Goal: Task Accomplishment & Management: Use online tool/utility

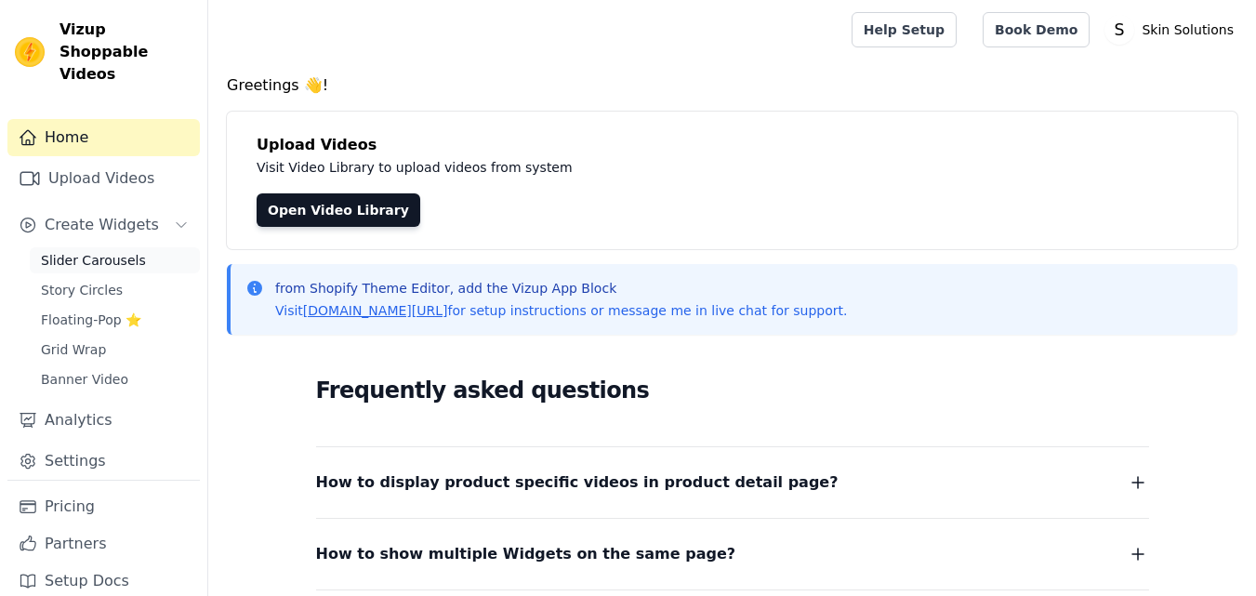
click at [91, 251] on span "Slider Carousels" at bounding box center [93, 260] width 105 height 19
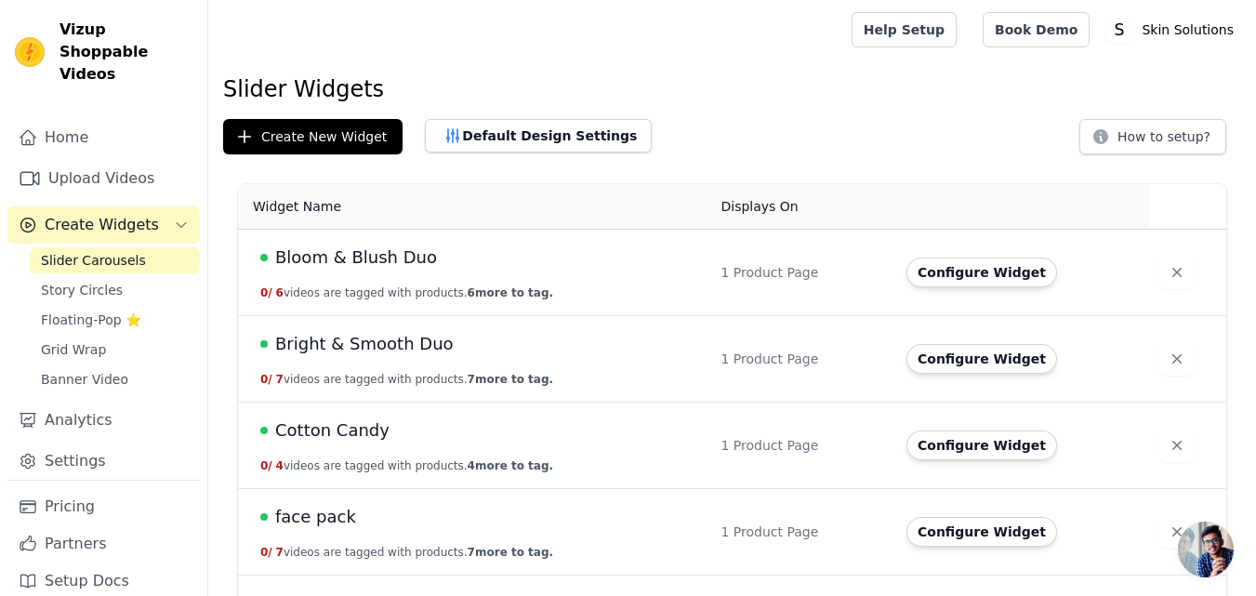
click at [387, 345] on span "Bright & Smooth Duo" at bounding box center [364, 344] width 179 height 26
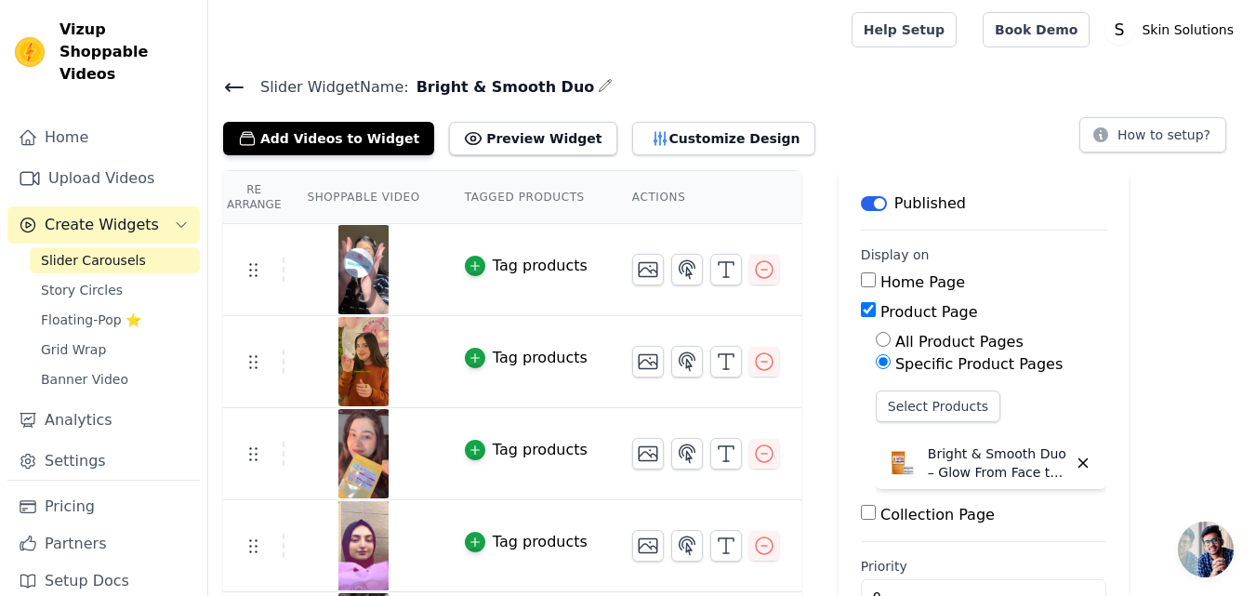
click at [233, 90] on icon at bounding box center [234, 87] width 22 height 22
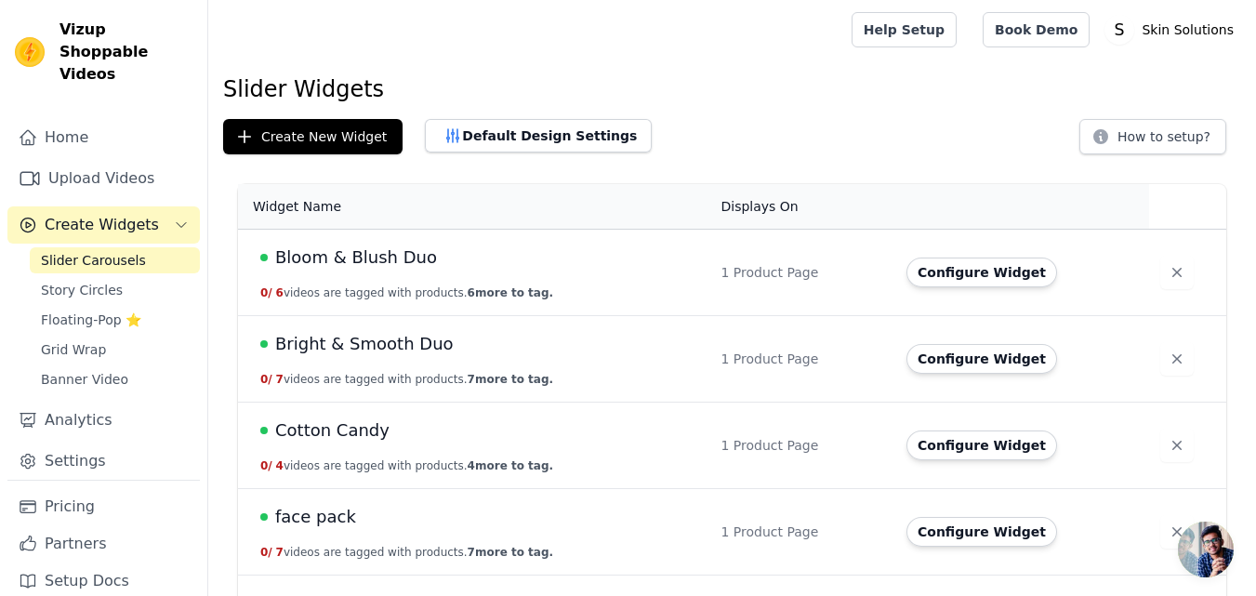
click at [363, 256] on span "Bloom & Blush Duo" at bounding box center [356, 258] width 162 height 26
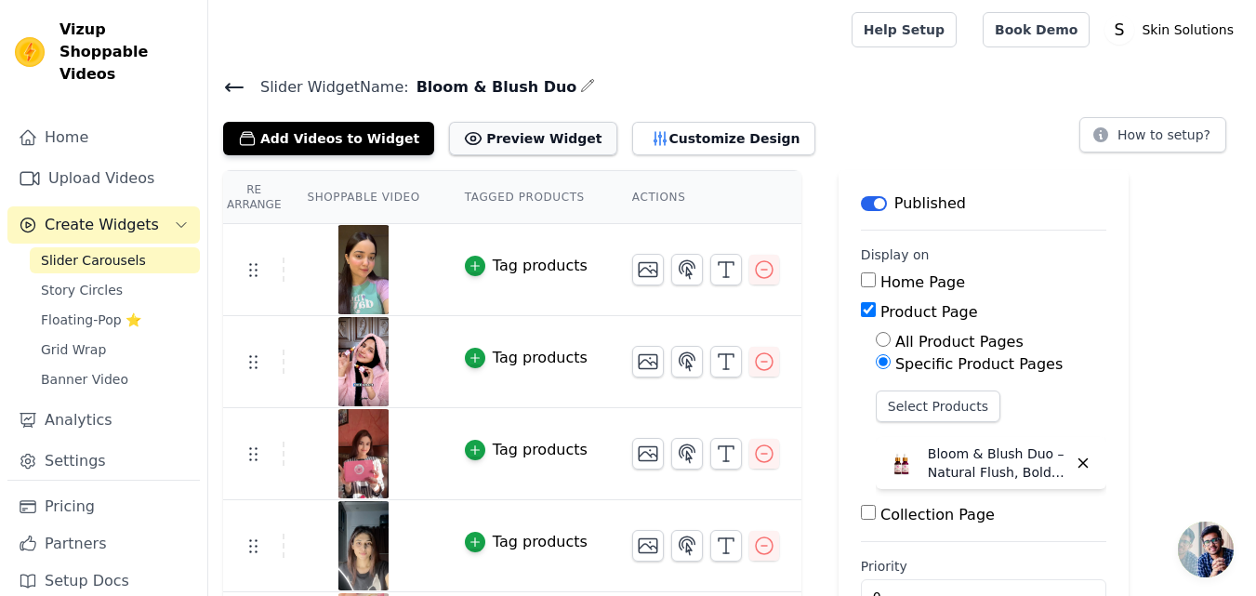
click at [505, 137] on button "Preview Widget" at bounding box center [532, 138] width 167 height 33
drag, startPoint x: 924, startPoint y: 453, endPoint x: 1003, endPoint y: 452, distance: 79.1
click at [1002, 452] on p "Bloom & Blush Duo – Natural Flush, Bold Charm" at bounding box center [997, 463] width 139 height 37
click at [1003, 453] on p "Bloom & Blush Duo – Natural Flush, Bold Charm" at bounding box center [997, 463] width 139 height 37
click at [226, 81] on icon at bounding box center [234, 87] width 22 height 22
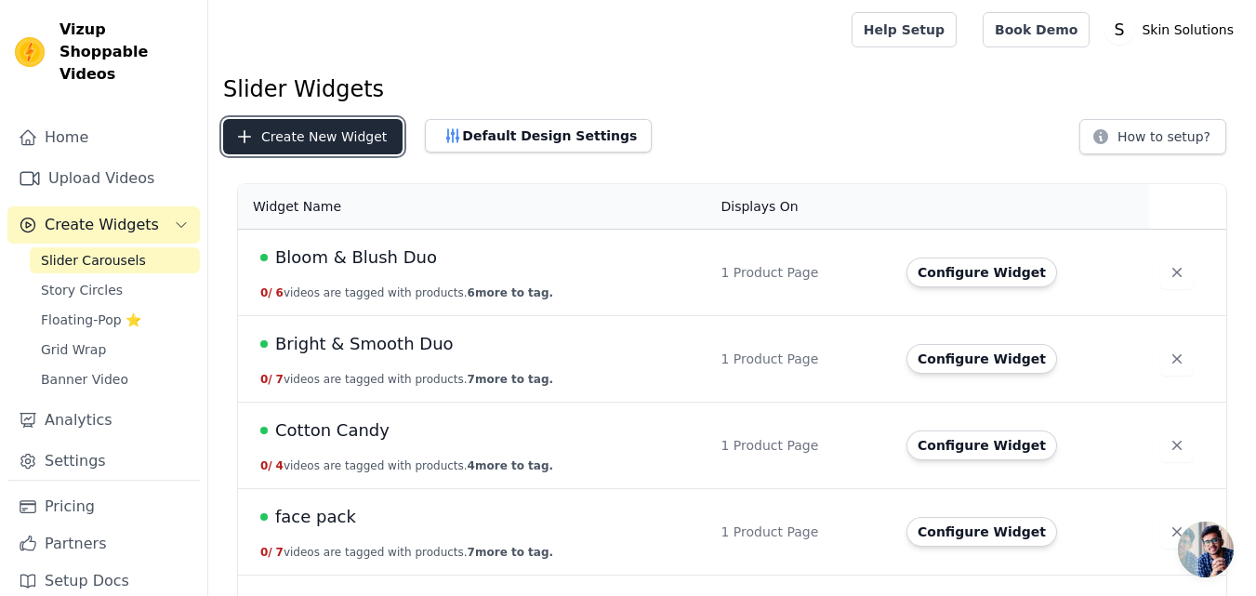
click at [319, 123] on button "Create New Widget" at bounding box center [312, 136] width 179 height 35
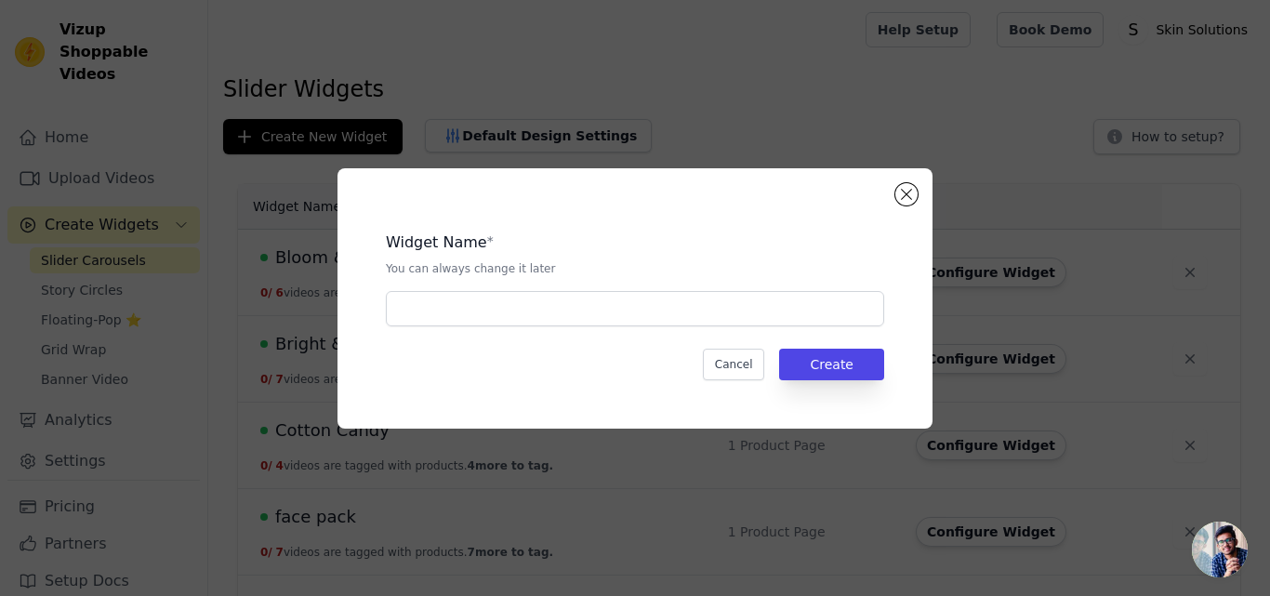
click at [480, 286] on div "Widget Name * You can always change it later" at bounding box center [635, 272] width 498 height 110
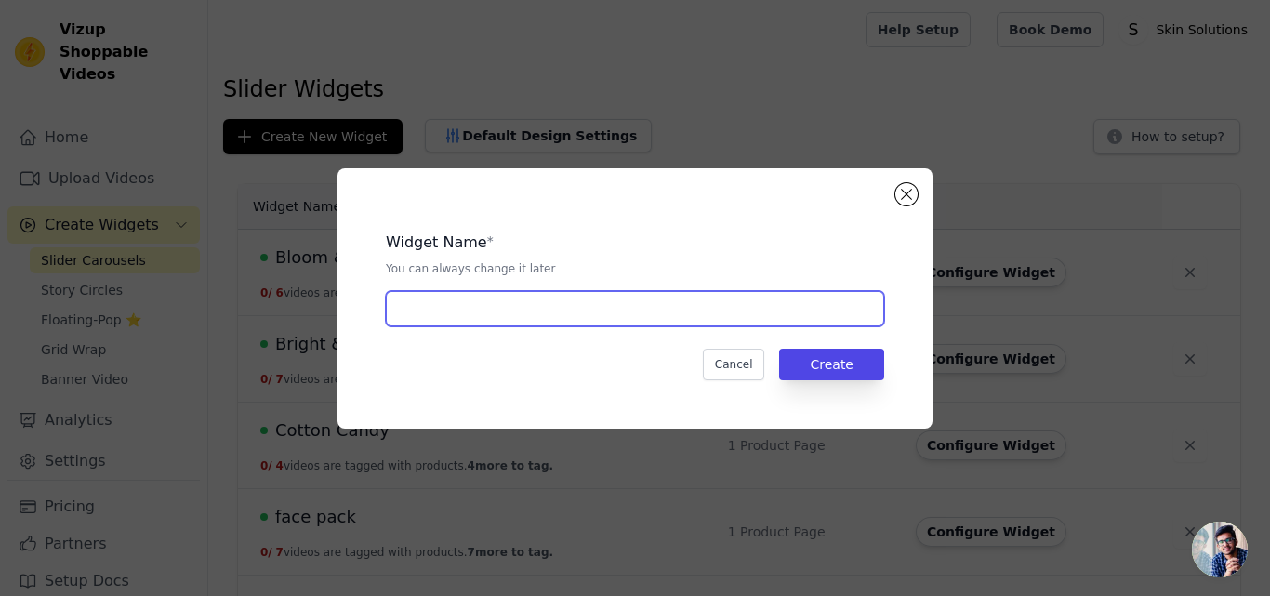
click at [502, 325] on input "text" at bounding box center [635, 308] width 498 height 35
type input "L"
type input "Tints"
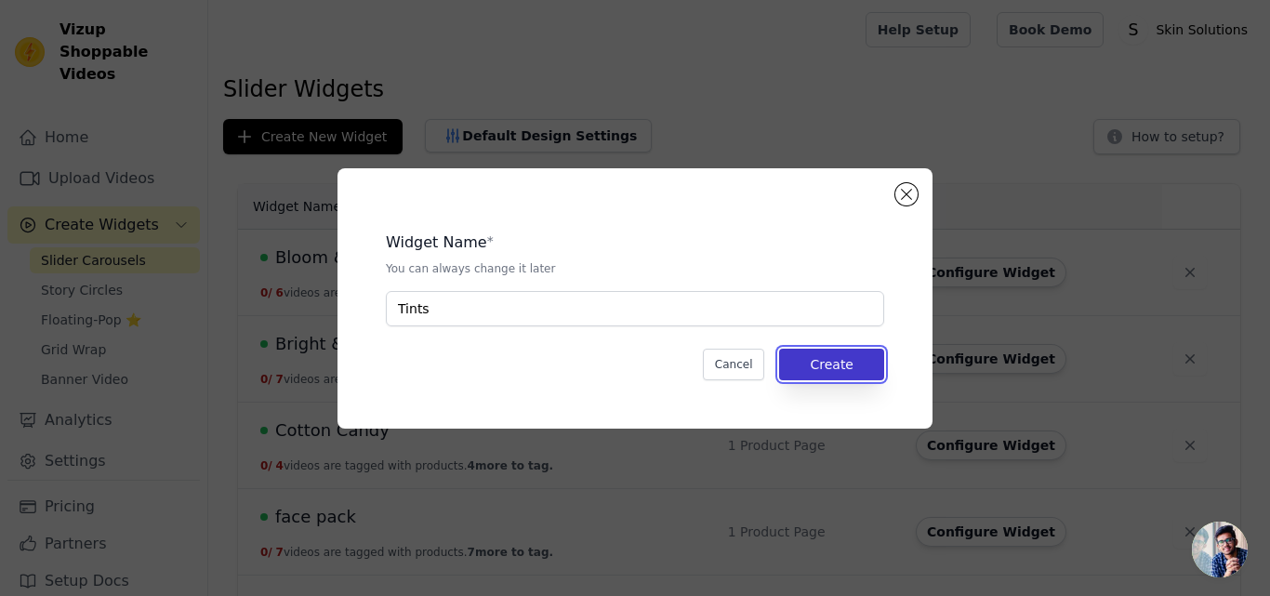
click at [819, 358] on button "Create" at bounding box center [831, 365] width 105 height 32
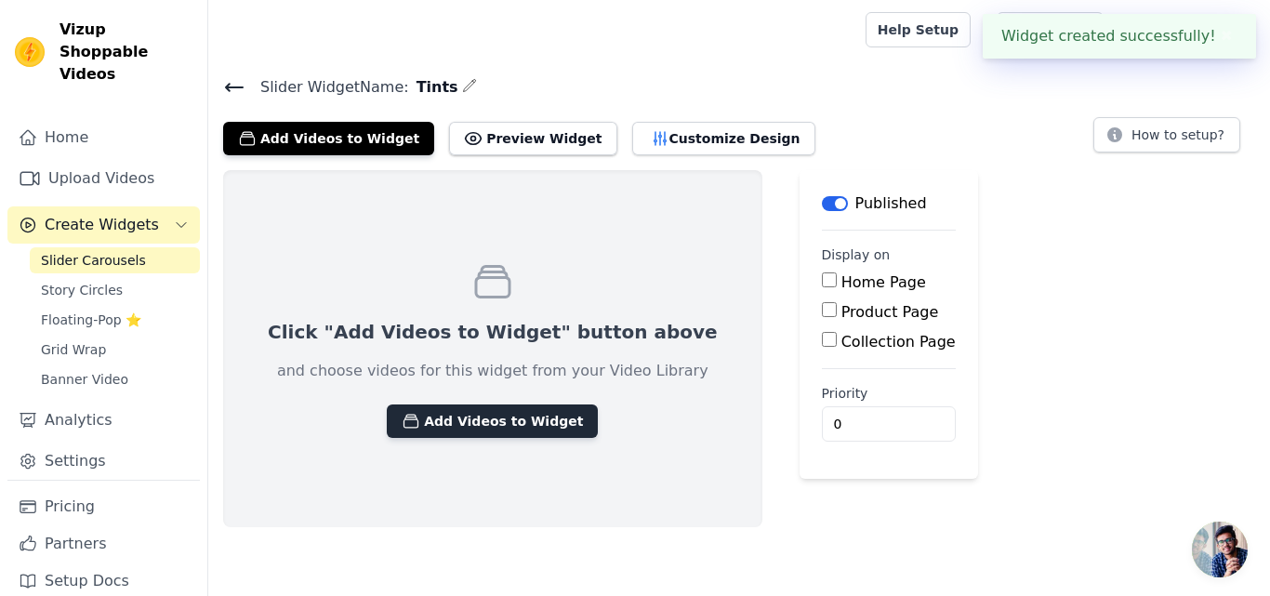
click at [445, 425] on button "Add Videos to Widget" at bounding box center [492, 421] width 211 height 33
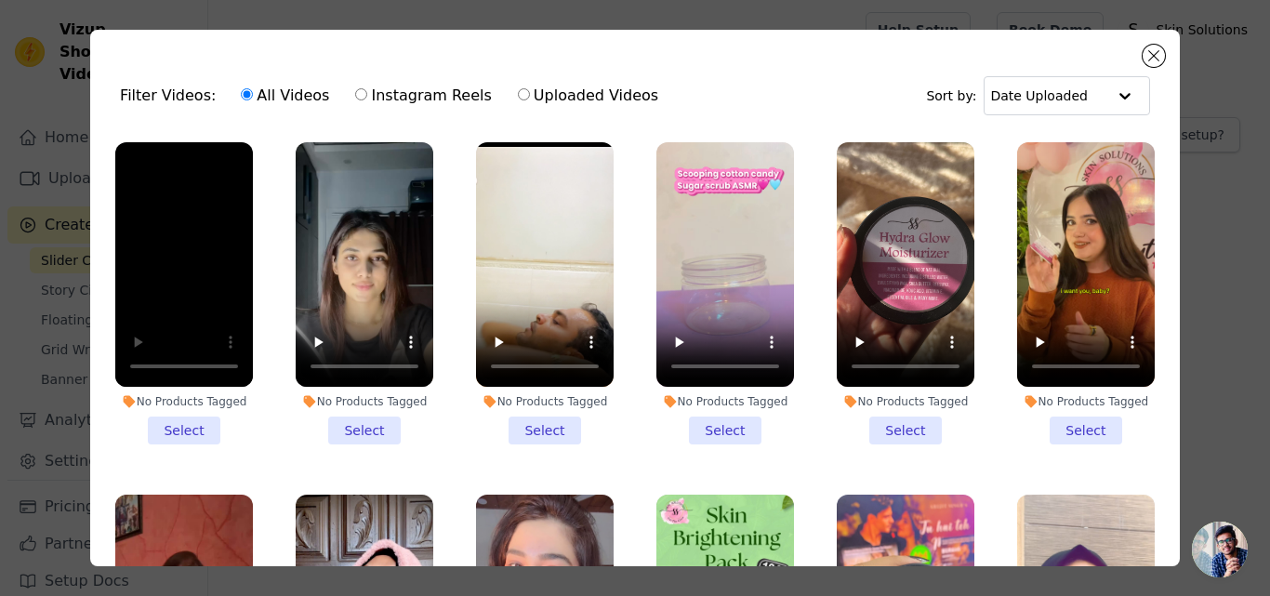
click at [272, 384] on ul "No Products Tagged Select No Products Tagged Select No Products Tagged Select N…" at bounding box center [635, 400] width 1060 height 537
click at [188, 427] on li "No Products Tagged Select" at bounding box center [184, 293] width 138 height 302
click at [0, 0] on input "No Products Tagged Select" at bounding box center [0, 0] width 0 height 0
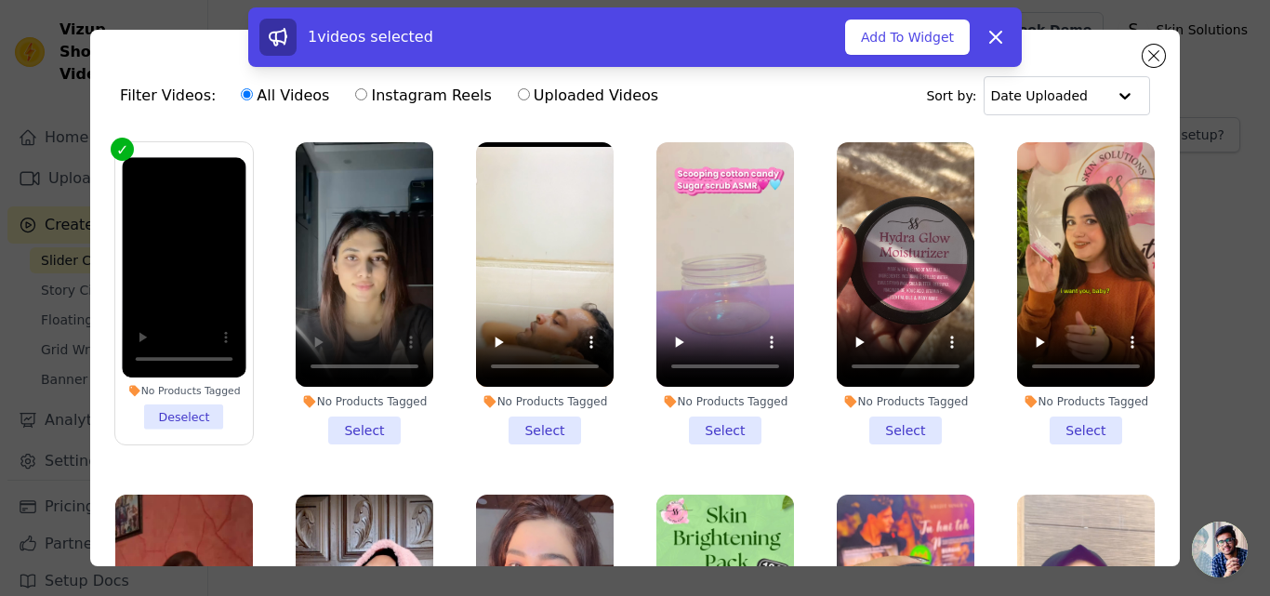
click at [359, 424] on li "No Products Tagged Select" at bounding box center [365, 293] width 138 height 302
click at [0, 0] on input "No Products Tagged Select" at bounding box center [0, 0] width 0 height 0
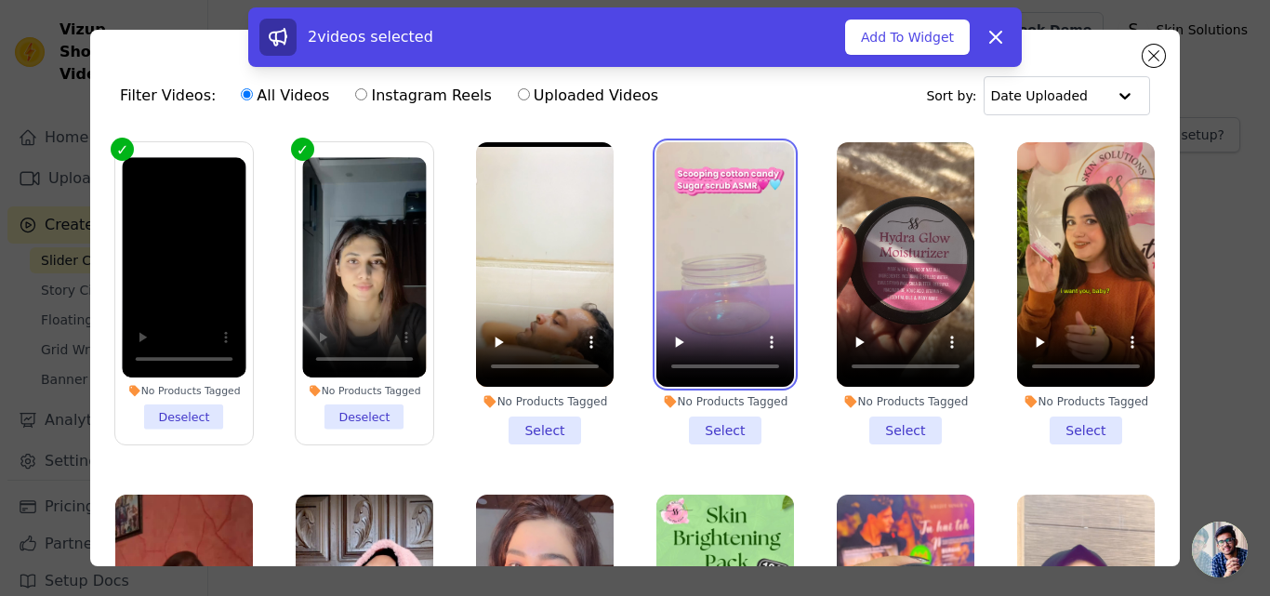
scroll to position [217, 0]
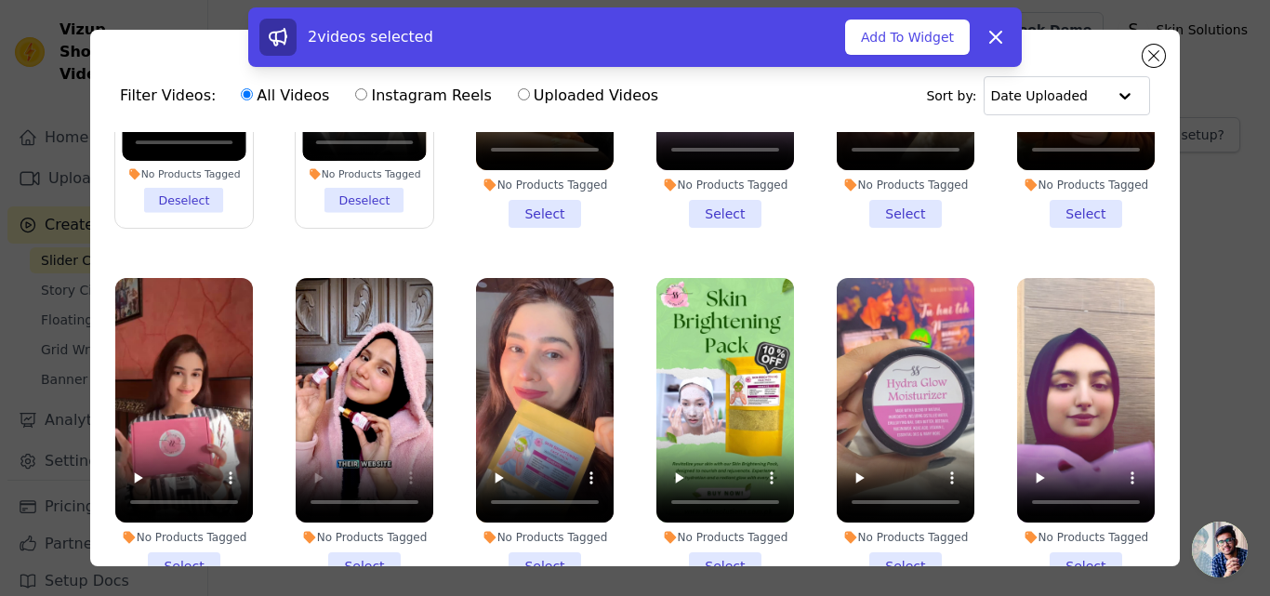
click at [370, 555] on li "No Products Tagged Select" at bounding box center [365, 429] width 138 height 302
click at [0, 0] on input "No Products Tagged Select" at bounding box center [0, 0] width 0 height 0
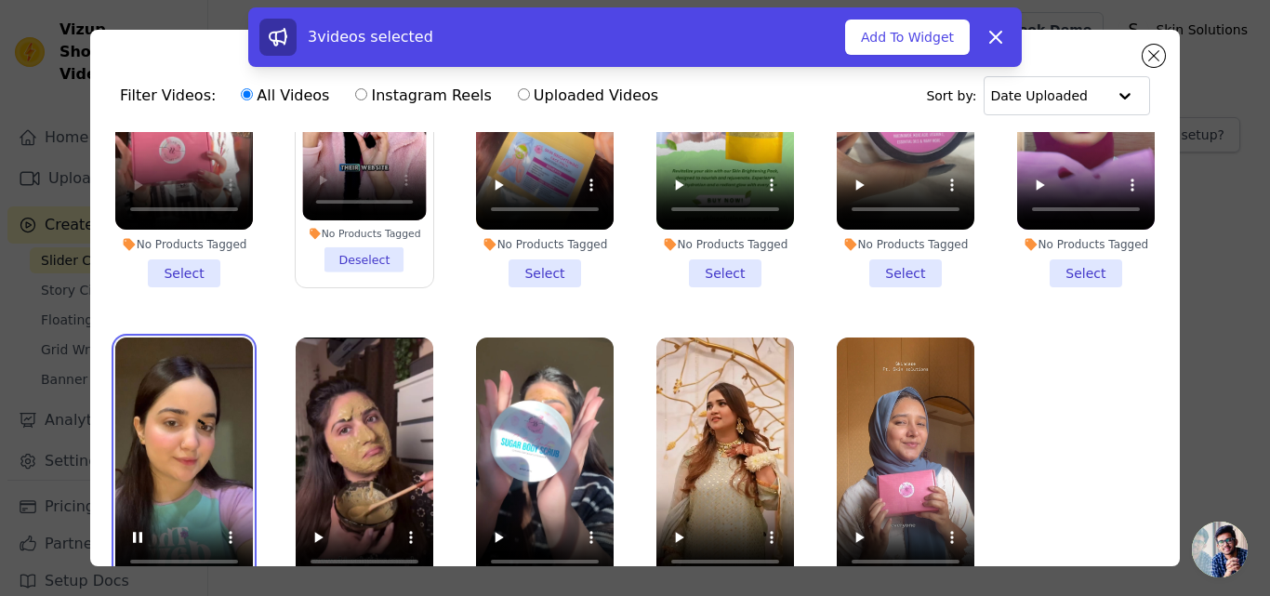
scroll to position [162, 0]
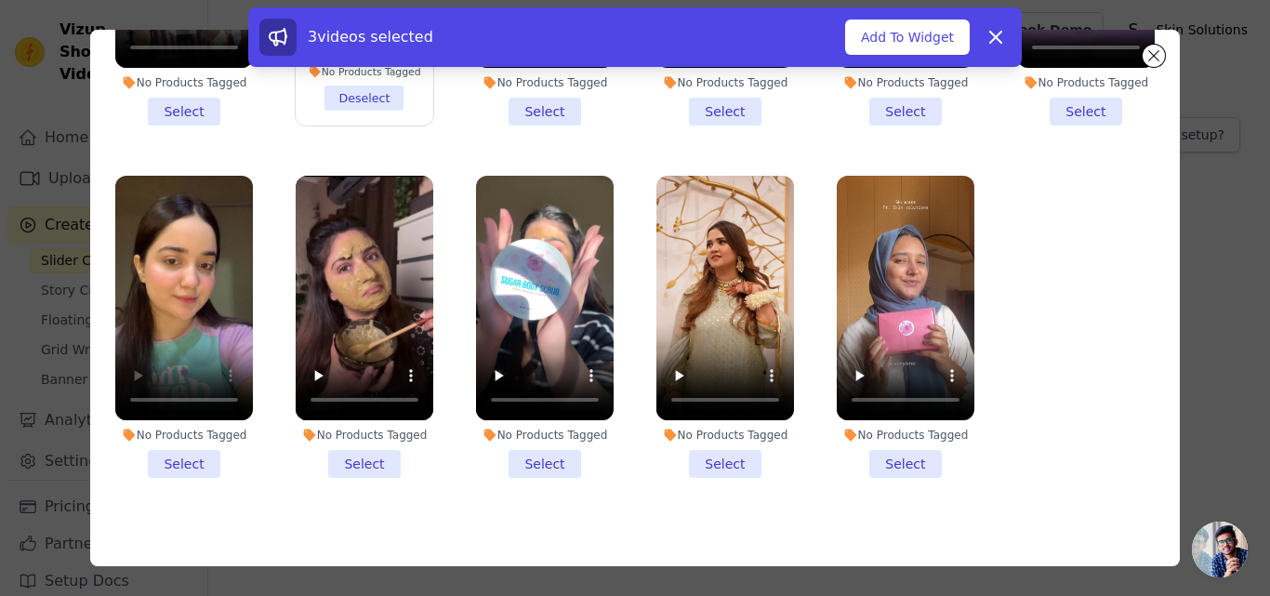
click at [204, 445] on li "No Products Tagged Select" at bounding box center [184, 327] width 138 height 302
click at [0, 0] on input "No Products Tagged Select" at bounding box center [0, 0] width 0 height 0
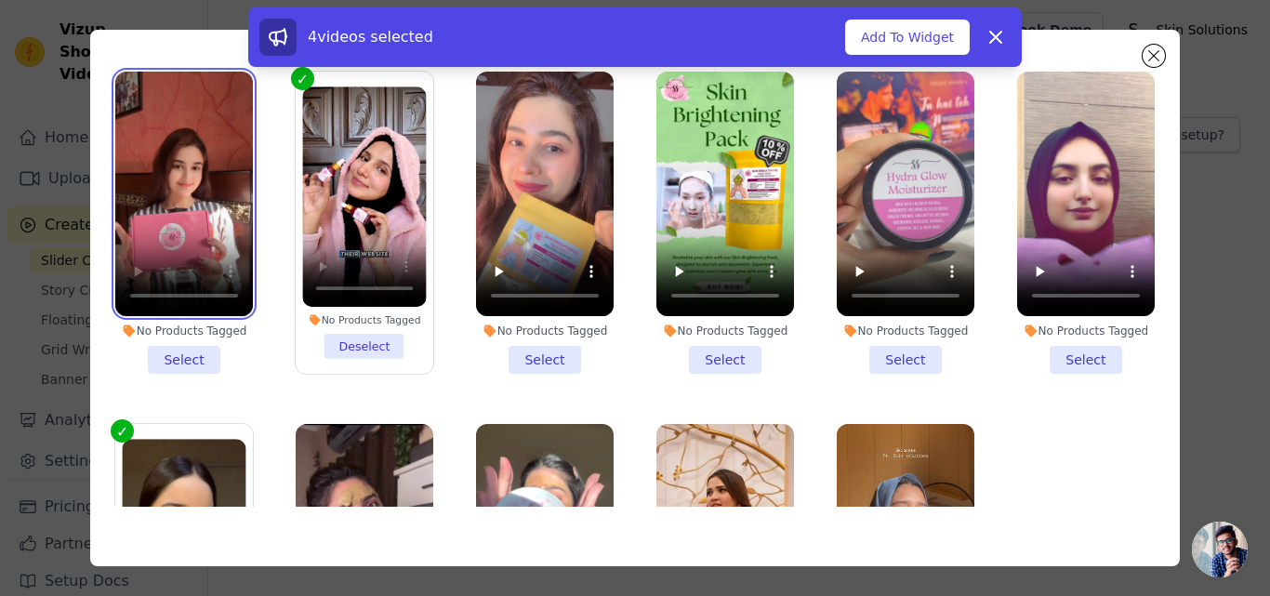
scroll to position [293, 0]
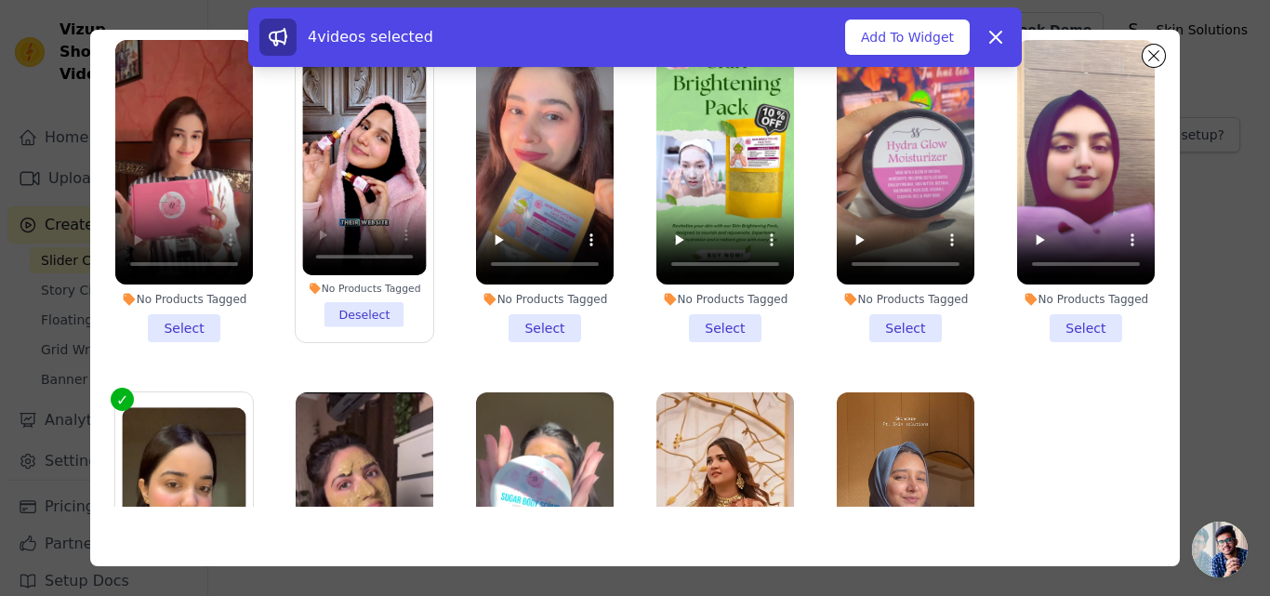
click at [190, 312] on li "No Products Tagged Select" at bounding box center [184, 191] width 138 height 302
click at [0, 0] on input "No Products Tagged Select" at bounding box center [0, 0] width 0 height 0
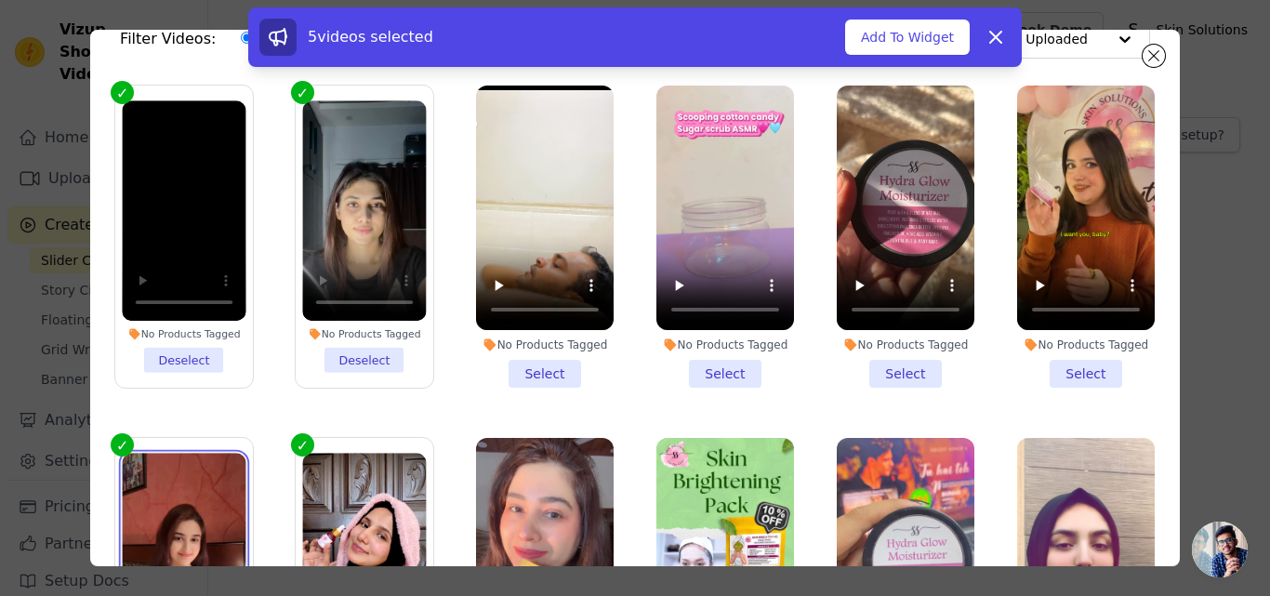
scroll to position [0, 0]
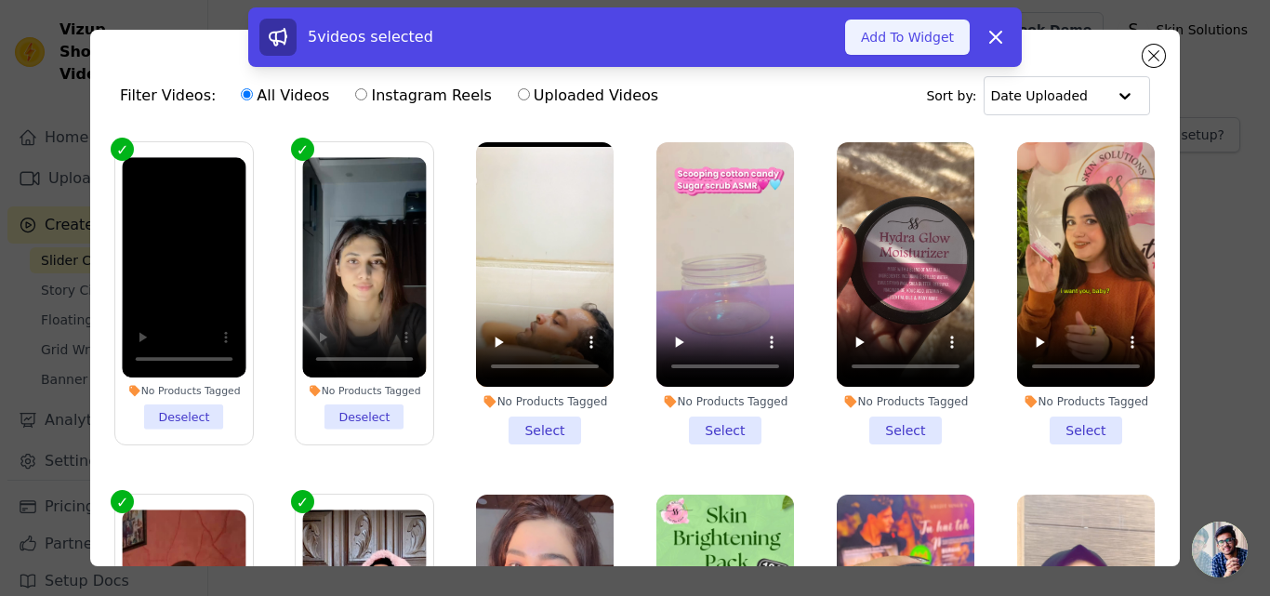
click at [906, 48] on button "Add To Widget" at bounding box center [907, 37] width 125 height 35
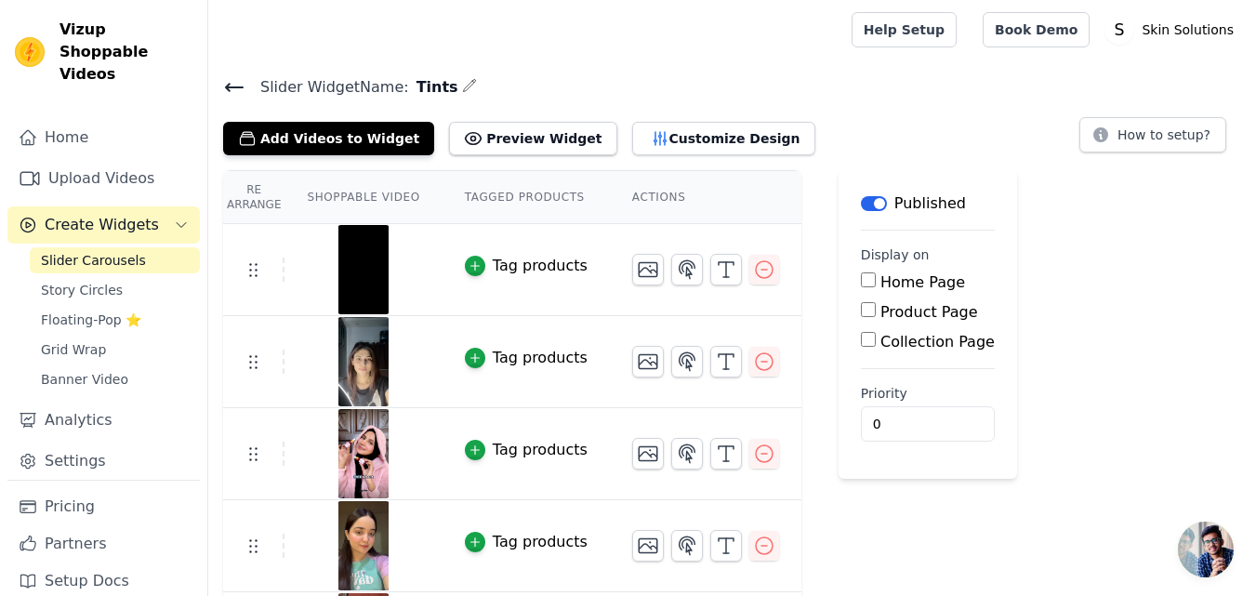
click at [881, 312] on label "Product Page" at bounding box center [930, 312] width 98 height 18
click at [862, 312] on input "Product Page" at bounding box center [868, 309] width 15 height 15
checkbox input "true"
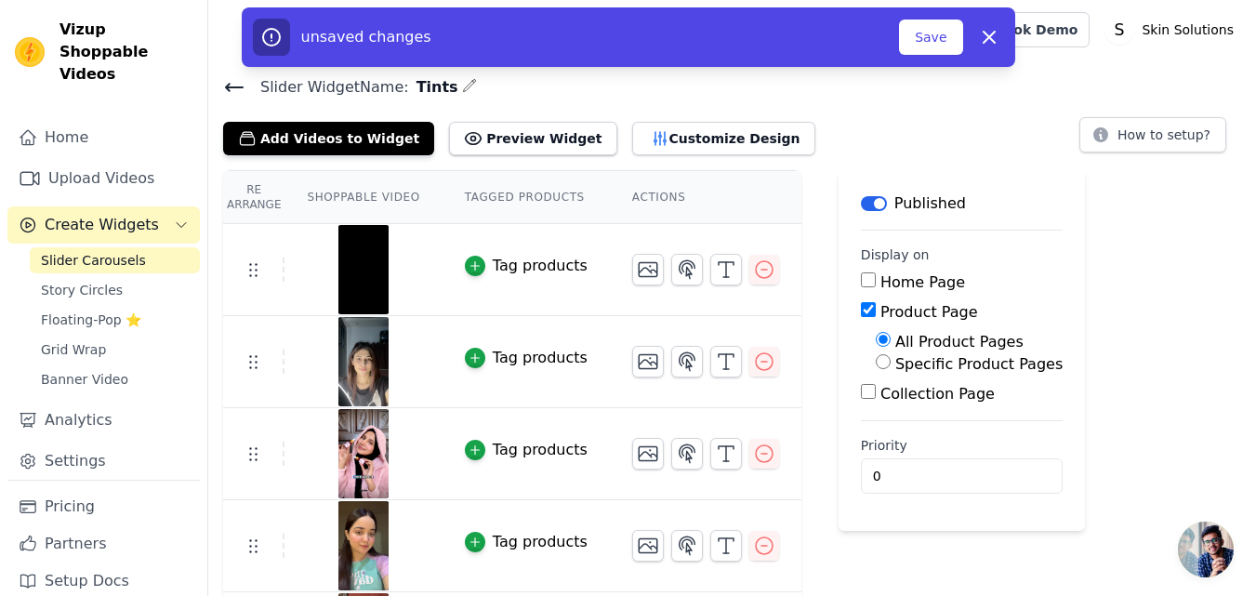
click at [906, 368] on label "Specific Product Pages" at bounding box center [979, 364] width 167 height 18
click at [891, 368] on input "Specific Product Pages" at bounding box center [883, 361] width 15 height 15
radio input "true"
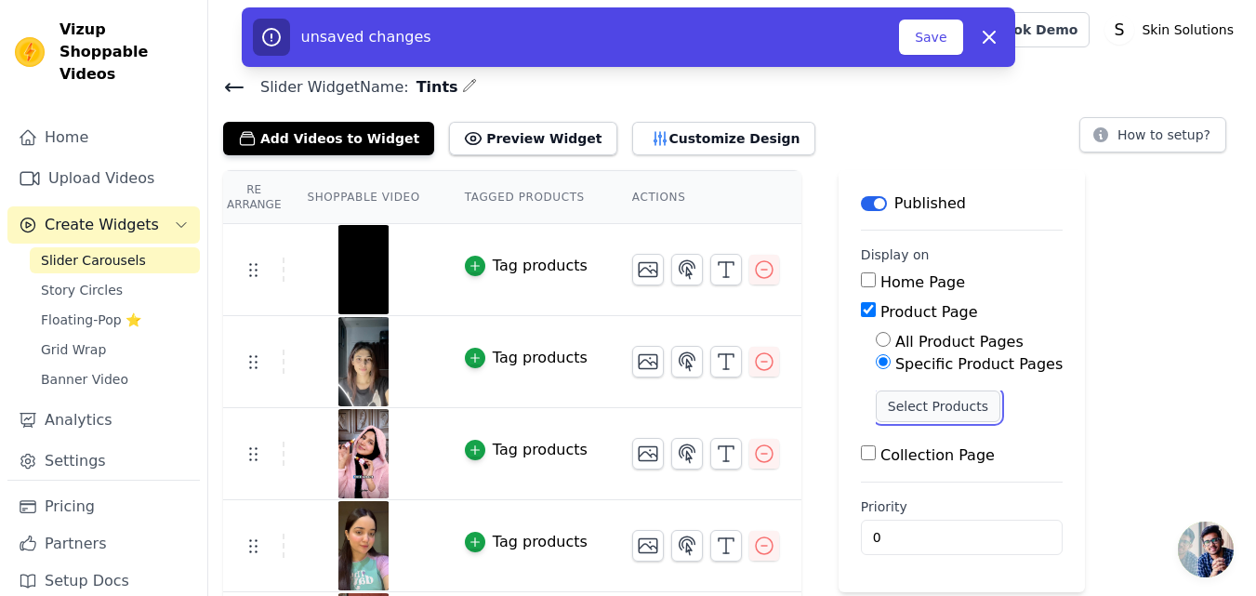
click at [909, 411] on button "Select Products" at bounding box center [938, 407] width 125 height 32
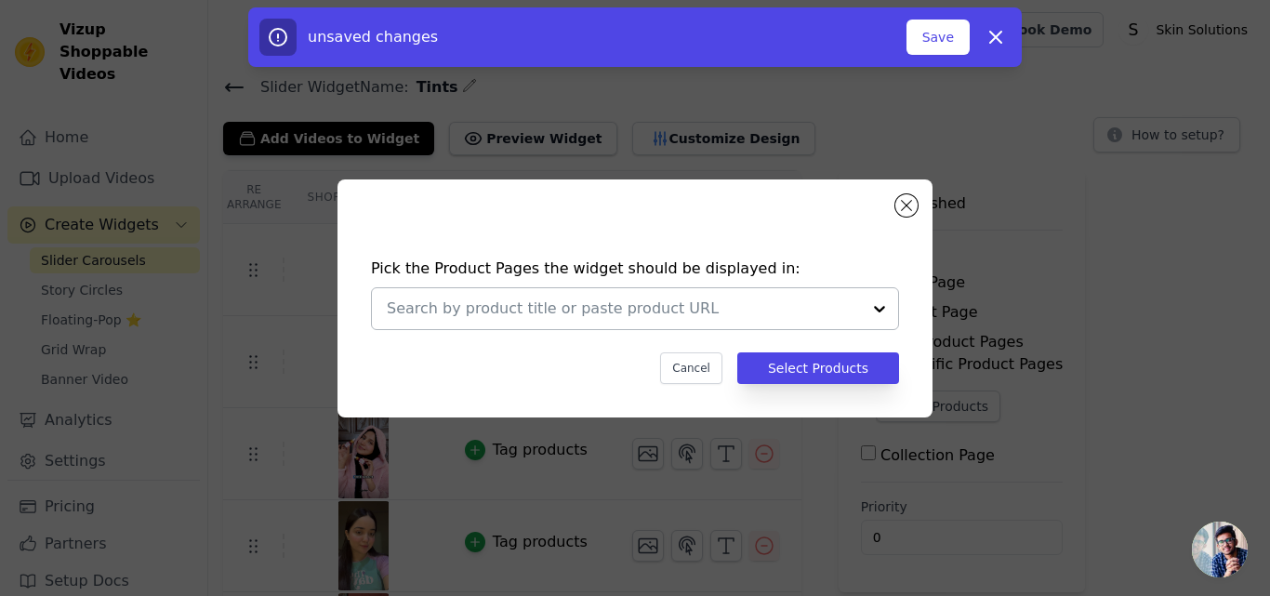
click at [883, 305] on div at bounding box center [879, 308] width 37 height 41
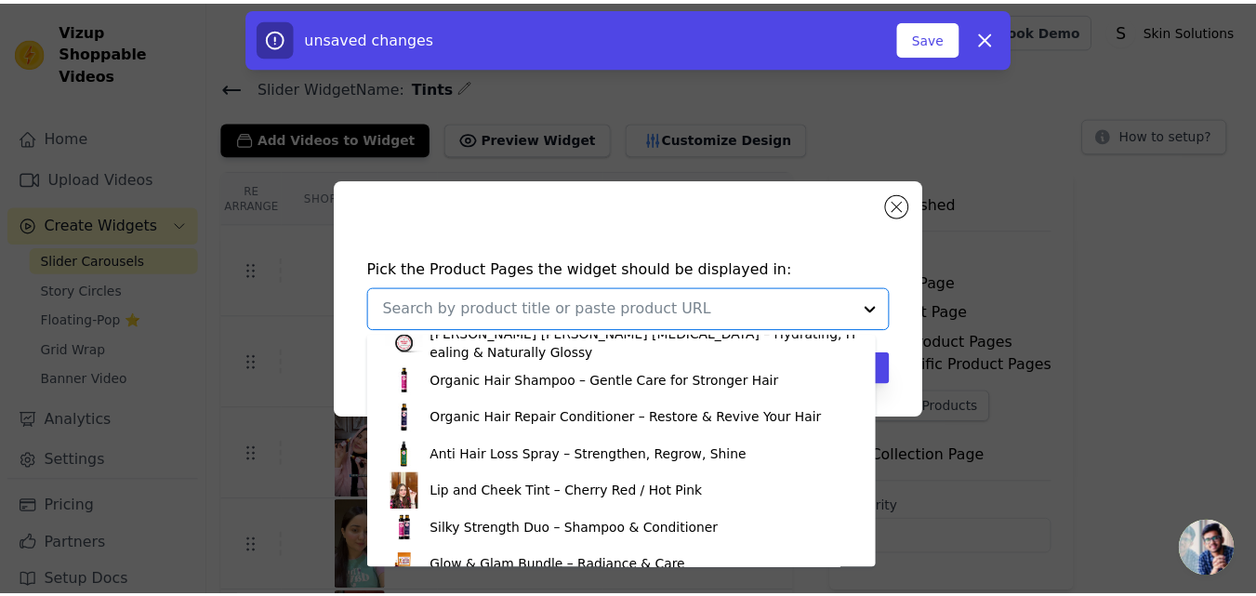
scroll to position [227, 0]
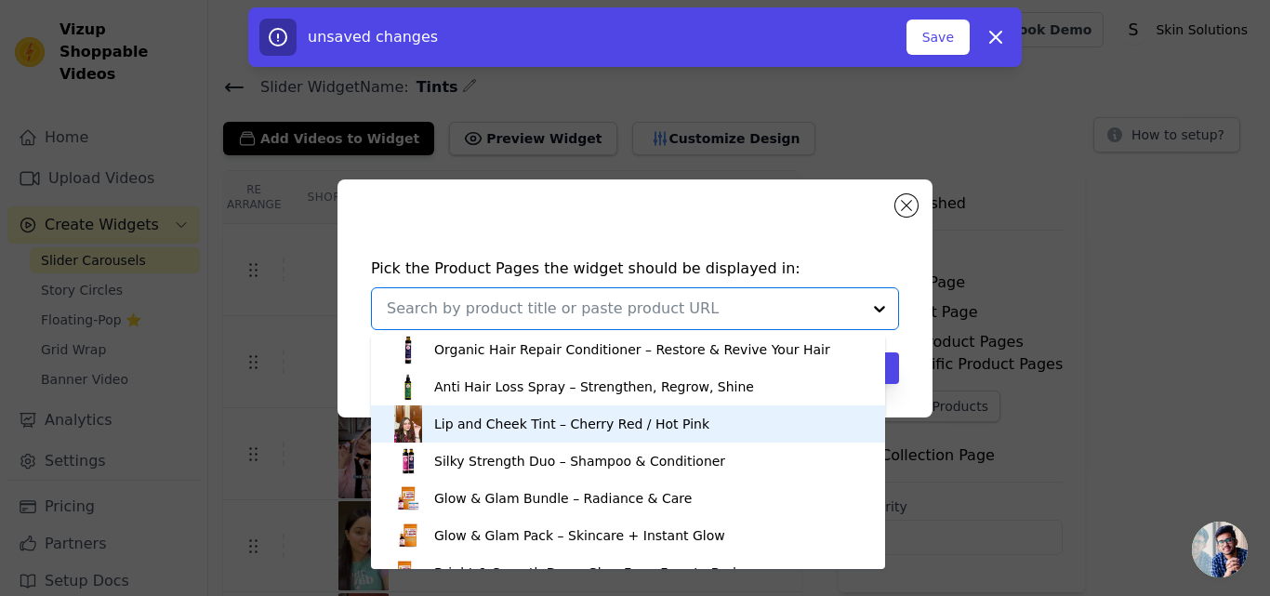
click at [470, 416] on div "Lip and Cheek Tint – Cherry Red / Hot Pink" at bounding box center [571, 424] width 275 height 19
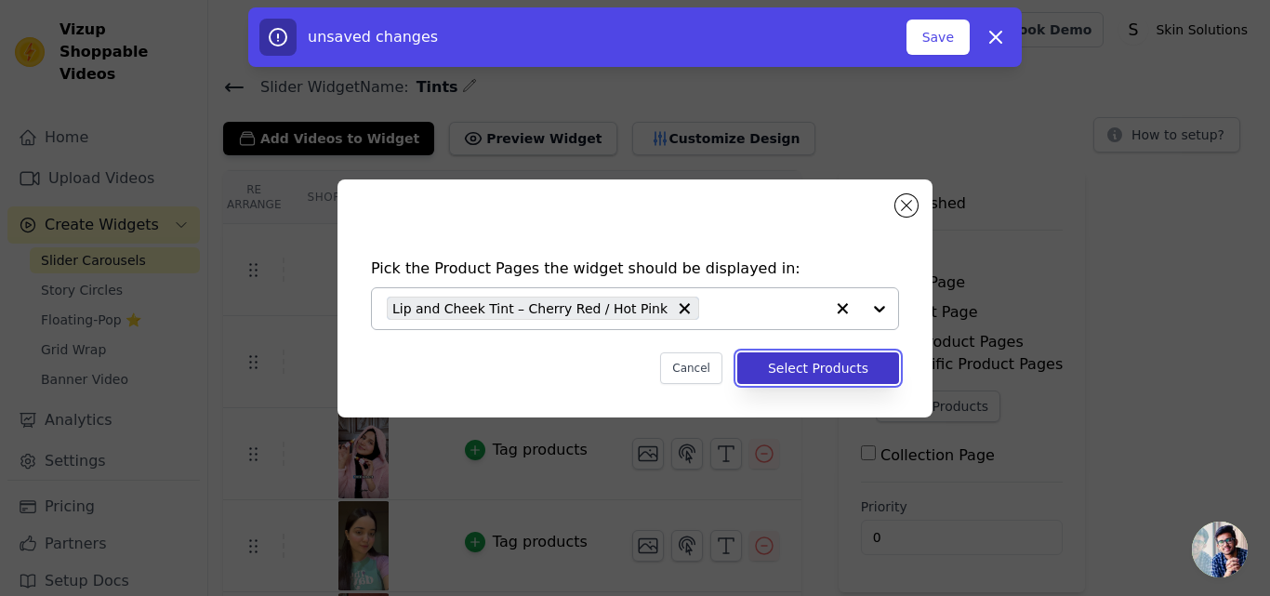
click at [805, 376] on button "Select Products" at bounding box center [818, 368] width 162 height 32
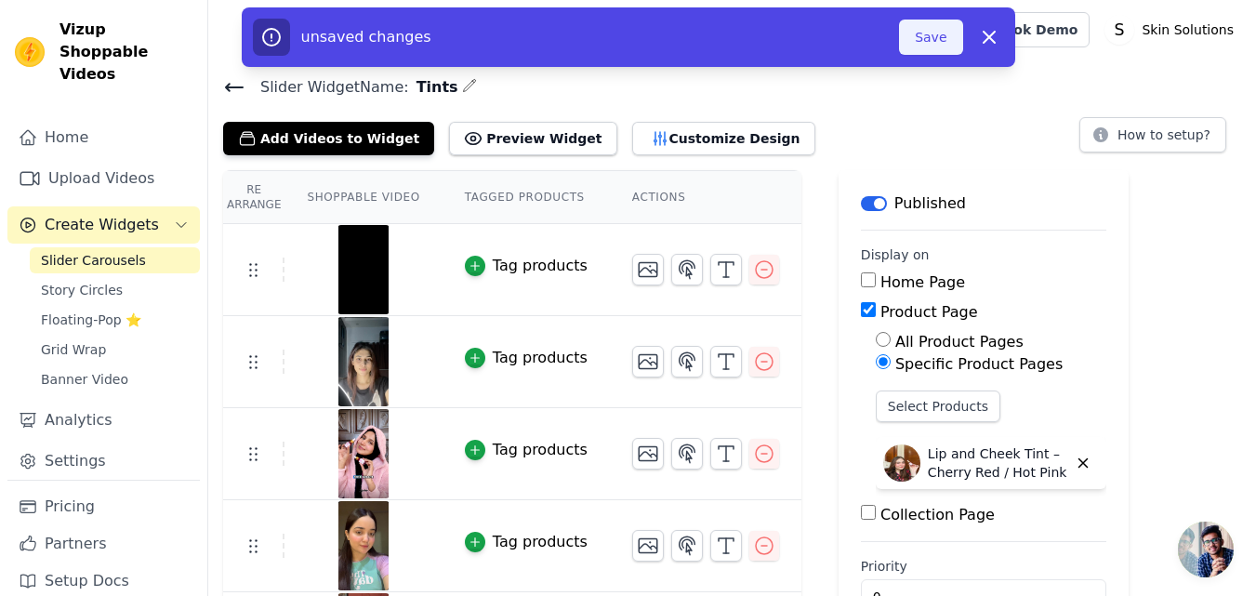
click at [929, 35] on button "Save" at bounding box center [930, 37] width 63 height 35
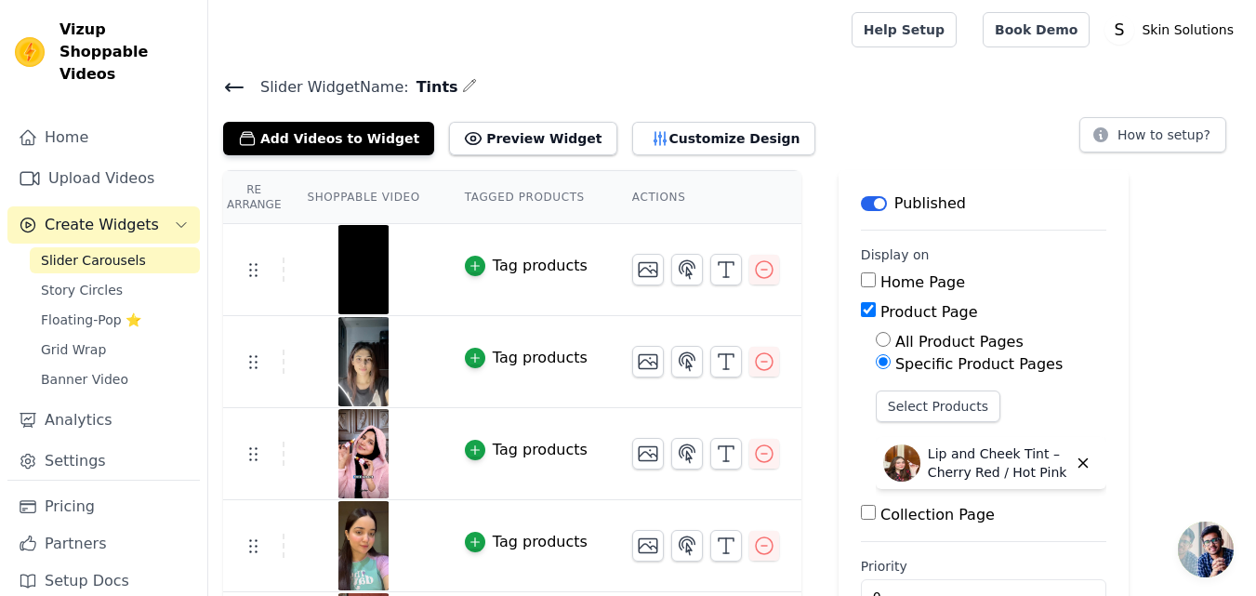
click at [230, 79] on icon at bounding box center [234, 87] width 22 height 22
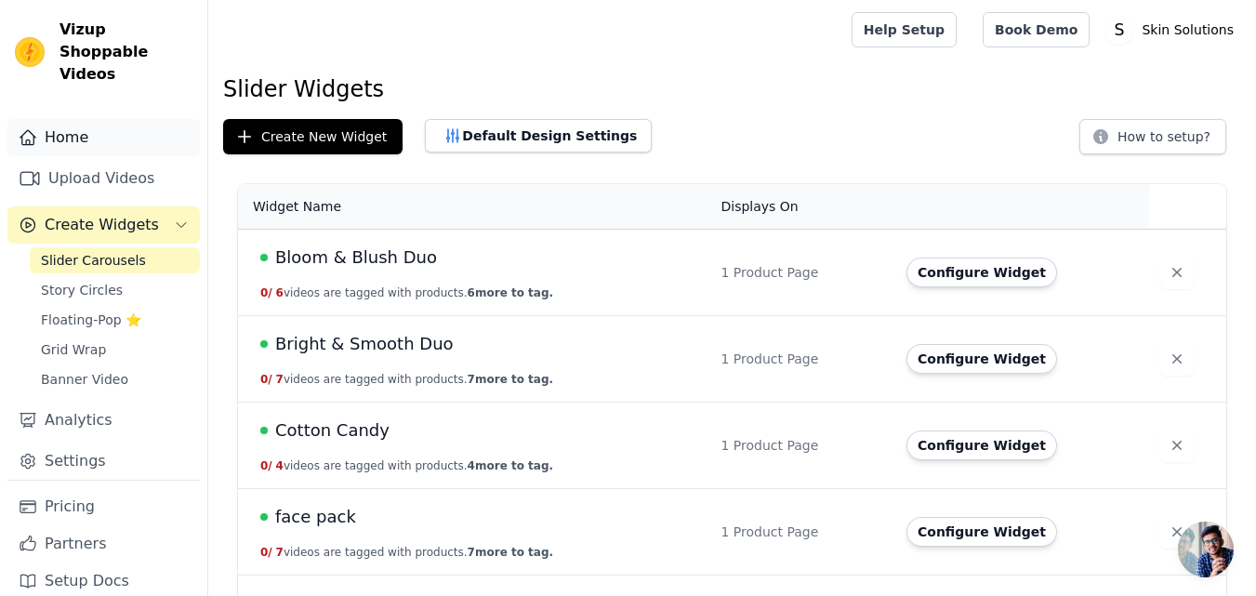
click at [100, 120] on link "Home" at bounding box center [103, 137] width 192 height 37
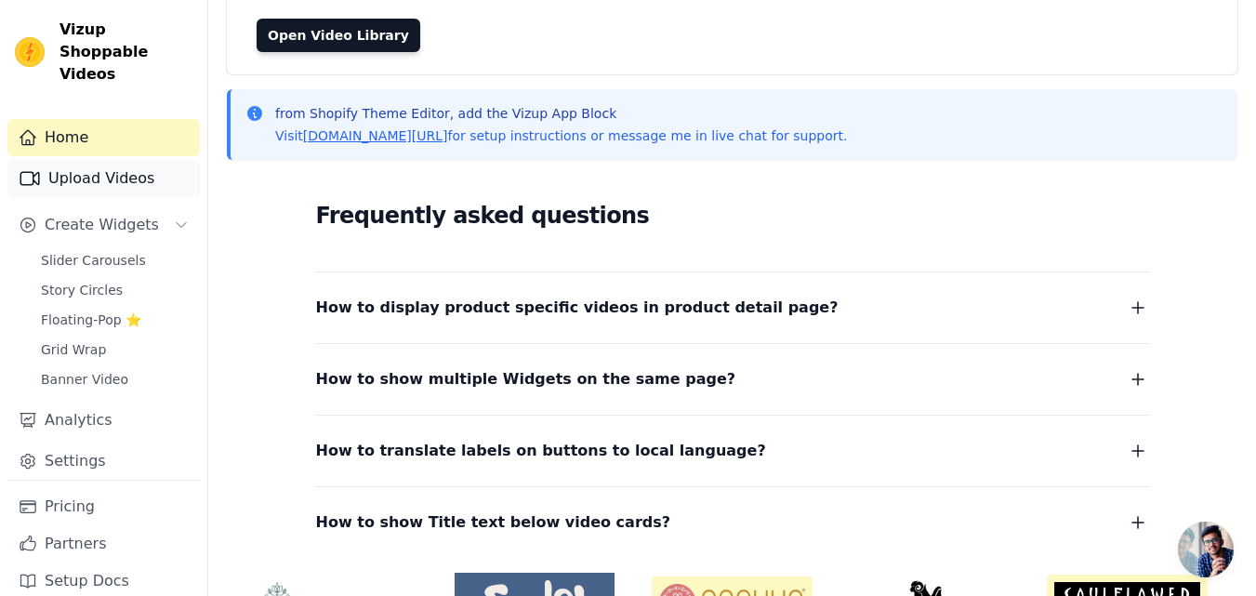
scroll to position [217, 0]
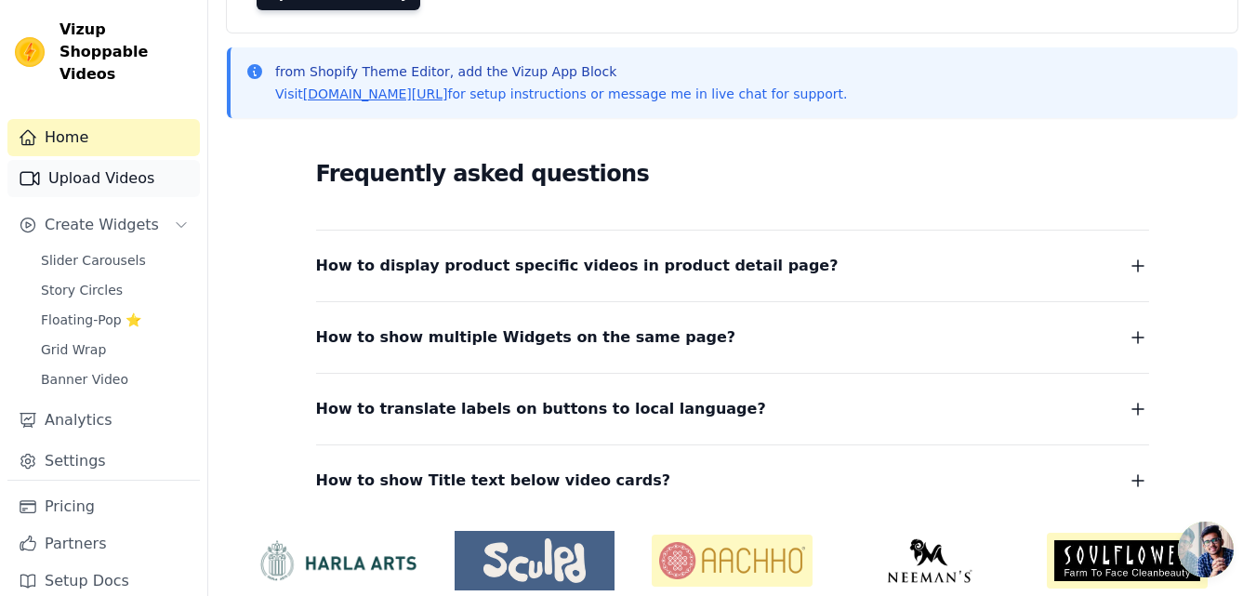
click at [124, 160] on link "Upload Videos" at bounding box center [103, 178] width 192 height 37
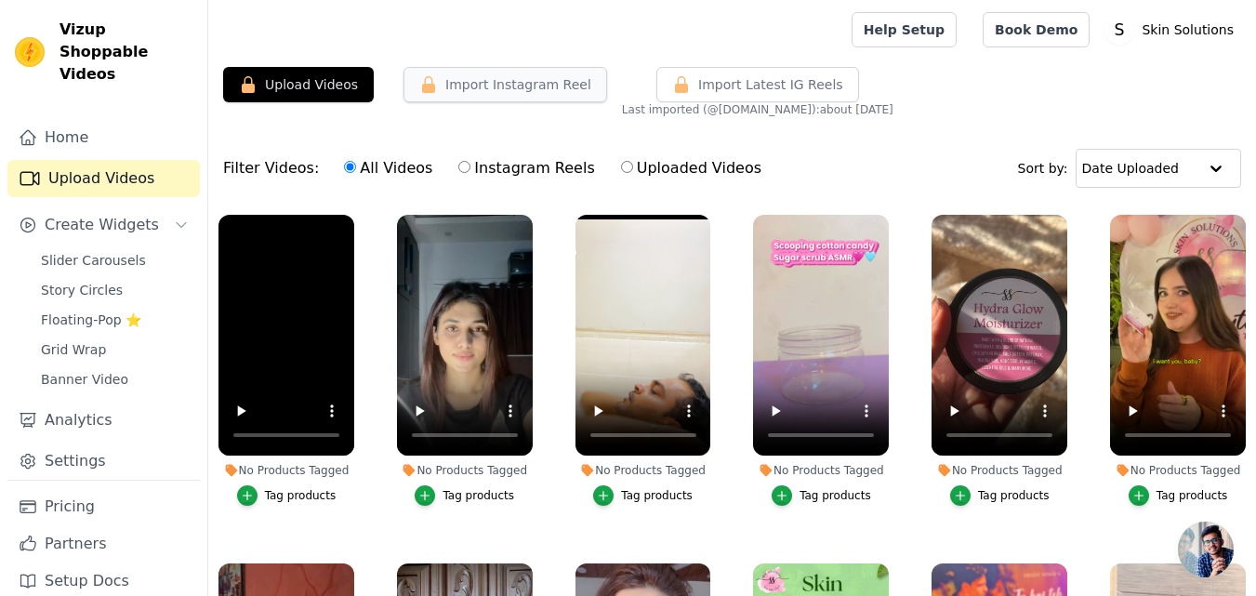
click at [447, 93] on button "Import Instagram Reel" at bounding box center [506, 84] width 204 height 35
click at [431, 90] on icon "button" at bounding box center [428, 84] width 19 height 19
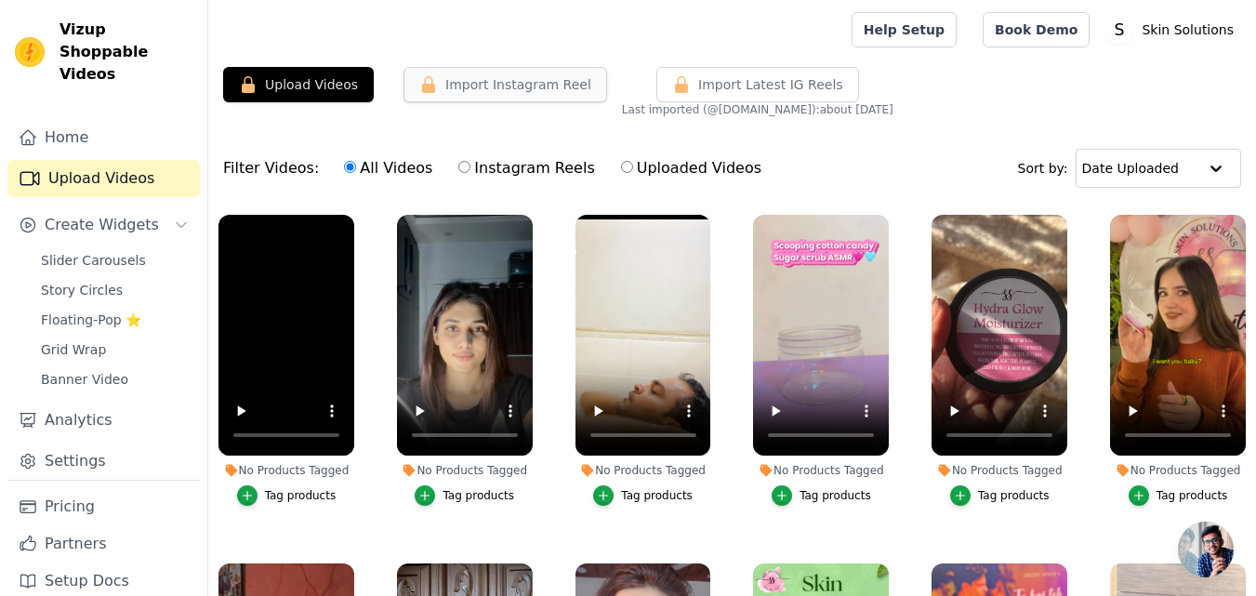
click at [431, 90] on icon "button" at bounding box center [428, 84] width 19 height 19
click at [496, 73] on button "Import Instagram Reel" at bounding box center [506, 84] width 204 height 35
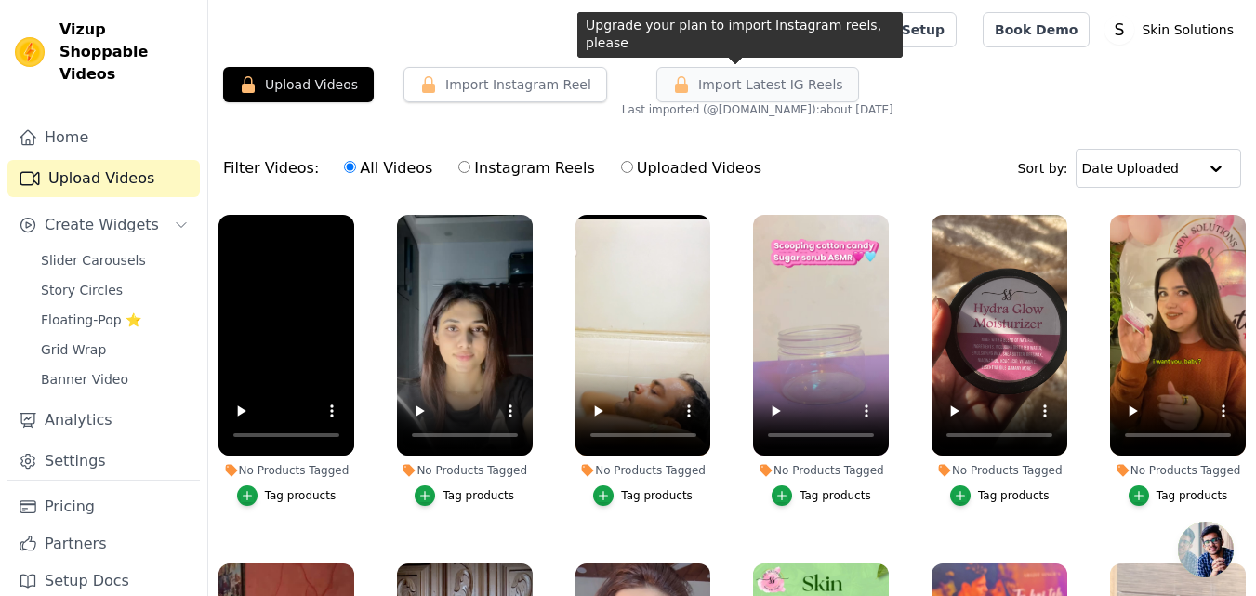
click at [674, 84] on icon "button" at bounding box center [681, 84] width 19 height 19
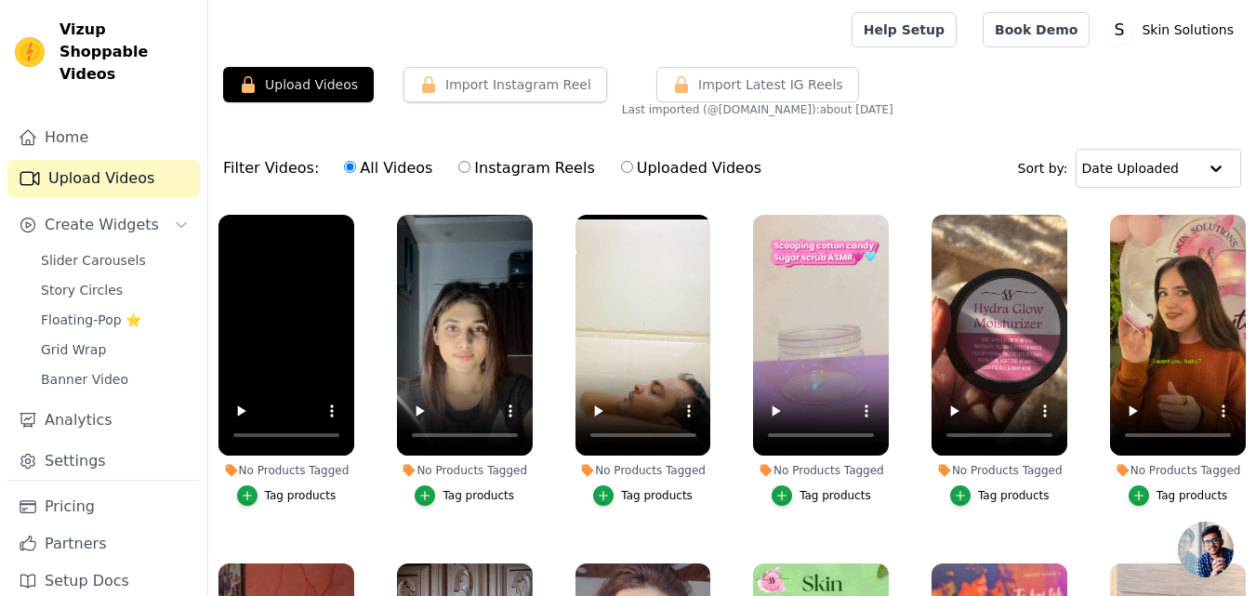
click at [395, 101] on div "Import Instagram Reel" at bounding box center [498, 92] width 219 height 50
click at [426, 91] on icon "button" at bounding box center [428, 84] width 13 height 17
click at [476, 161] on label "Instagram Reels" at bounding box center [527, 168] width 138 height 24
click at [471, 161] on input "Instagram Reels" at bounding box center [464, 167] width 12 height 12
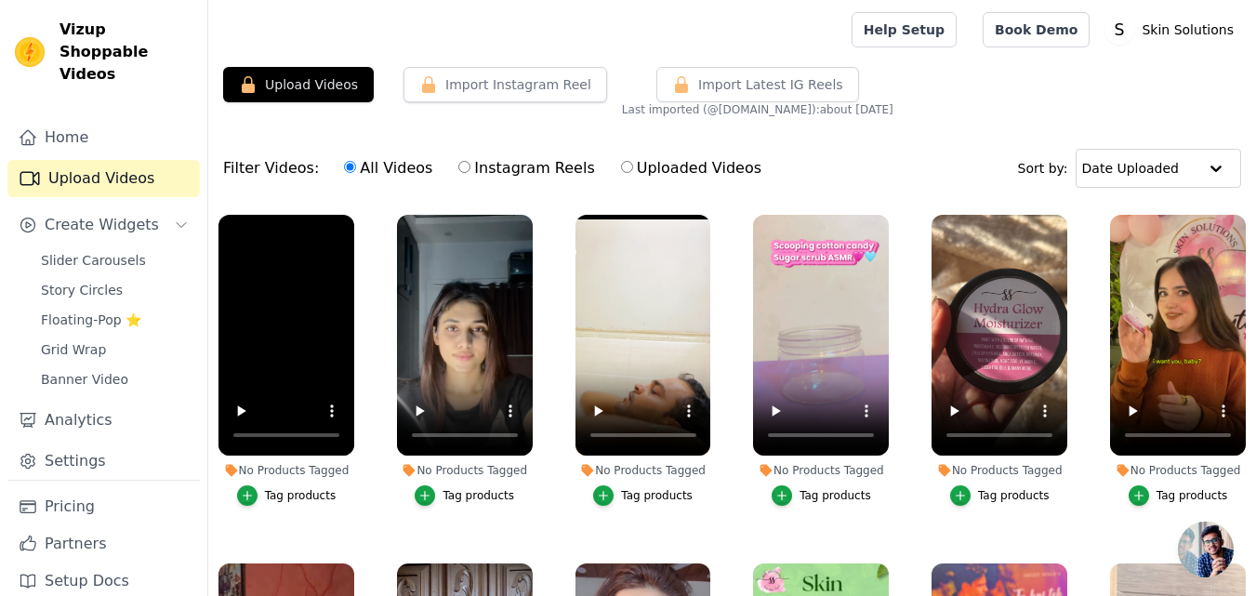
radio input "true"
click at [633, 168] on label "Uploaded Videos" at bounding box center [691, 168] width 142 height 24
click at [633, 168] on input "Uploaded Videos" at bounding box center [627, 167] width 12 height 12
radio input "true"
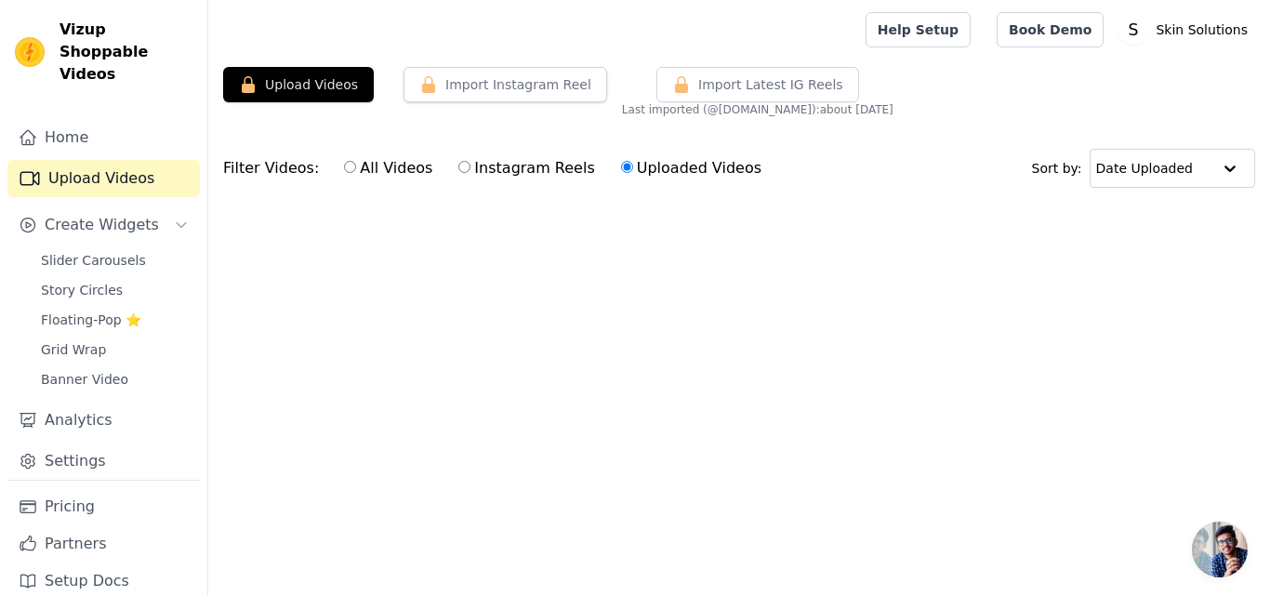
click at [501, 166] on label "Instagram Reels" at bounding box center [527, 168] width 138 height 24
click at [471, 166] on input "Instagram Reels" at bounding box center [464, 167] width 12 height 12
radio input "true"
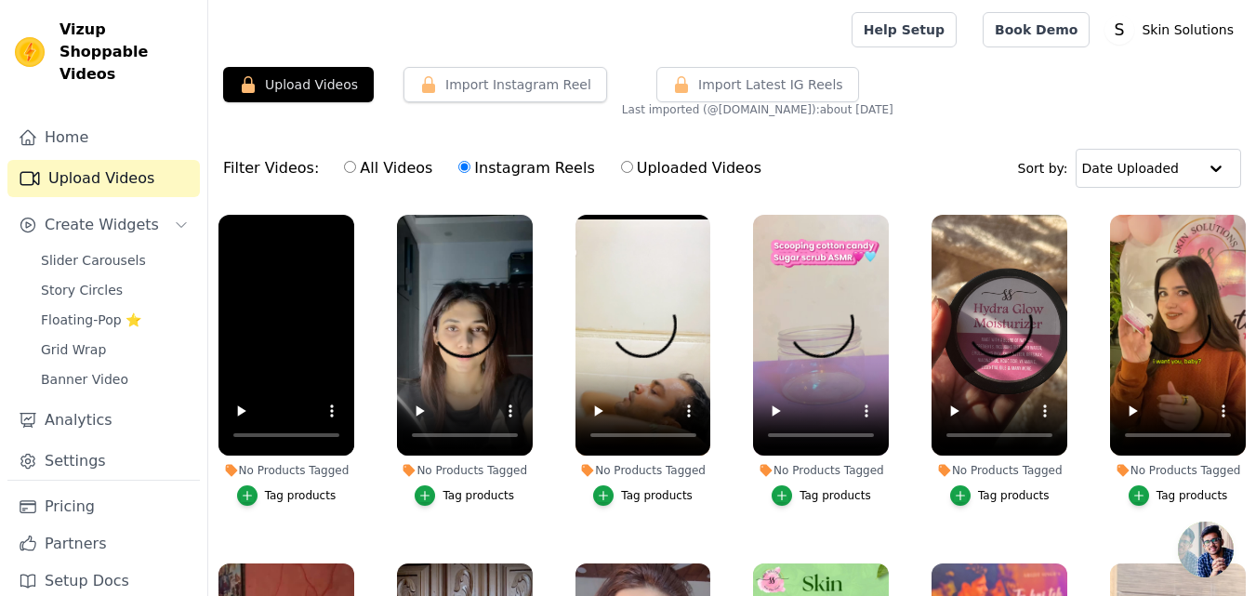
click at [385, 169] on label "All Videos" at bounding box center [388, 168] width 90 height 24
click at [356, 169] on input "All Videos" at bounding box center [350, 167] width 12 height 12
radio input "true"
click at [1167, 169] on input "text" at bounding box center [1139, 168] width 115 height 37
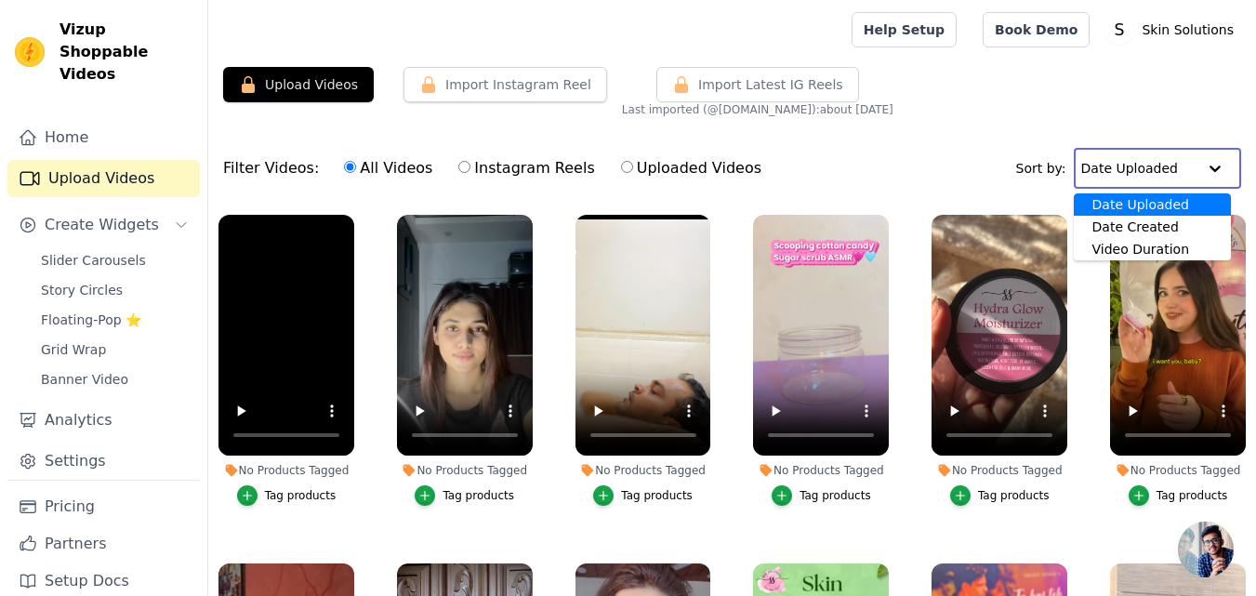
click at [1166, 198] on div "Date Uploaded" at bounding box center [1152, 204] width 157 height 22
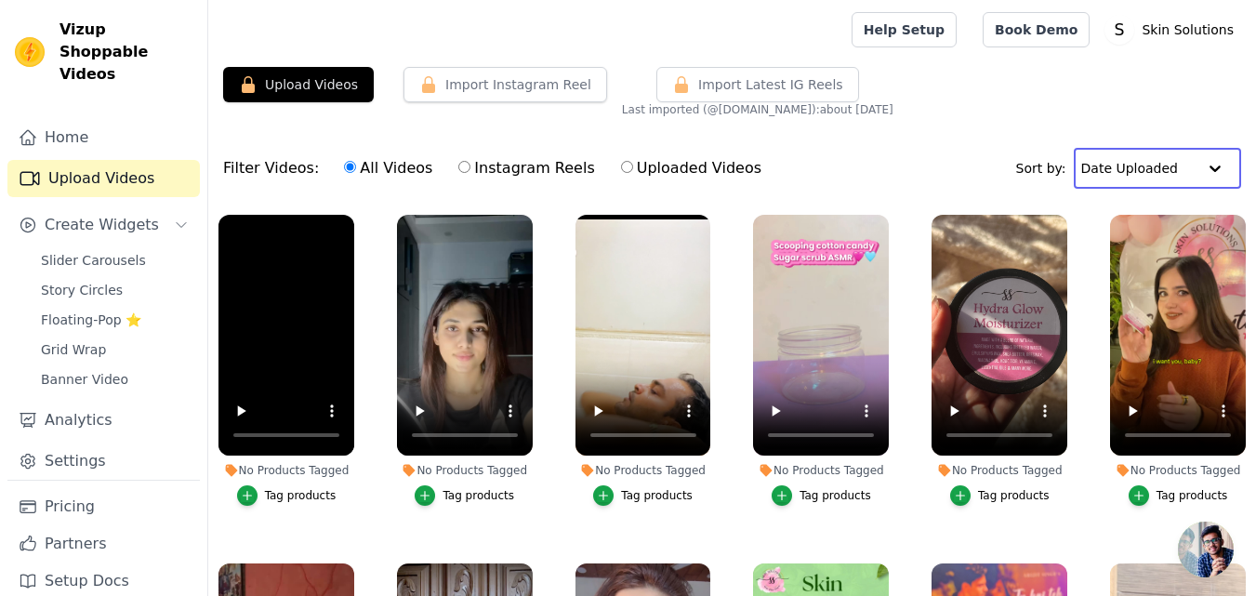
click at [1147, 169] on input "text" at bounding box center [1139, 168] width 115 height 37
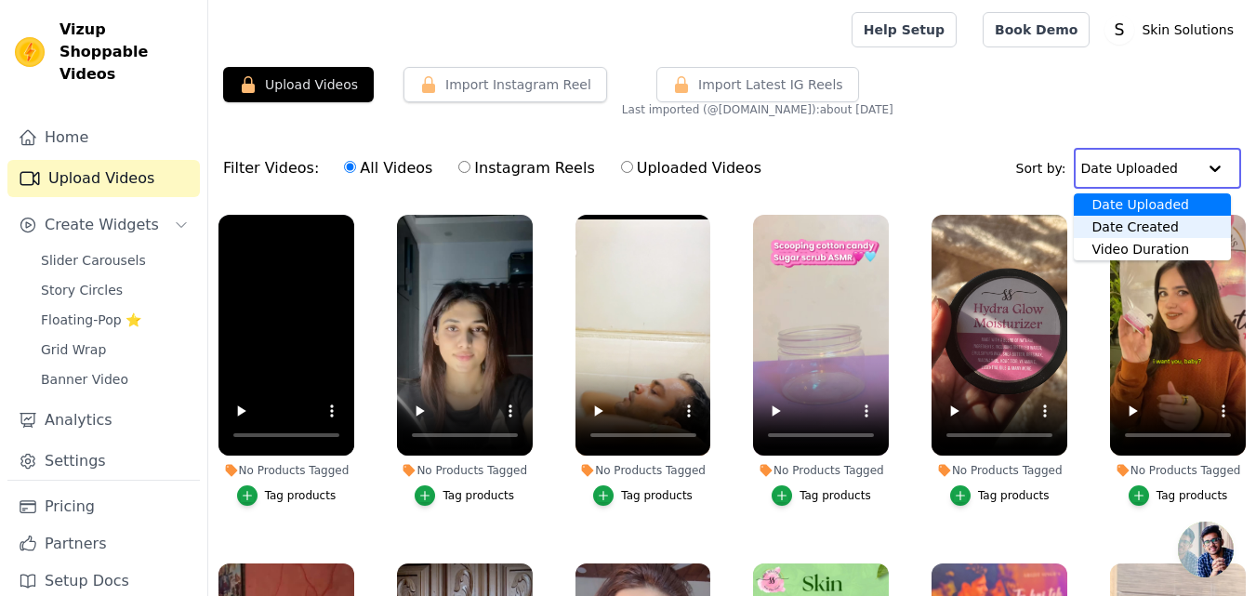
click at [1161, 219] on div "Date Created" at bounding box center [1152, 227] width 157 height 22
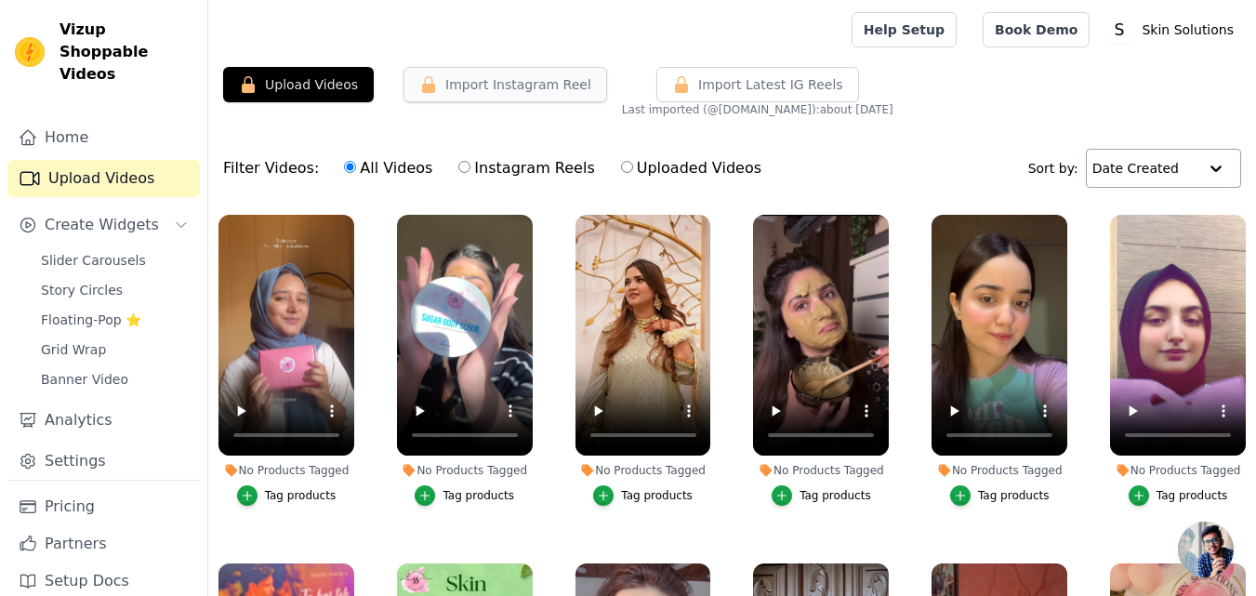
click at [539, 90] on button "Import Instagram Reel" at bounding box center [506, 84] width 204 height 35
click at [539, 89] on button "Import Instagram Reel" at bounding box center [506, 84] width 204 height 35
click at [205, 72] on div "Vizup Shoppable Videos Home Upload Videos Create Widgets Slider Carousels Story…" at bounding box center [104, 298] width 208 height 596
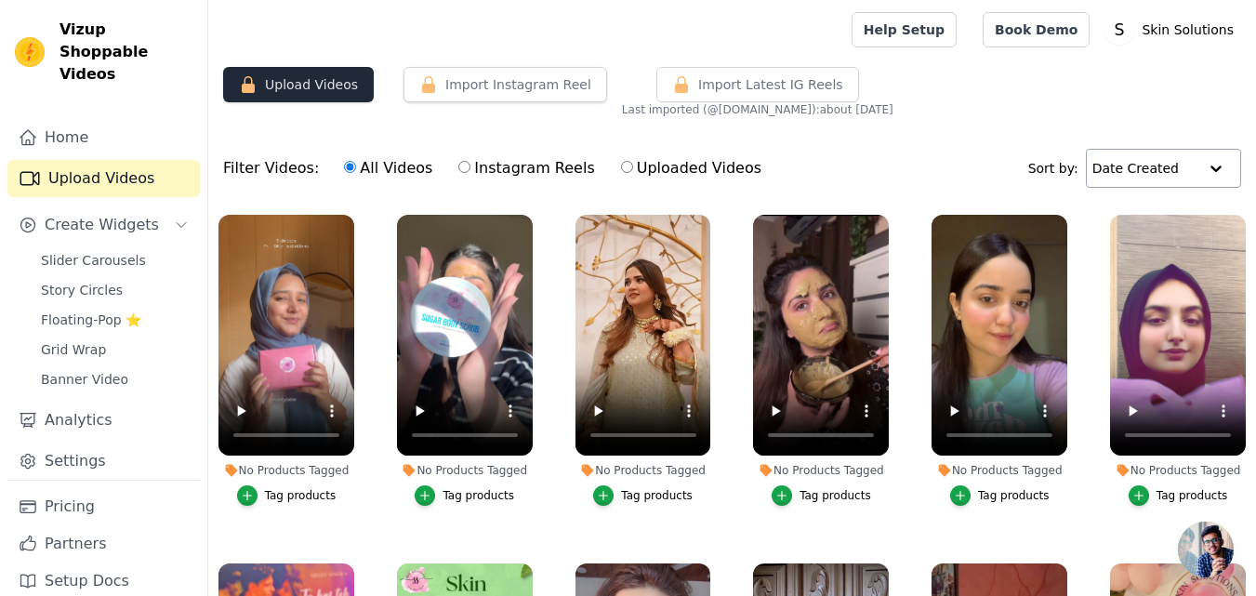
click at [271, 81] on button "Upload Videos" at bounding box center [298, 84] width 151 height 35
click at [268, 81] on button "Upload Videos" at bounding box center [298, 84] width 151 height 35
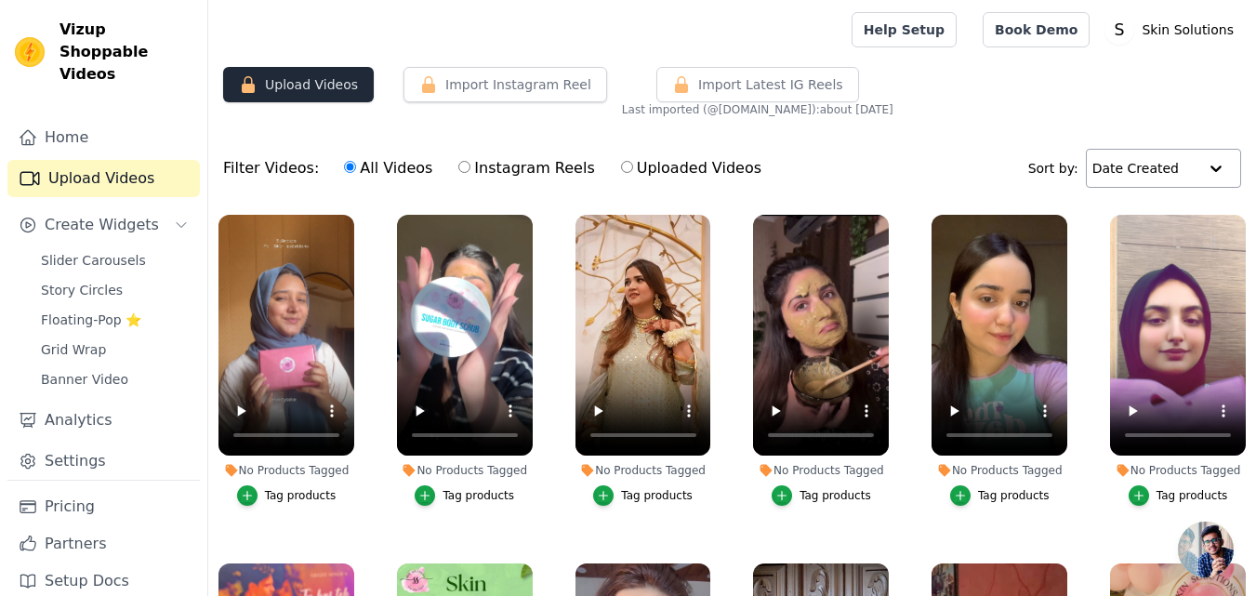
click at [268, 81] on button "Upload Videos" at bounding box center [298, 84] width 151 height 35
click at [307, 77] on button "Upload Videos" at bounding box center [298, 84] width 151 height 35
click at [258, 84] on button "Upload Videos" at bounding box center [298, 84] width 151 height 35
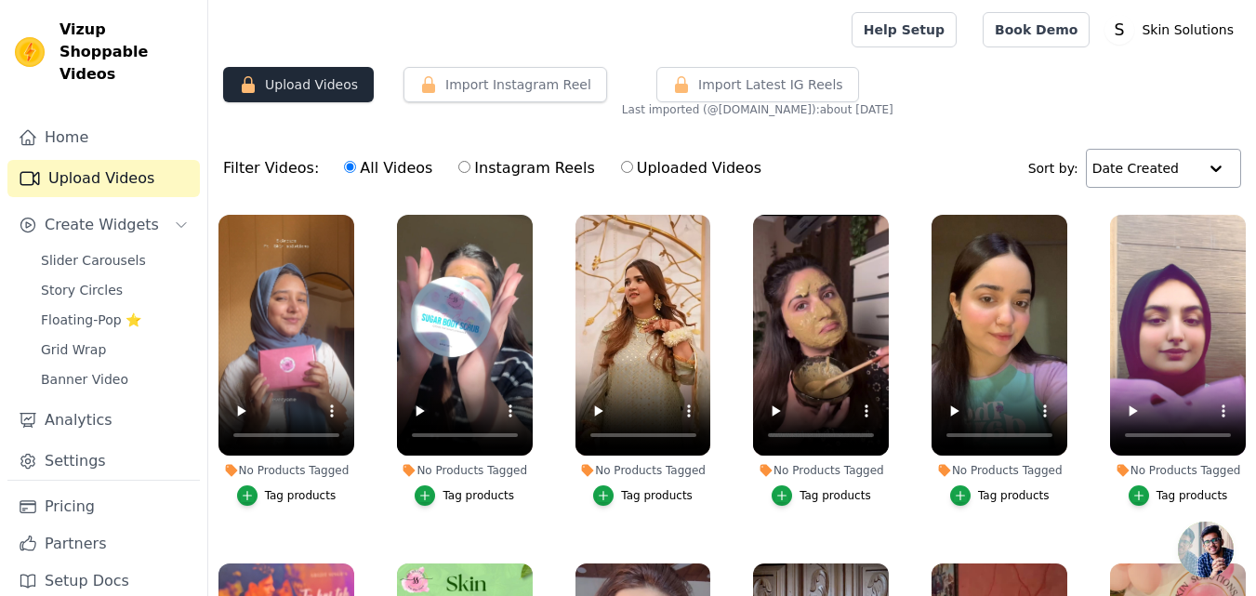
click at [258, 84] on button "Upload Videos" at bounding box center [298, 84] width 151 height 35
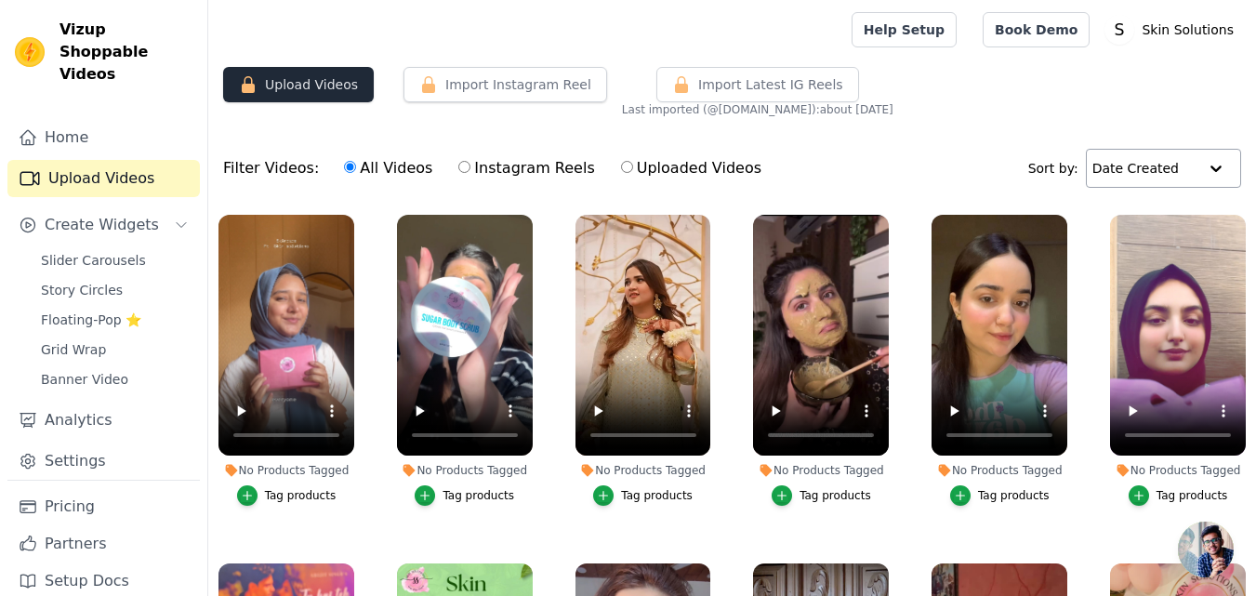
click at [258, 84] on button "Upload Videos" at bounding box center [298, 84] width 151 height 35
click at [259, 85] on button "Upload Videos" at bounding box center [298, 84] width 151 height 35
drag, startPoint x: 259, startPoint y: 86, endPoint x: 285, endPoint y: 87, distance: 26.1
click at [262, 87] on button "Upload Videos" at bounding box center [298, 84] width 151 height 35
click at [487, 84] on button "Import Instagram Reel" at bounding box center [506, 84] width 204 height 35
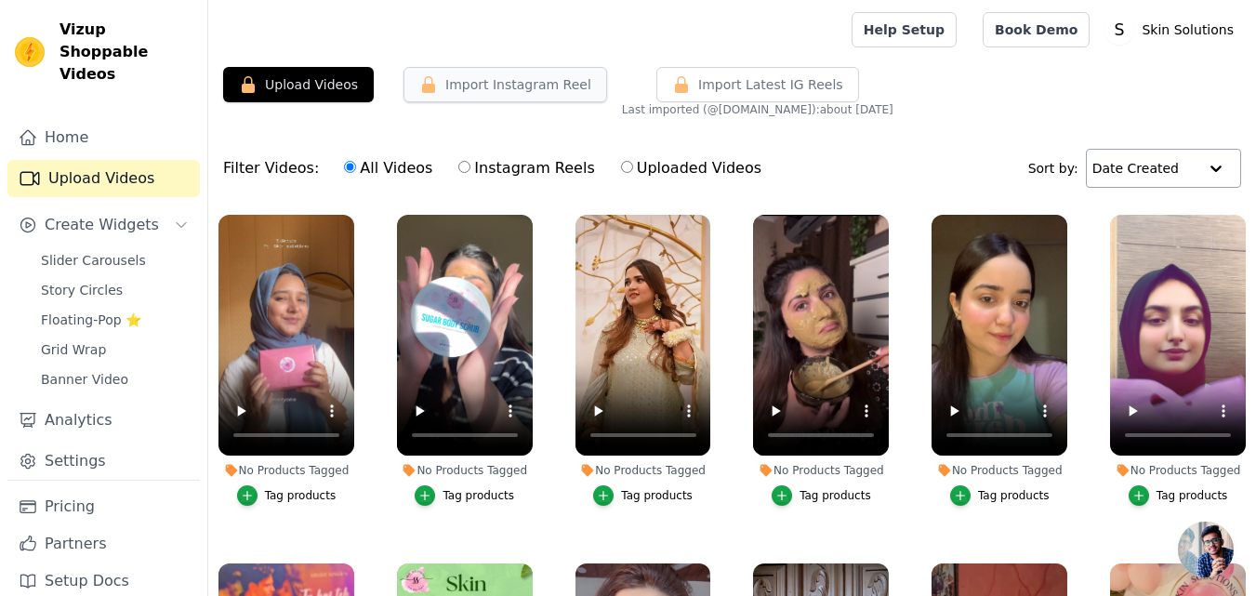
click at [410, 84] on button "Import Instagram Reel" at bounding box center [506, 84] width 204 height 35
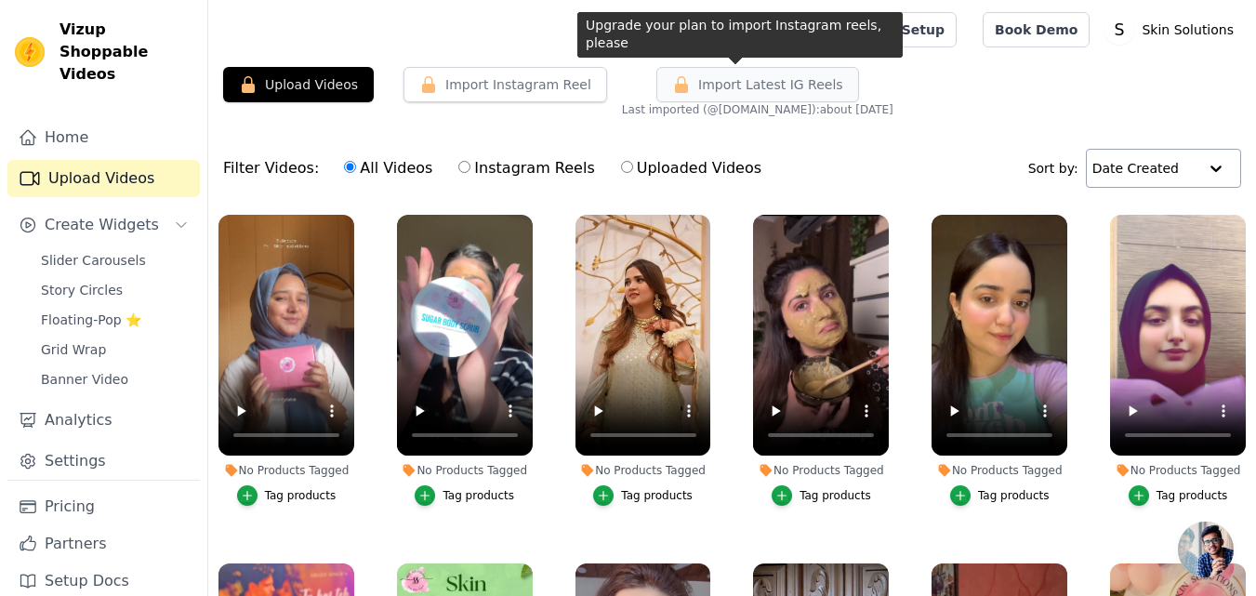
click at [799, 97] on button "Import Latest IG Reels" at bounding box center [758, 84] width 203 height 35
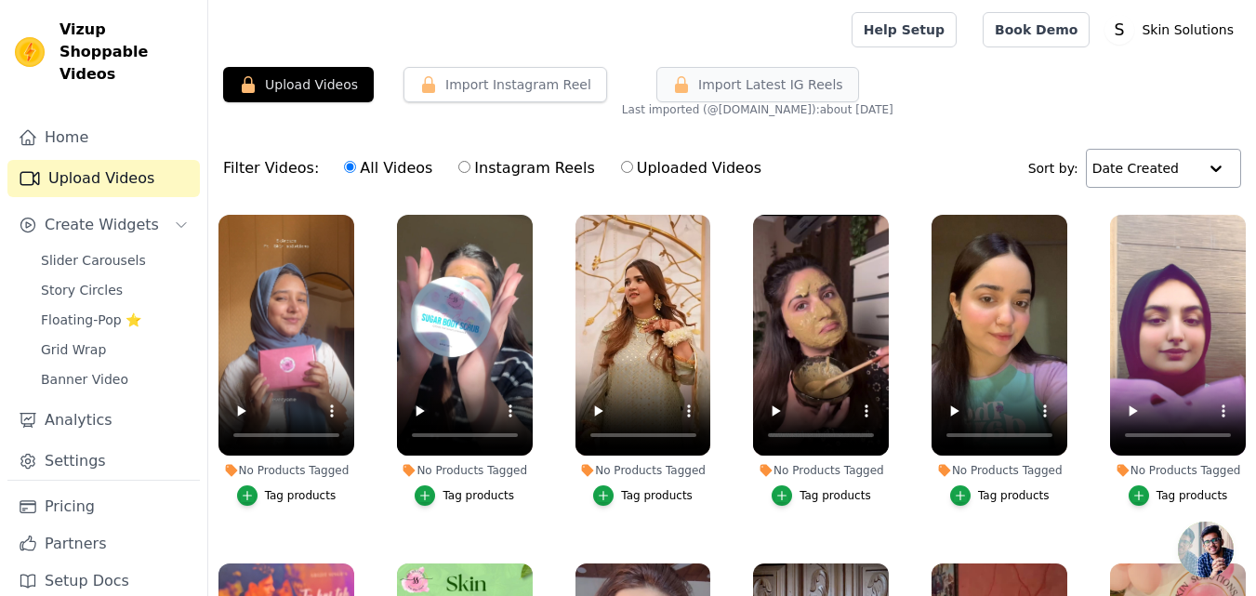
click at [799, 97] on button "Import Latest IG Reels" at bounding box center [758, 84] width 203 height 35
click at [631, 173] on label "Uploaded Videos" at bounding box center [691, 168] width 142 height 24
click at [631, 173] on input "Uploaded Videos" at bounding box center [627, 167] width 12 height 12
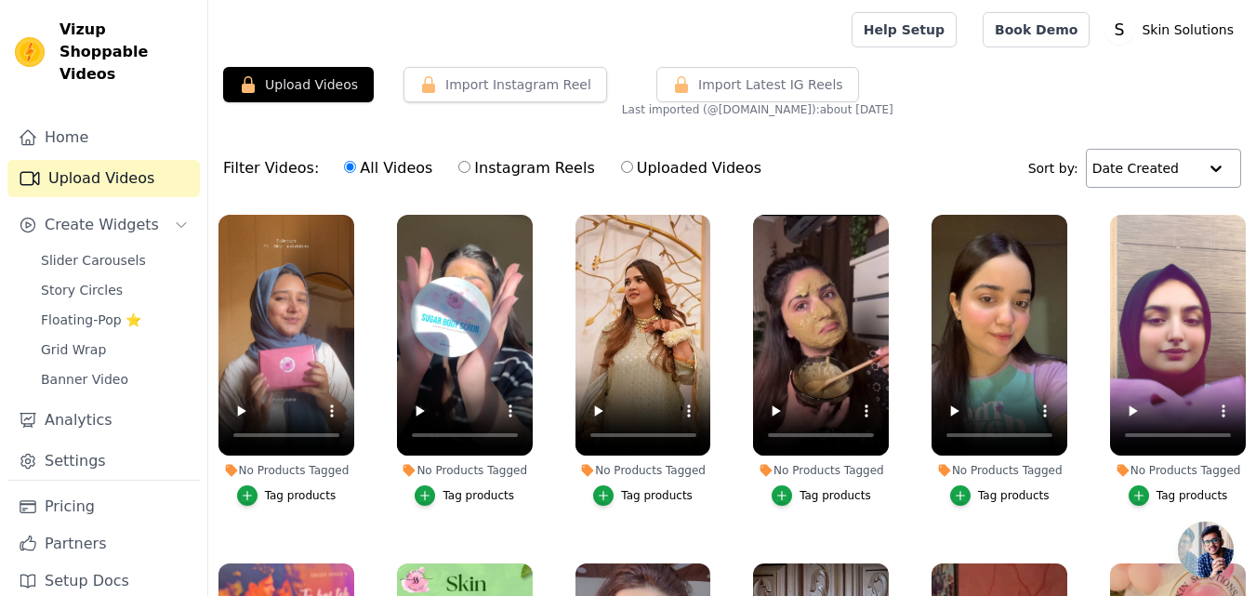
radio input "true"
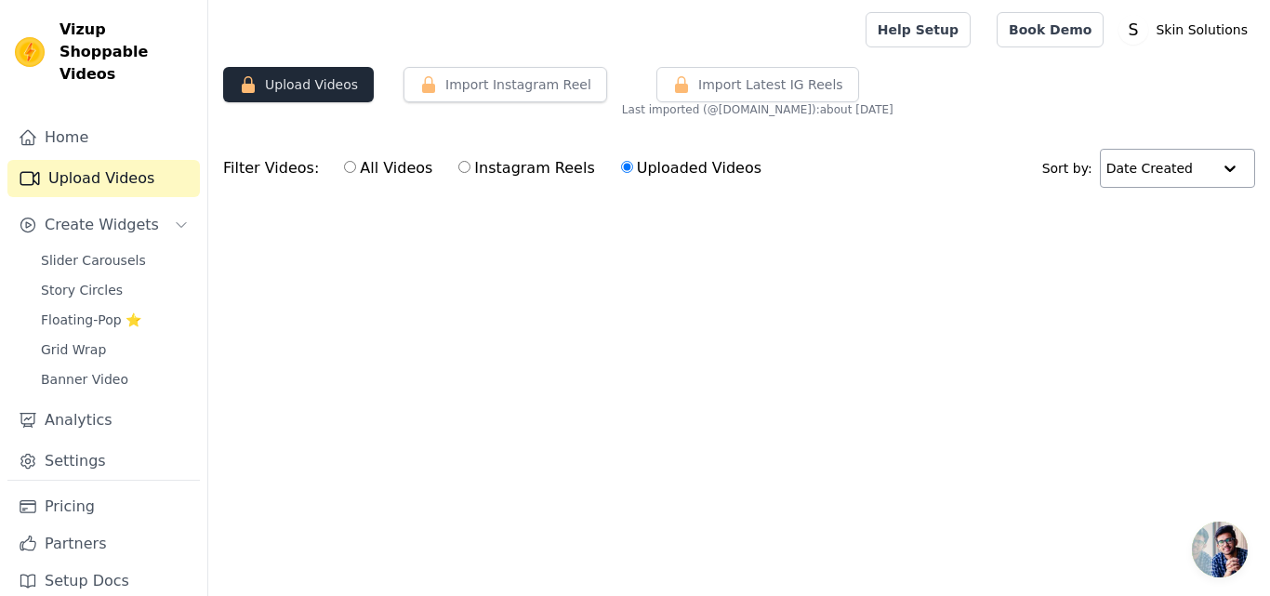
click at [295, 89] on button "Upload Videos" at bounding box center [298, 84] width 151 height 35
click at [250, 85] on icon "button" at bounding box center [248, 84] width 13 height 17
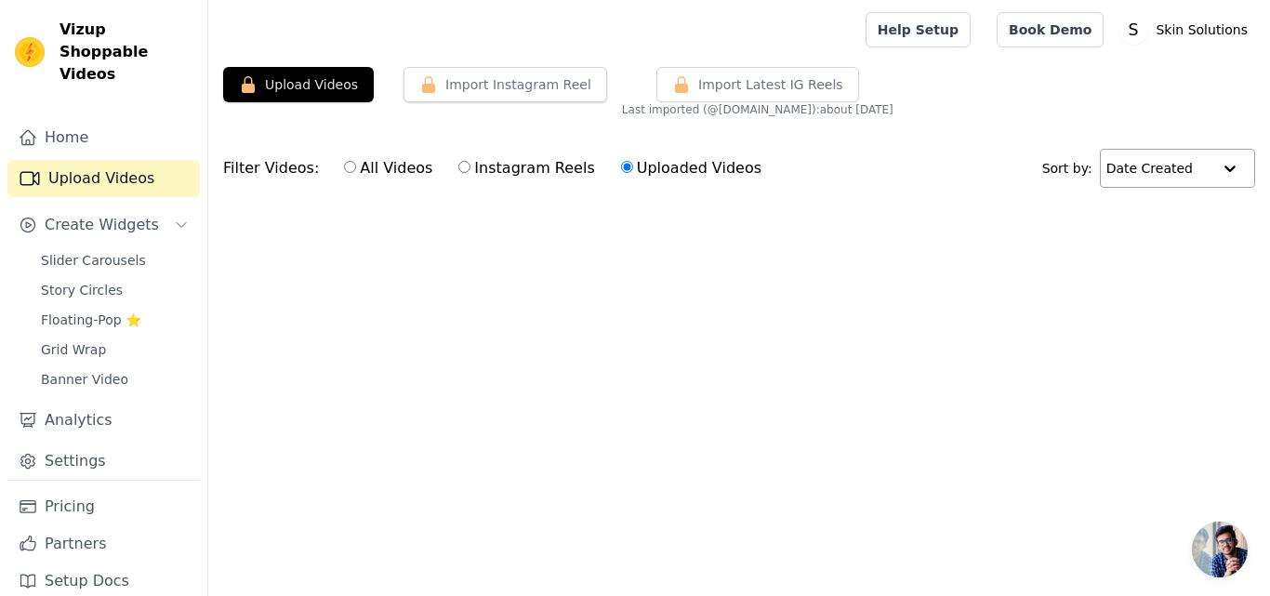
click at [622, 86] on div "Import Latest Instagram Reels Import Latest IG Reels Last imported (@ [DOMAIN_N…" at bounding box center [758, 92] width 272 height 50
click at [498, 73] on button "Import Instagram Reel" at bounding box center [506, 84] width 204 height 35
click at [732, 73] on button "Import Latest IG Reels" at bounding box center [758, 84] width 203 height 35
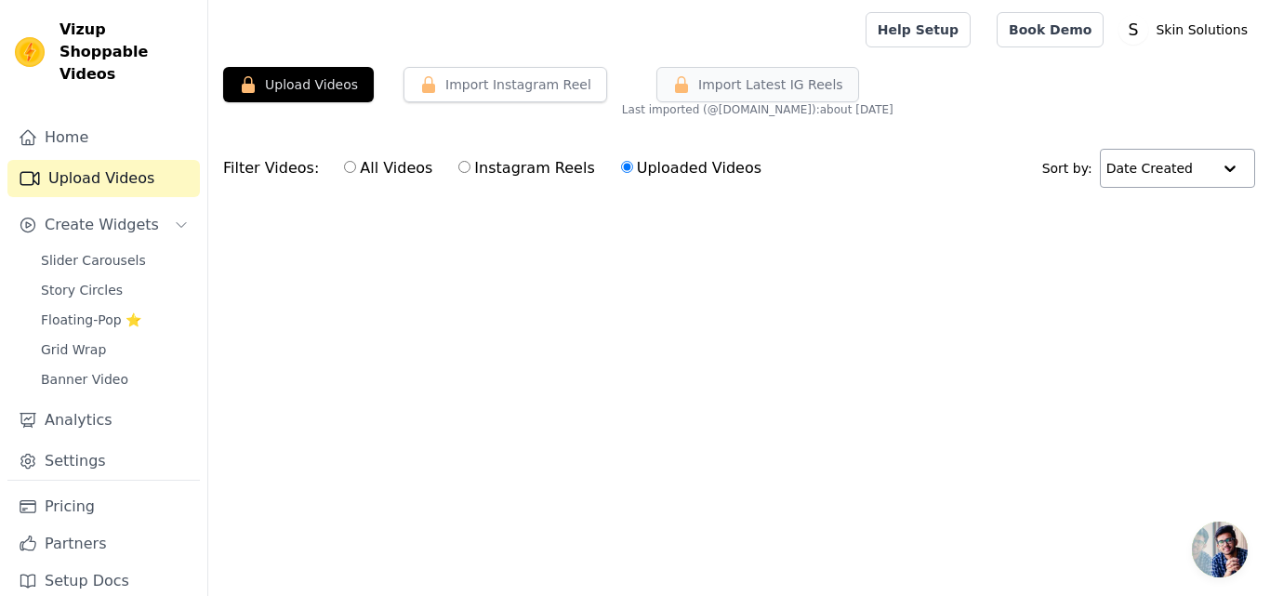
click at [732, 73] on button "Import Latest IG Reels" at bounding box center [758, 84] width 203 height 35
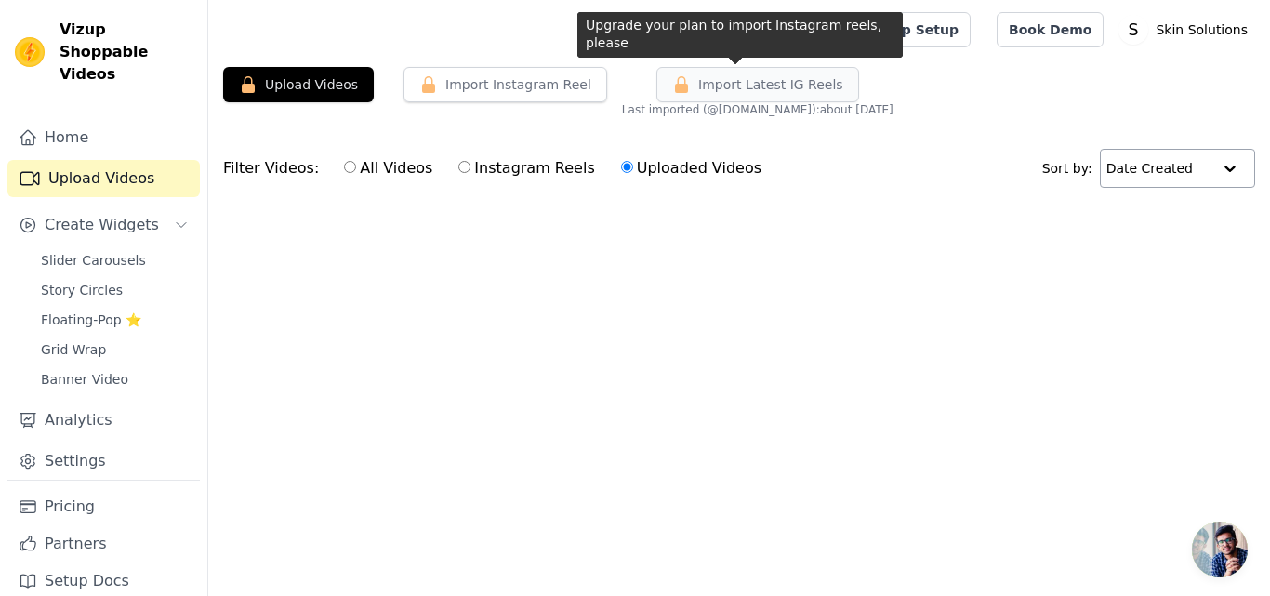
click at [708, 84] on span "Import Latest IG Reels" at bounding box center [770, 84] width 145 height 19
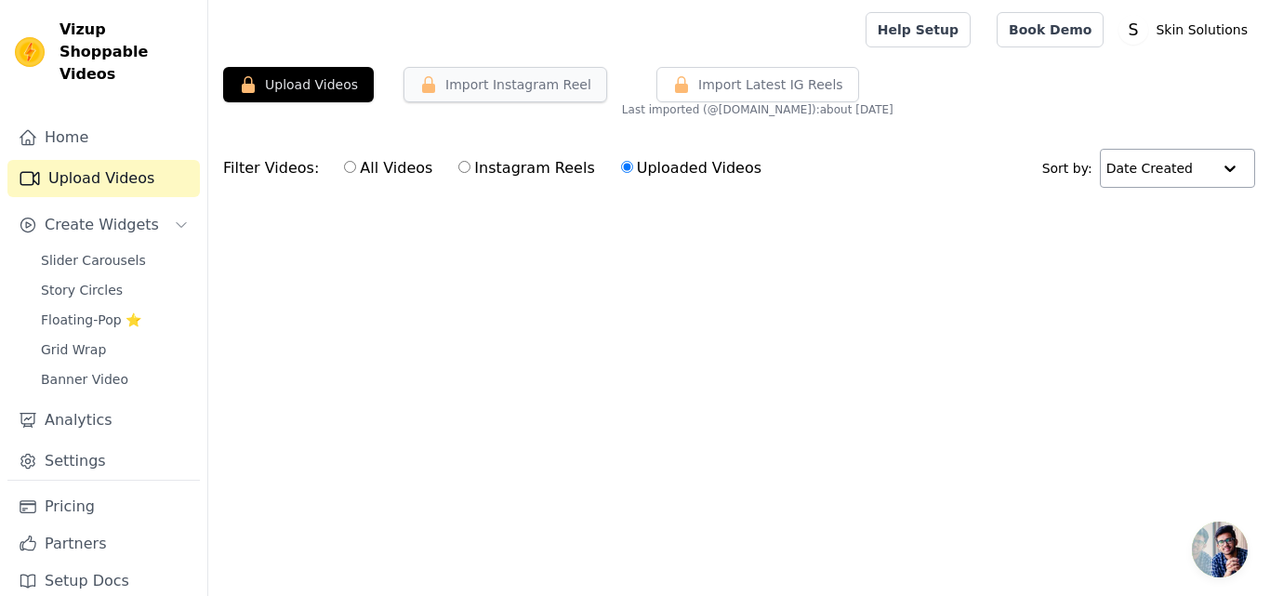
click at [516, 80] on button "Import Instagram Reel" at bounding box center [506, 84] width 204 height 35
click at [85, 119] on link "Home" at bounding box center [103, 137] width 192 height 37
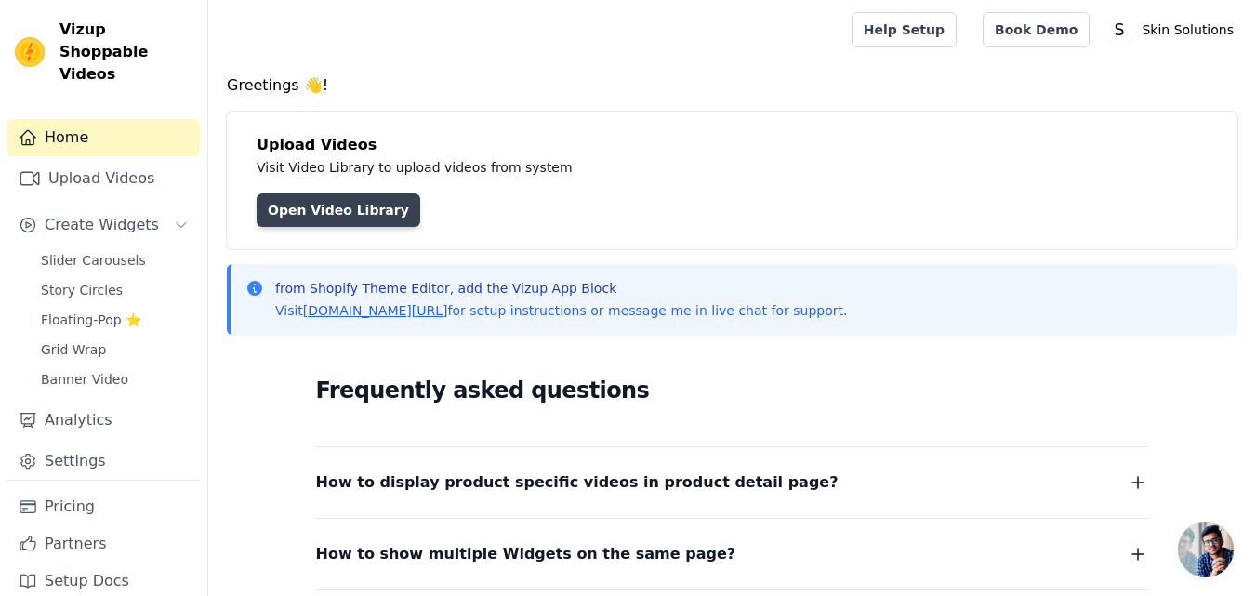
click at [325, 215] on link "Open Video Library" at bounding box center [339, 209] width 164 height 33
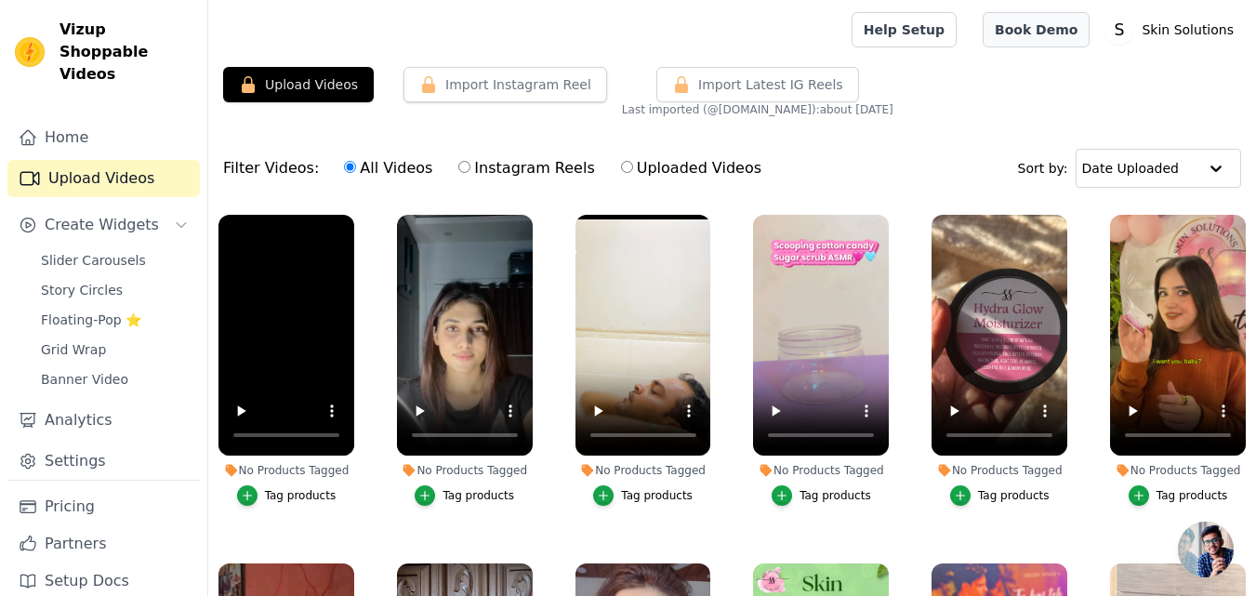
click at [1068, 32] on link "Book Demo" at bounding box center [1036, 29] width 107 height 35
click at [113, 214] on span "Create Widgets" at bounding box center [102, 225] width 114 height 22
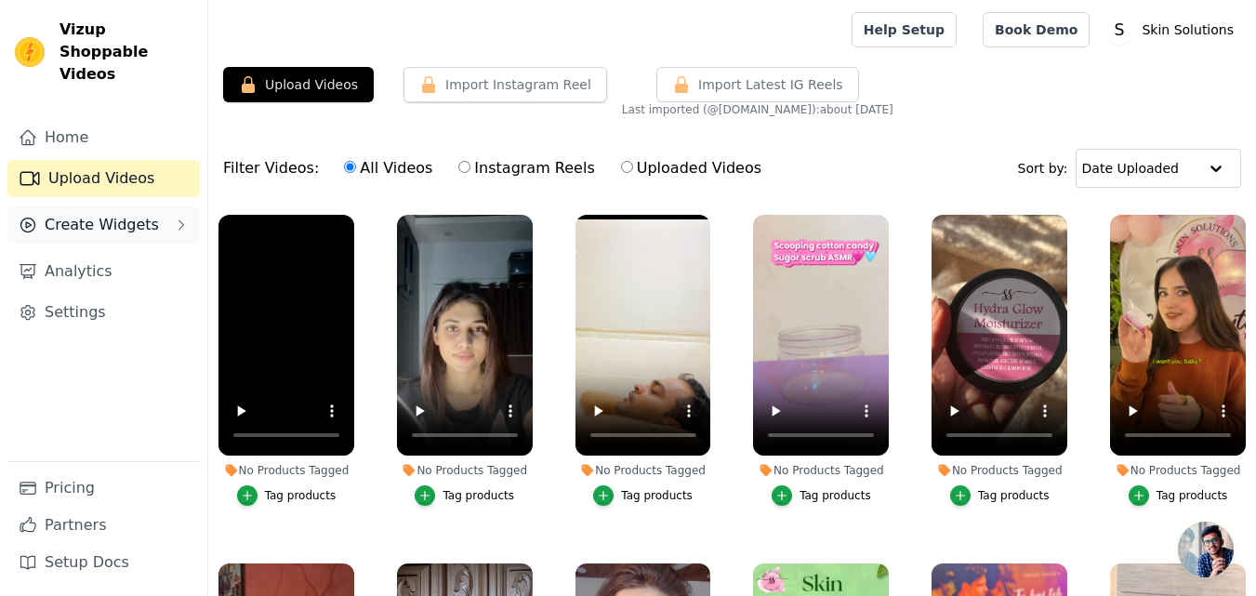
click at [113, 214] on span "Create Widgets" at bounding box center [102, 225] width 114 height 22
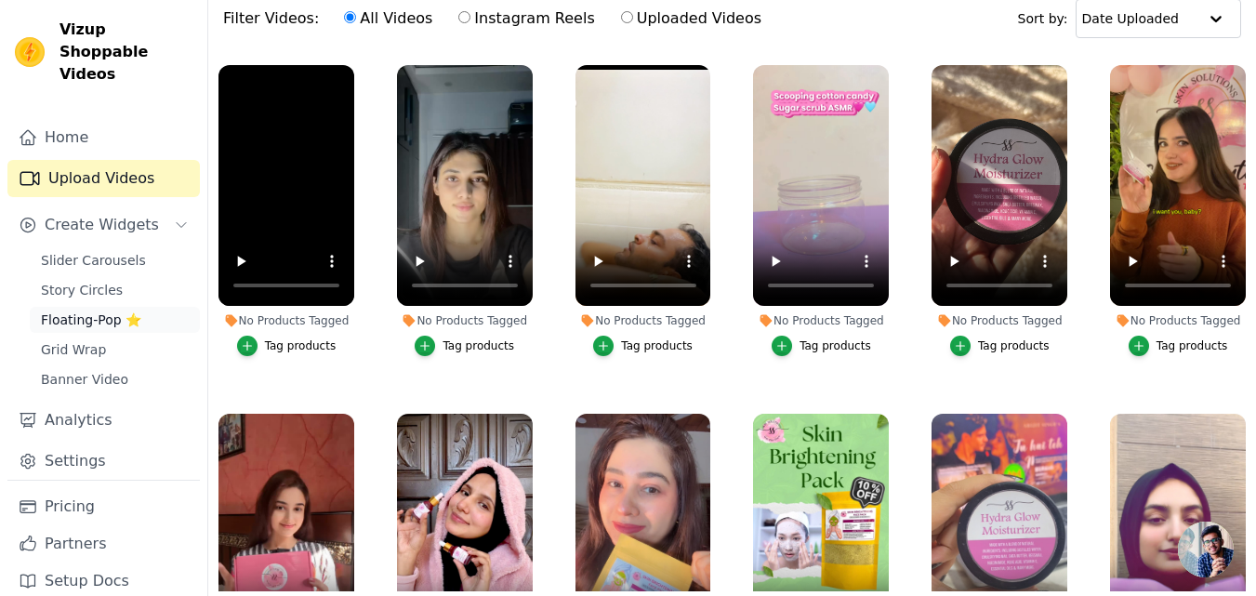
scroll to position [190, 0]
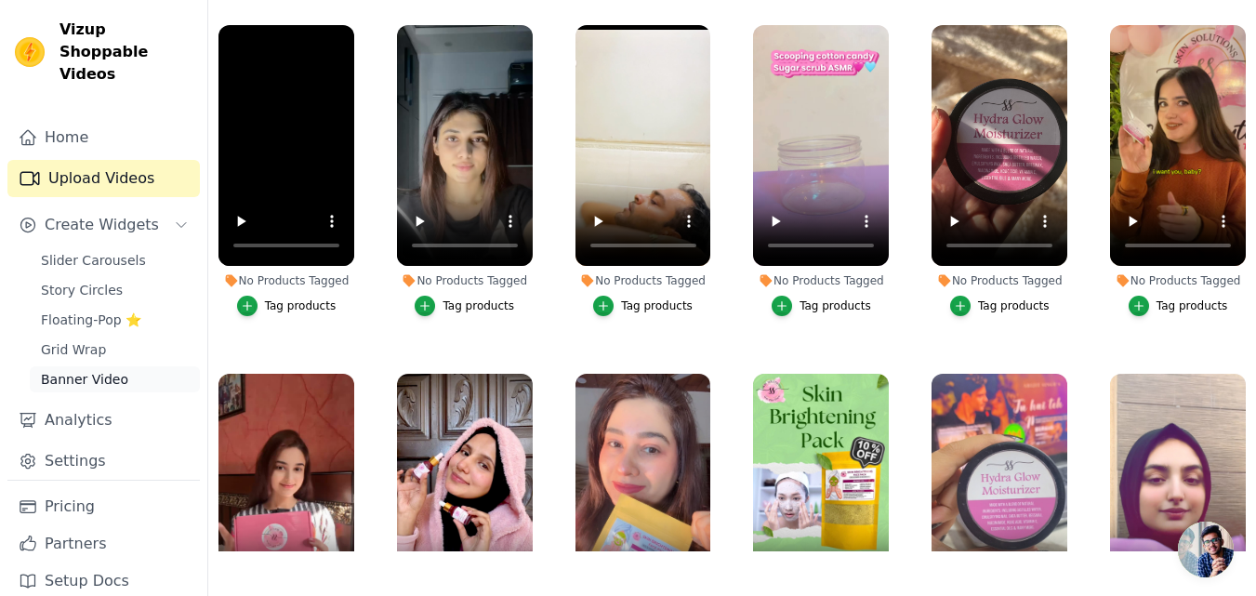
click at [107, 370] on span "Banner Video" at bounding box center [84, 379] width 87 height 19
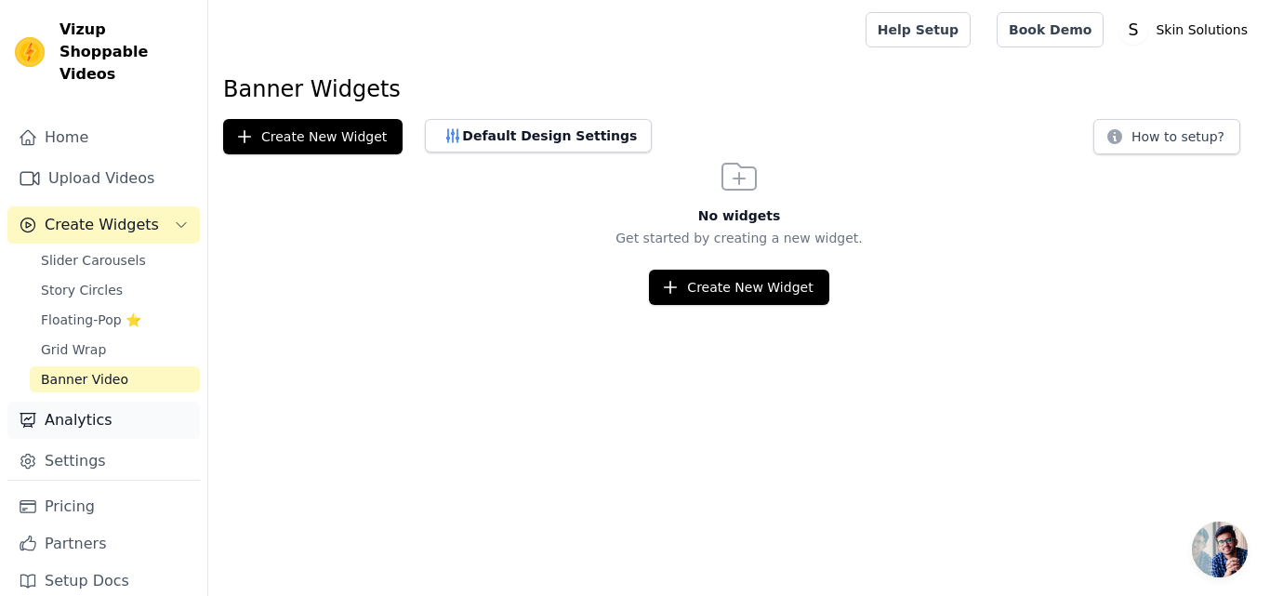
click at [95, 402] on link "Analytics" at bounding box center [103, 420] width 192 height 37
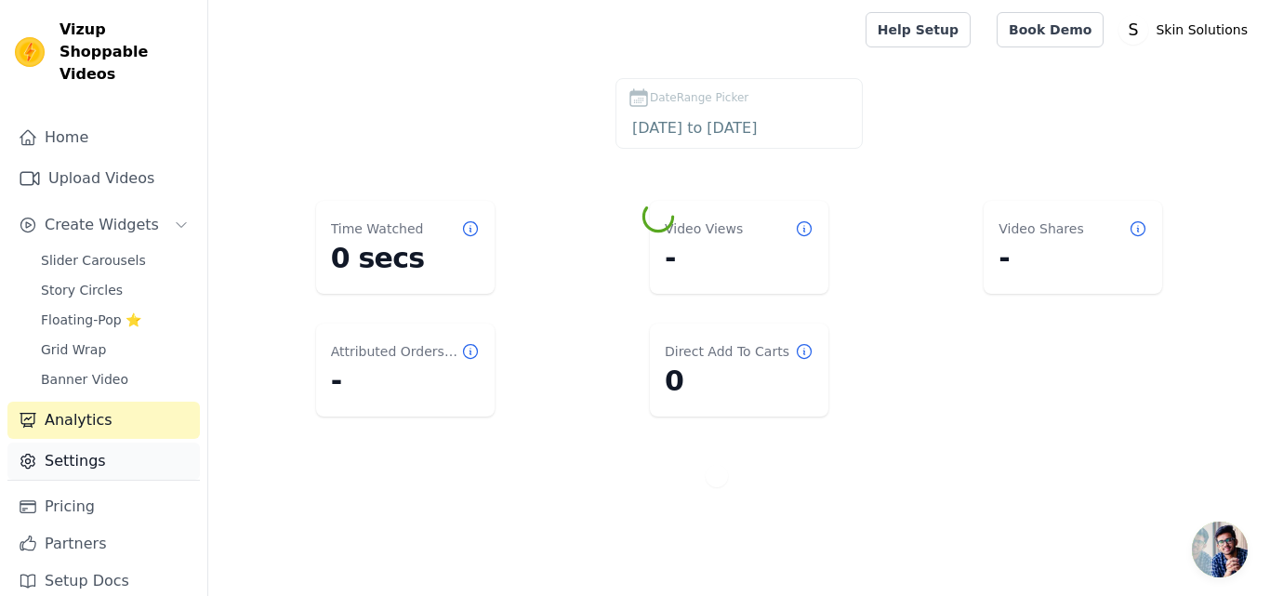
click at [95, 443] on link "Settings" at bounding box center [103, 461] width 192 height 37
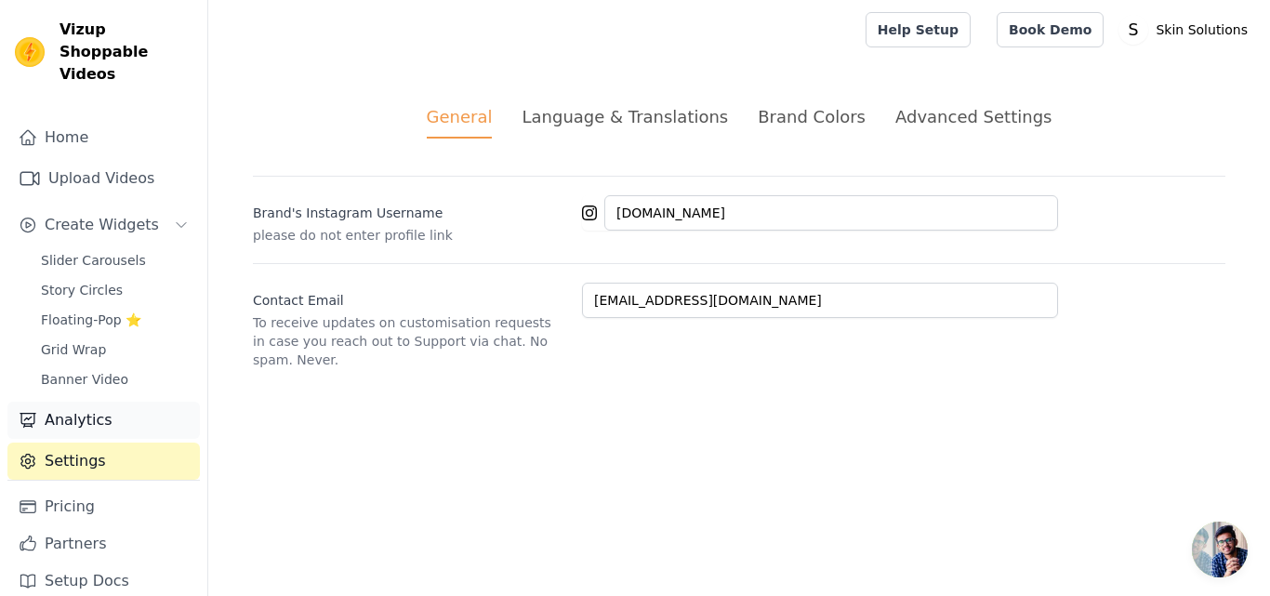
click at [113, 409] on link "Analytics" at bounding box center [103, 420] width 192 height 37
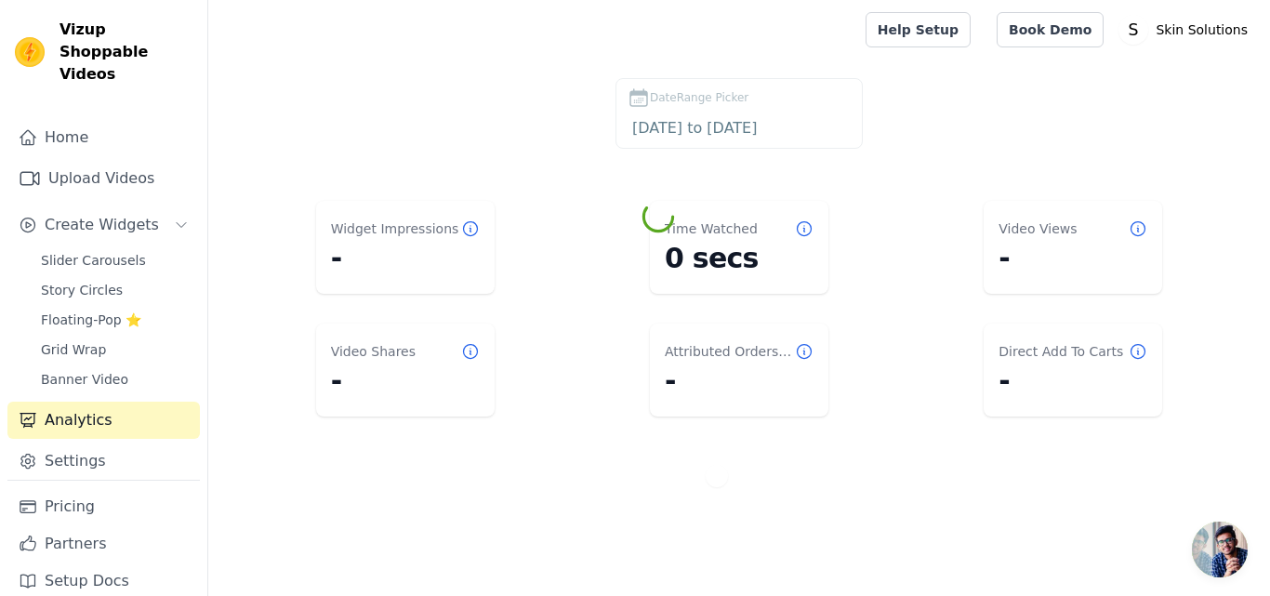
click at [113, 370] on div "Home Upload Videos Create Widgets Slider Carousels Story Circles Floating-Pop ⭐…" at bounding box center [103, 299] width 192 height 361
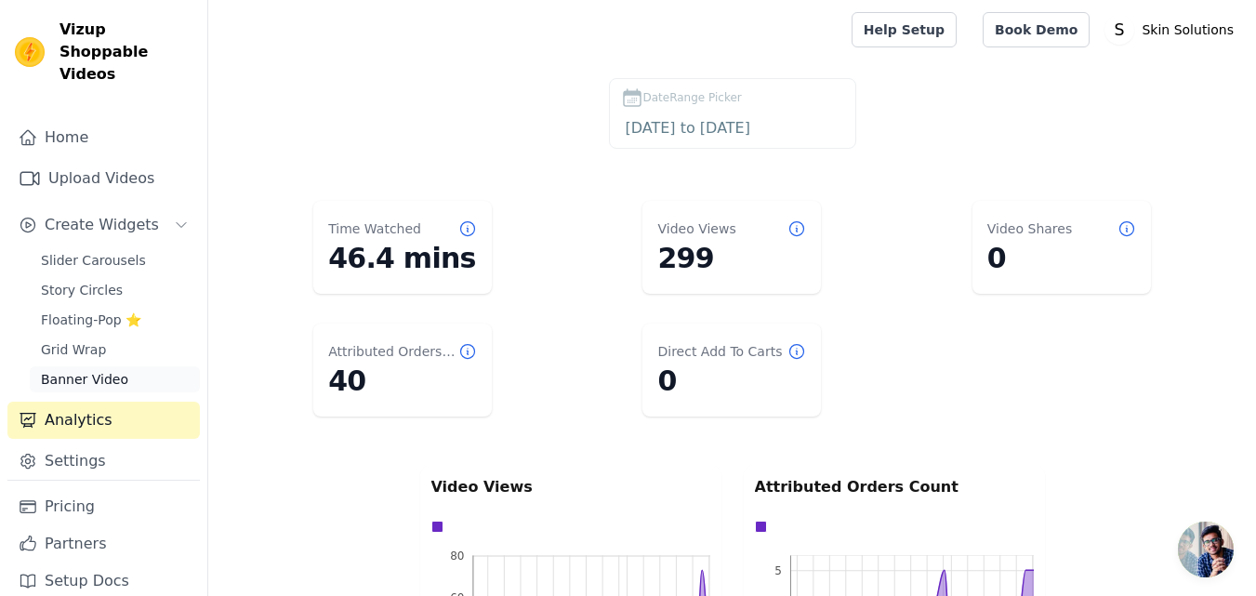
click at [113, 370] on span "Banner Video" at bounding box center [84, 379] width 87 height 19
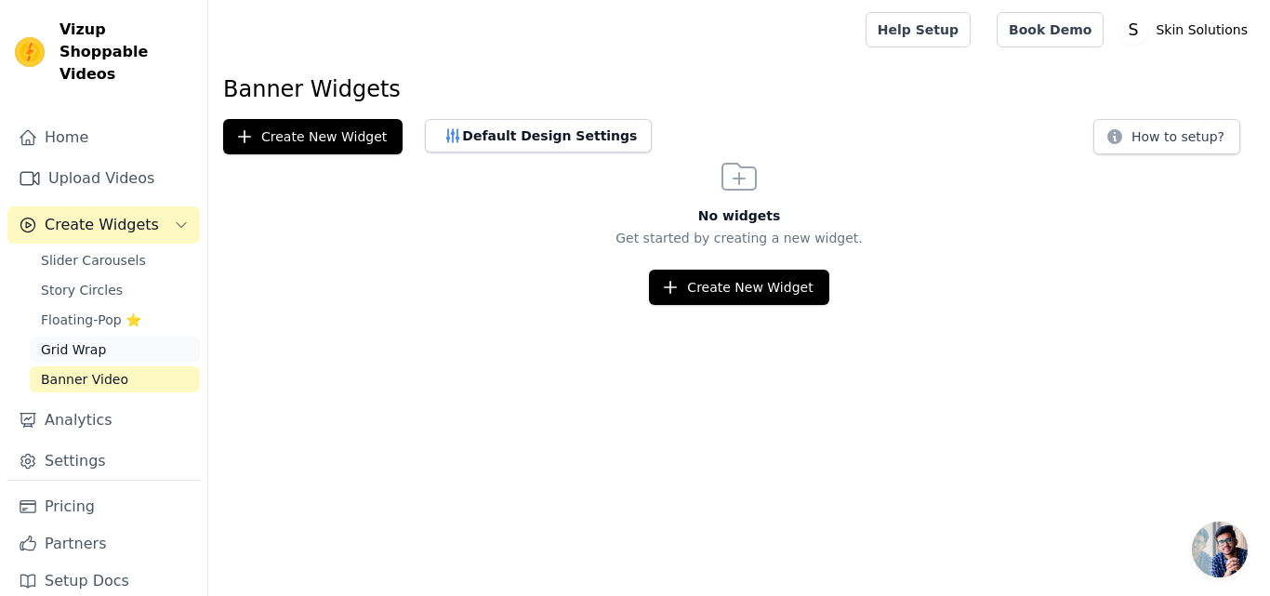
click at [106, 337] on link "Grid Wrap" at bounding box center [115, 350] width 170 height 26
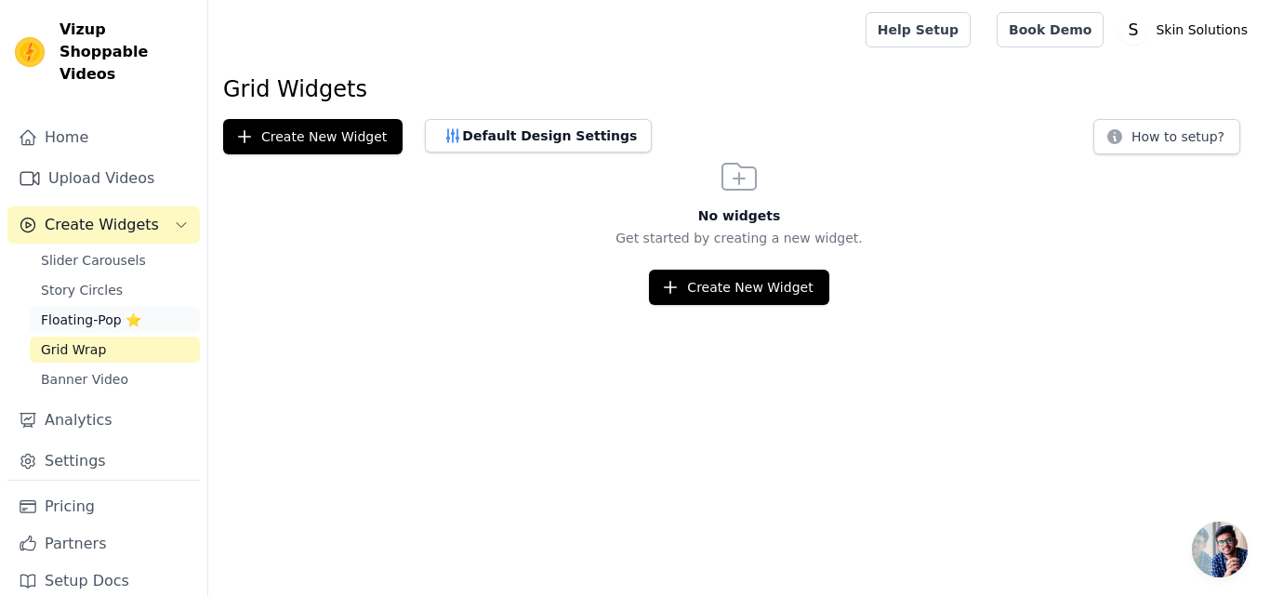
click at [99, 311] on span "Floating-Pop ⭐" at bounding box center [91, 320] width 100 height 19
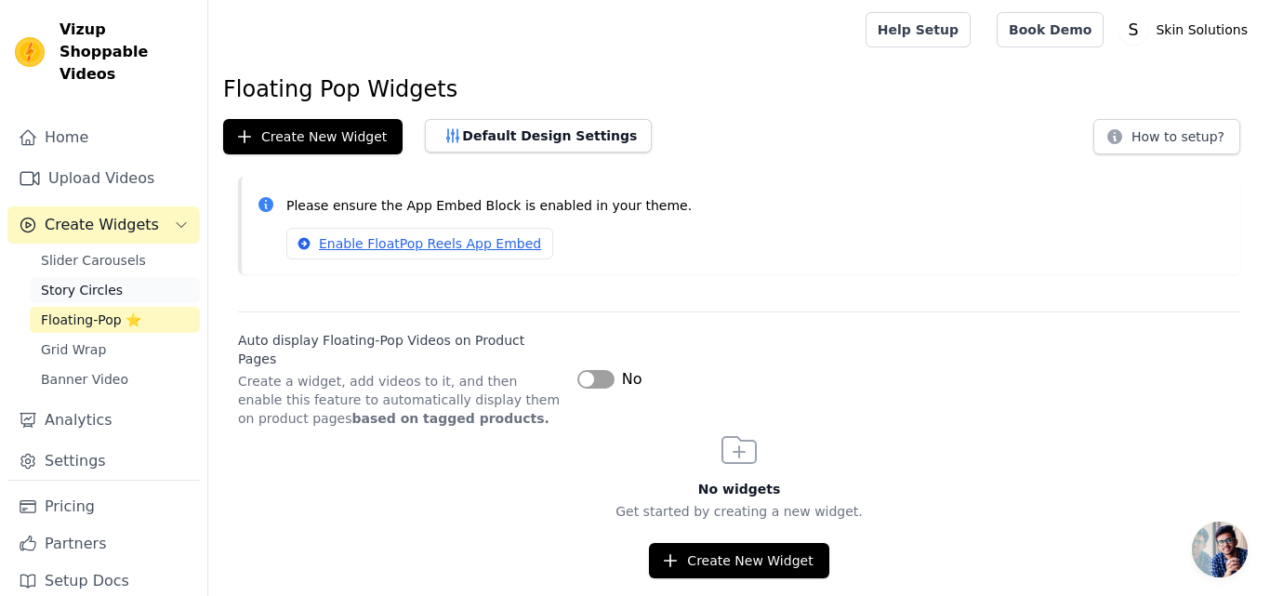
click at [103, 281] on span "Story Circles" at bounding box center [82, 290] width 82 height 19
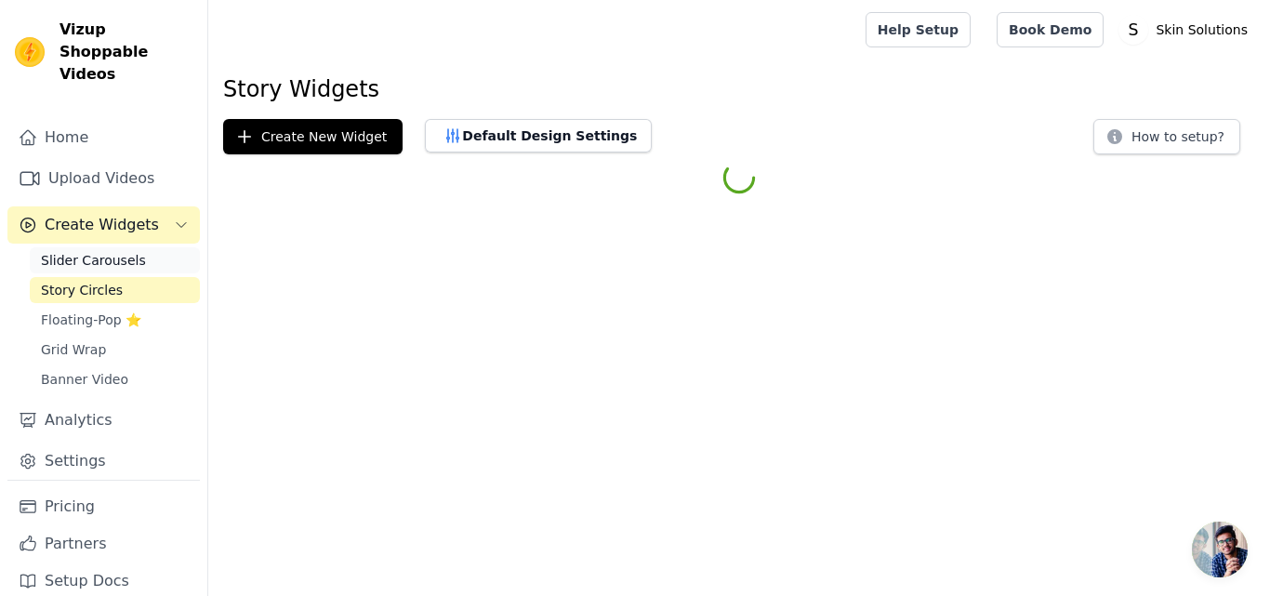
click at [106, 251] on span "Slider Carousels" at bounding box center [93, 260] width 105 height 19
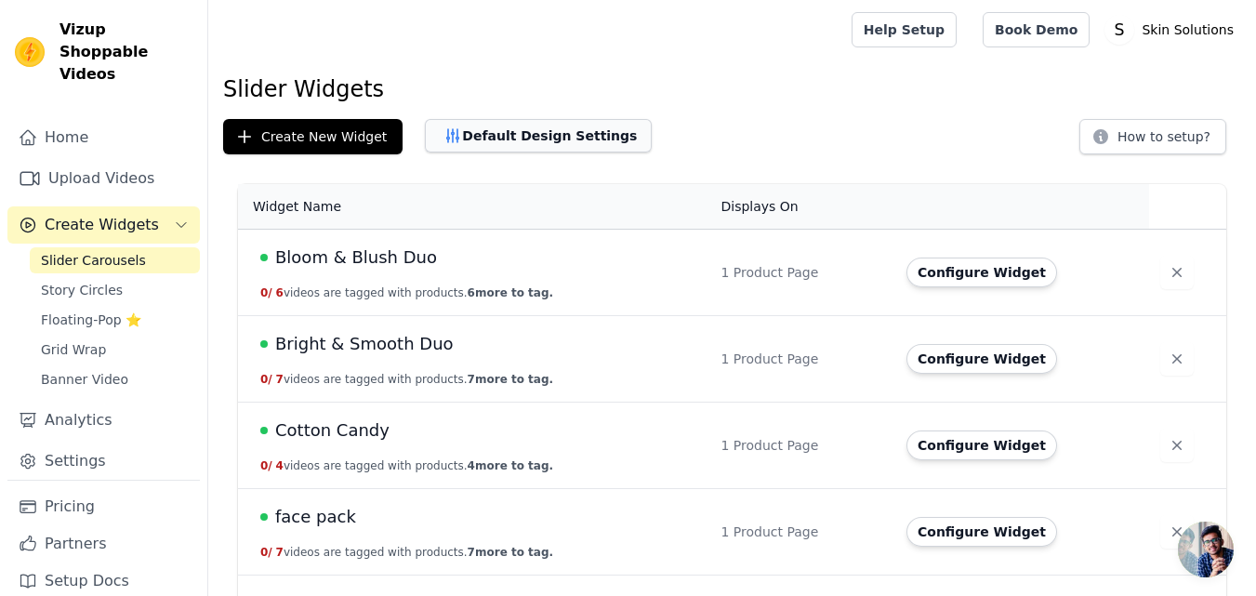
click at [551, 141] on button "Default Design Settings" at bounding box center [538, 135] width 227 height 33
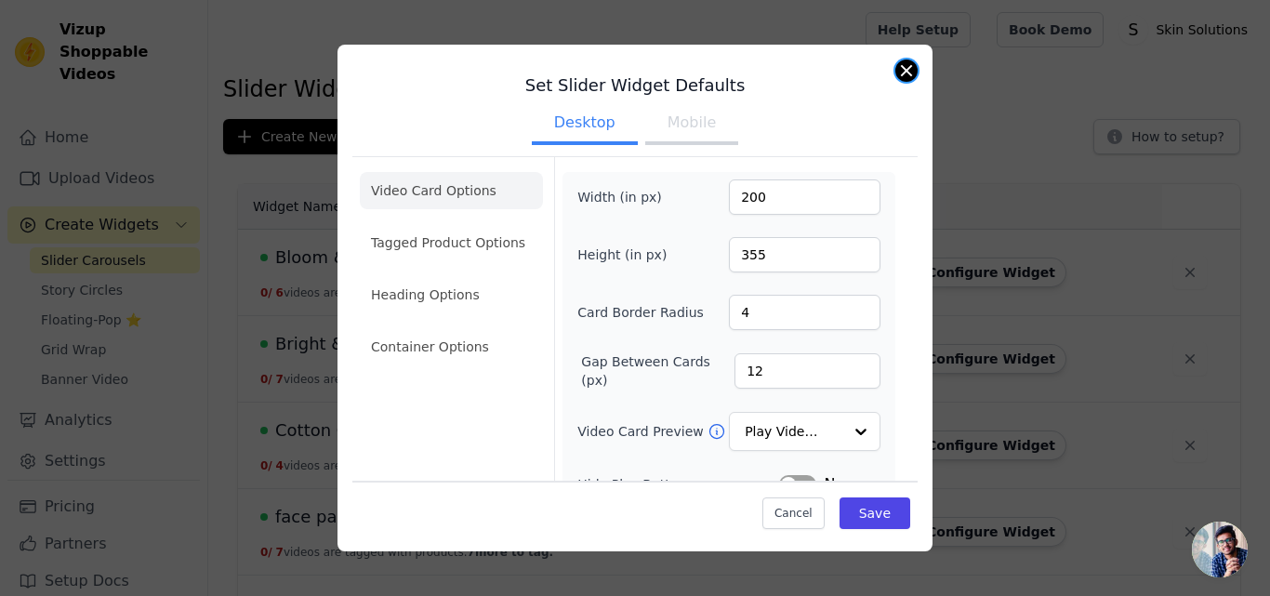
click at [902, 77] on button "Close modal" at bounding box center [907, 71] width 22 height 22
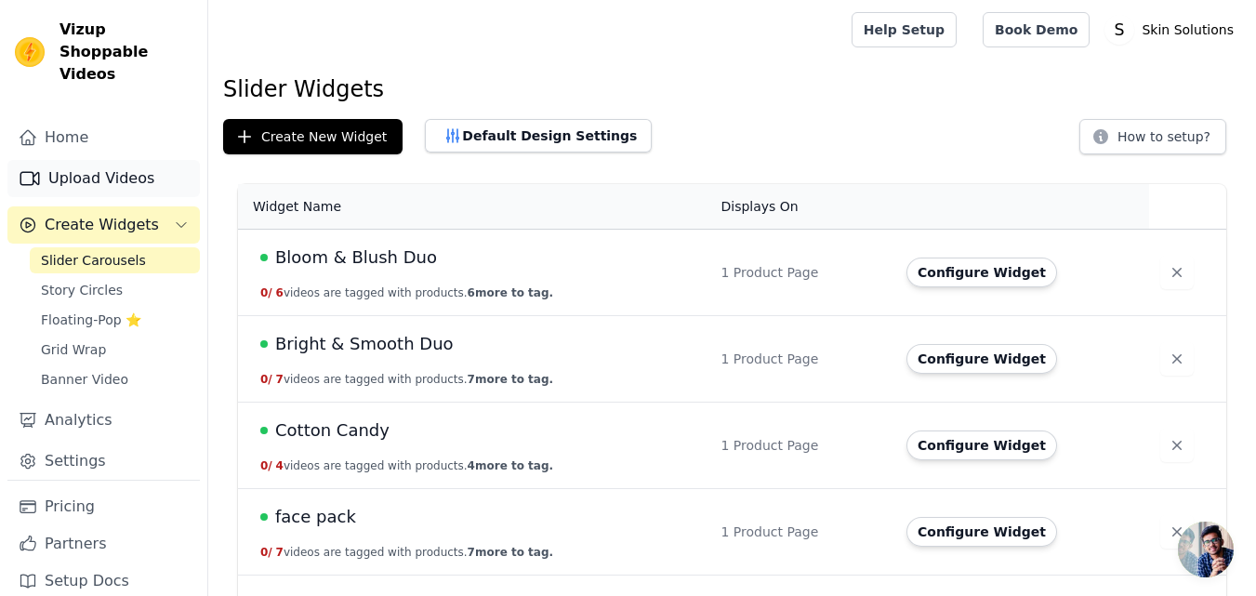
click at [88, 160] on link "Upload Videos" at bounding box center [103, 178] width 192 height 37
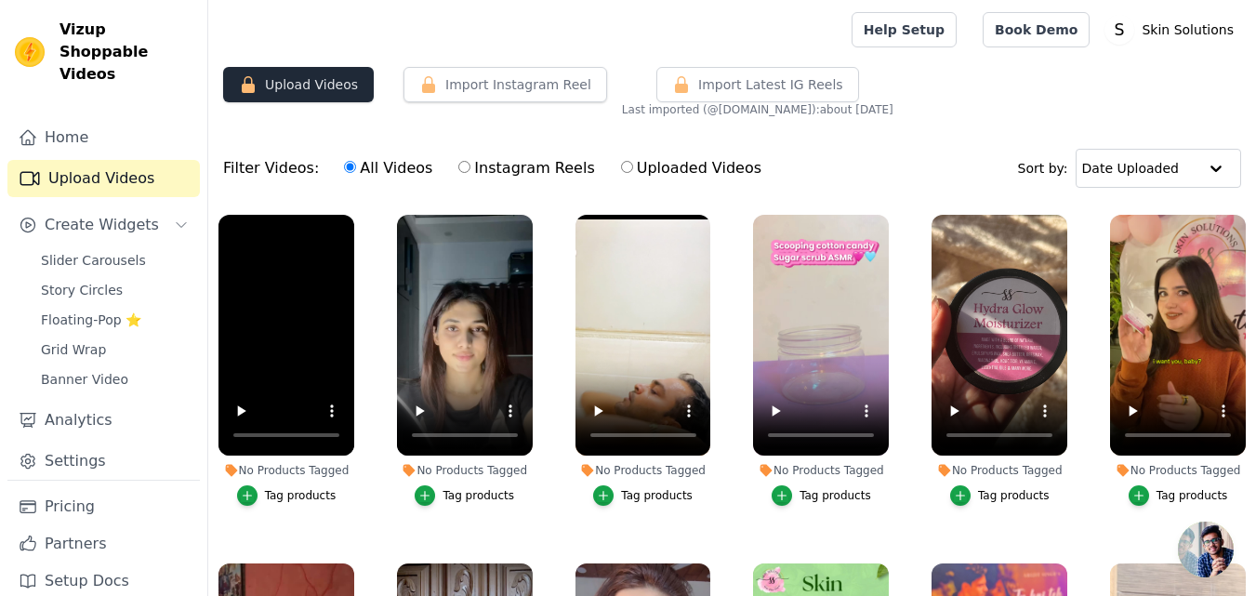
click at [284, 90] on button "Upload Videos" at bounding box center [298, 84] width 151 height 35
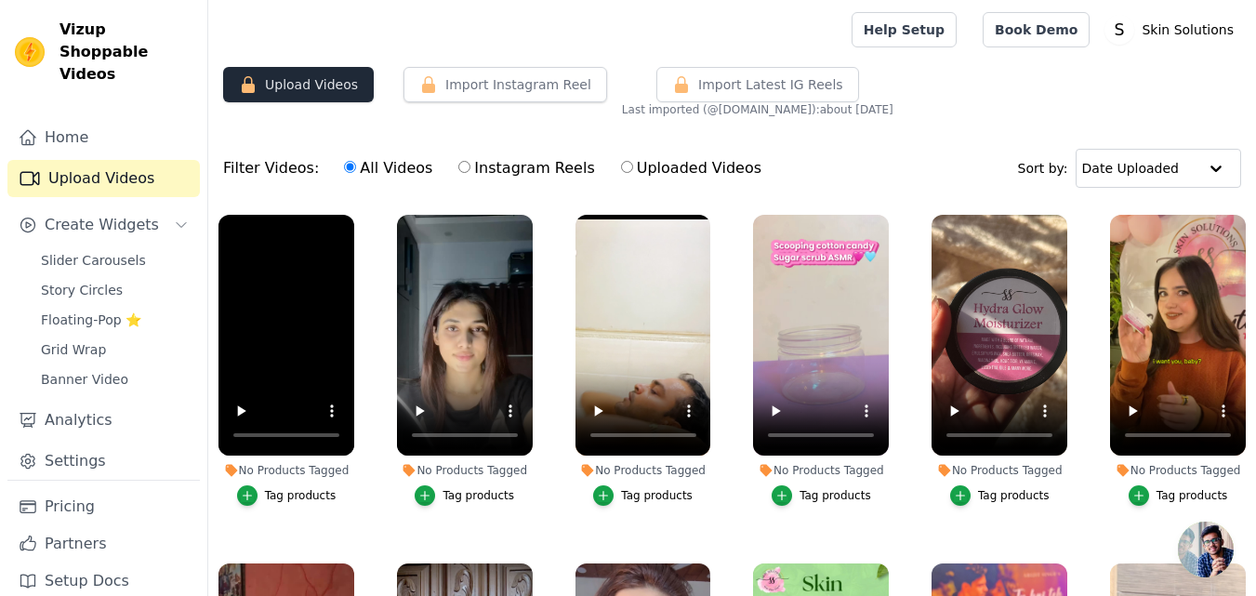
click at [284, 90] on button "Upload Videos" at bounding box center [298, 84] width 151 height 35
click at [247, 83] on icon "button" at bounding box center [248, 84] width 19 height 19
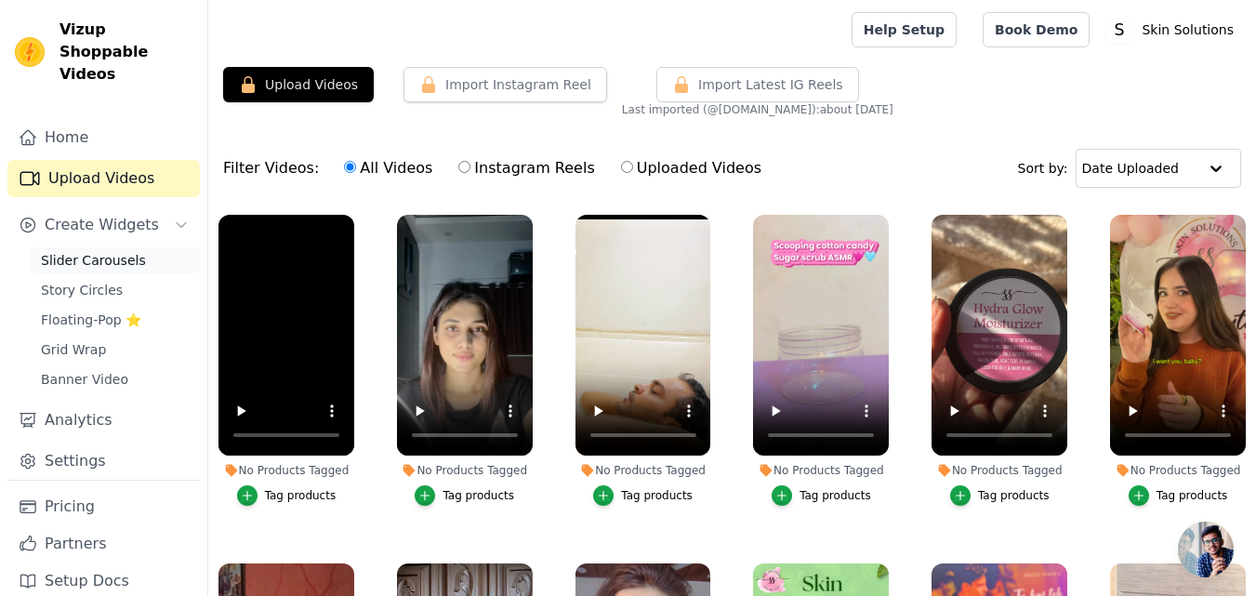
click at [78, 251] on span "Slider Carousels" at bounding box center [93, 260] width 105 height 19
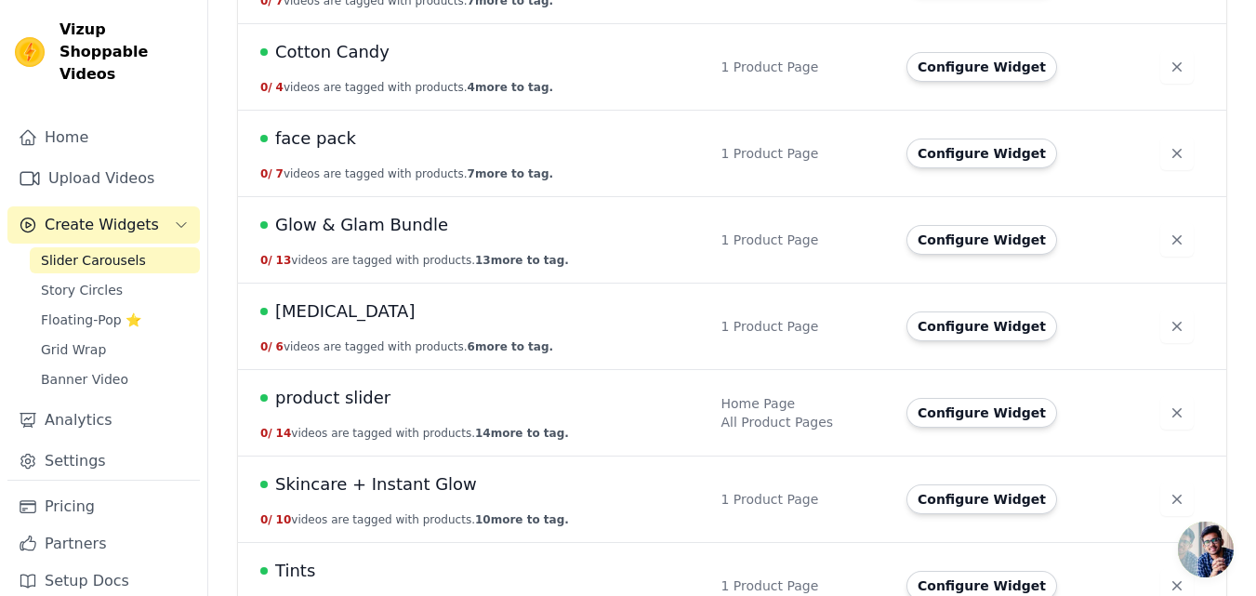
scroll to position [418, 0]
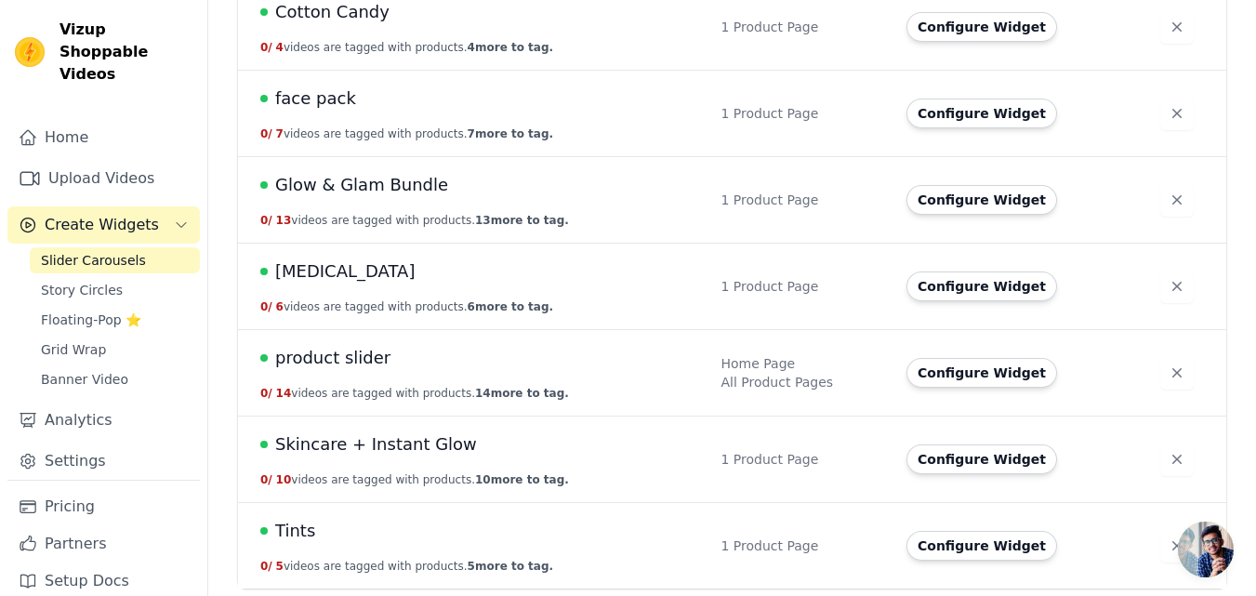
click at [296, 533] on span "Tints" at bounding box center [295, 531] width 40 height 26
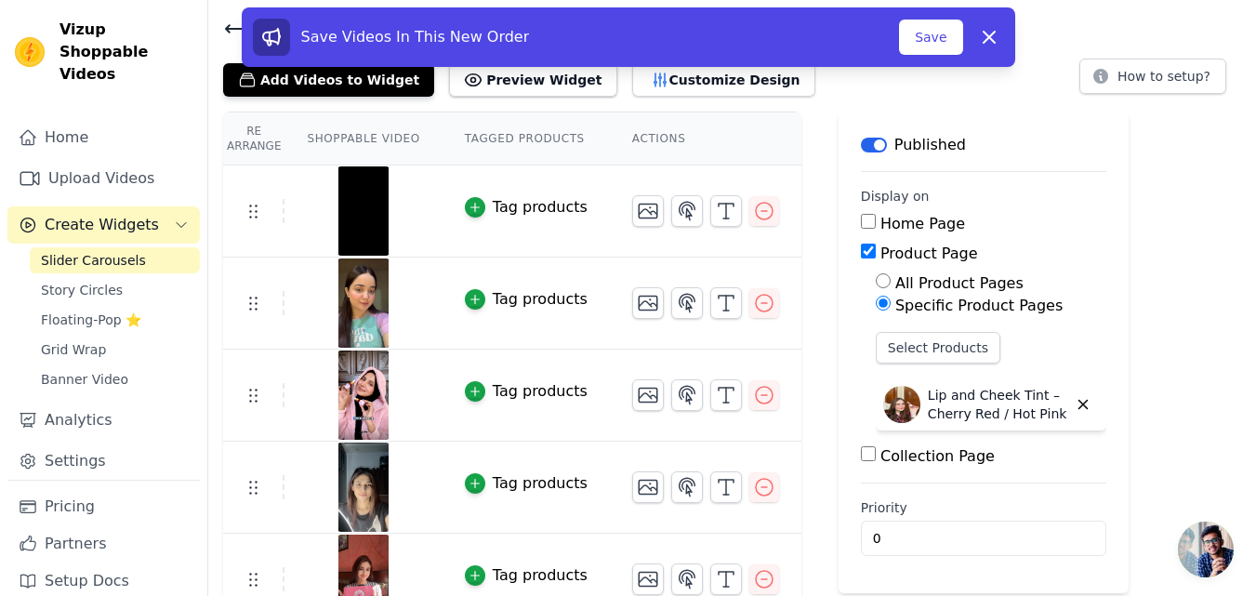
scroll to position [87, 0]
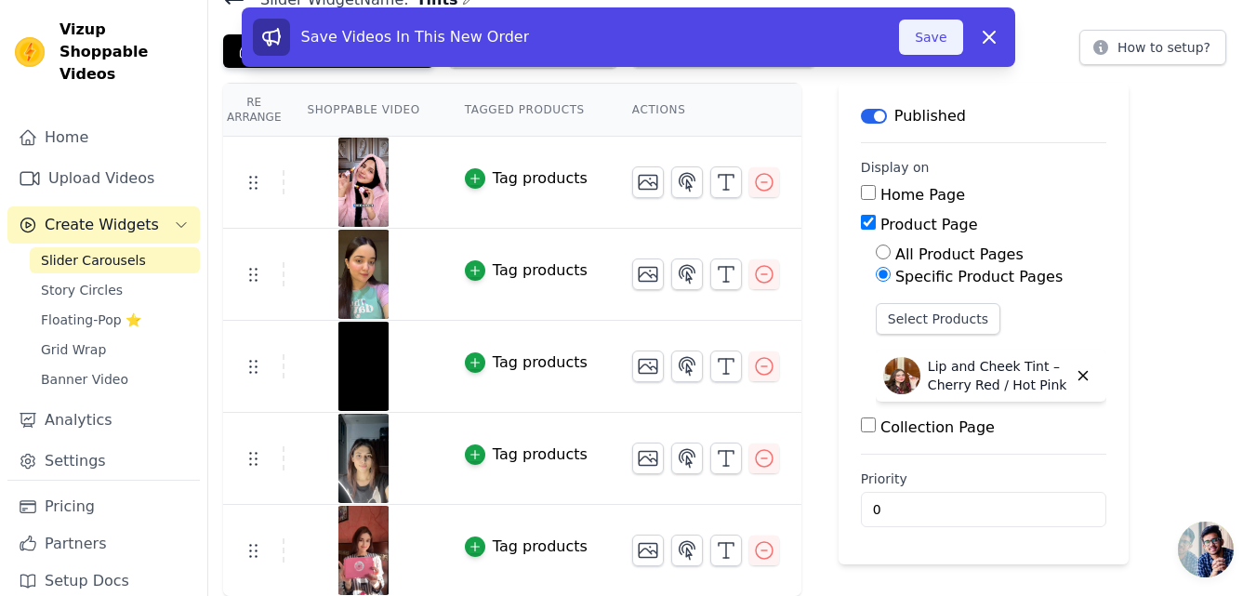
click at [948, 35] on button "Save" at bounding box center [930, 37] width 63 height 35
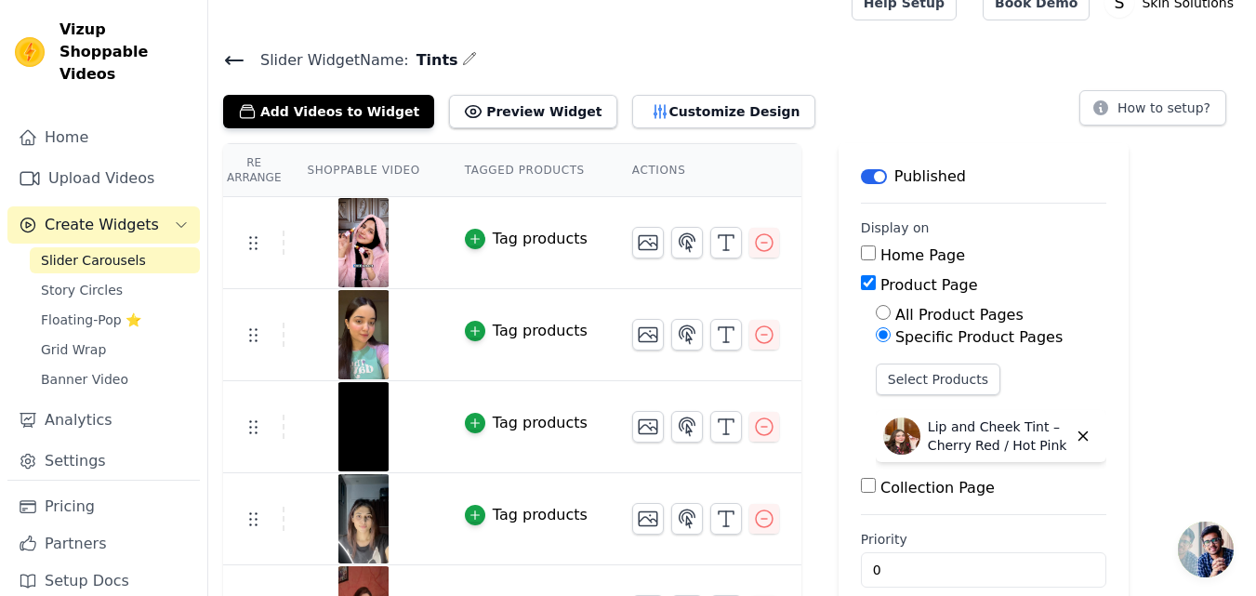
scroll to position [0, 0]
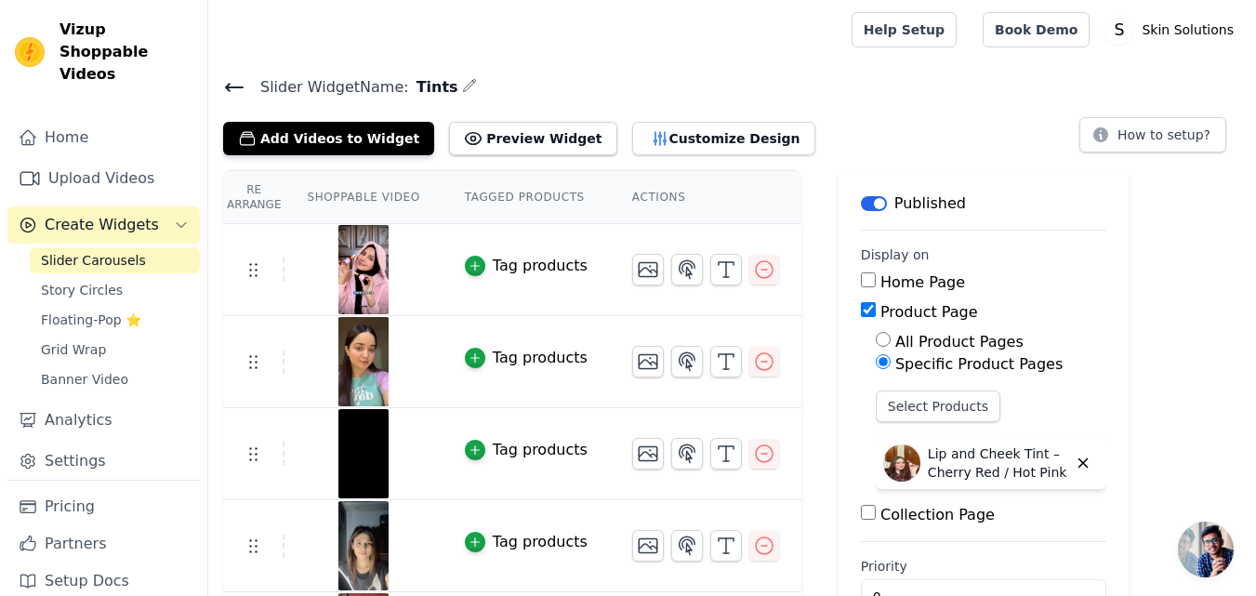
click at [227, 93] on icon at bounding box center [234, 87] width 22 height 22
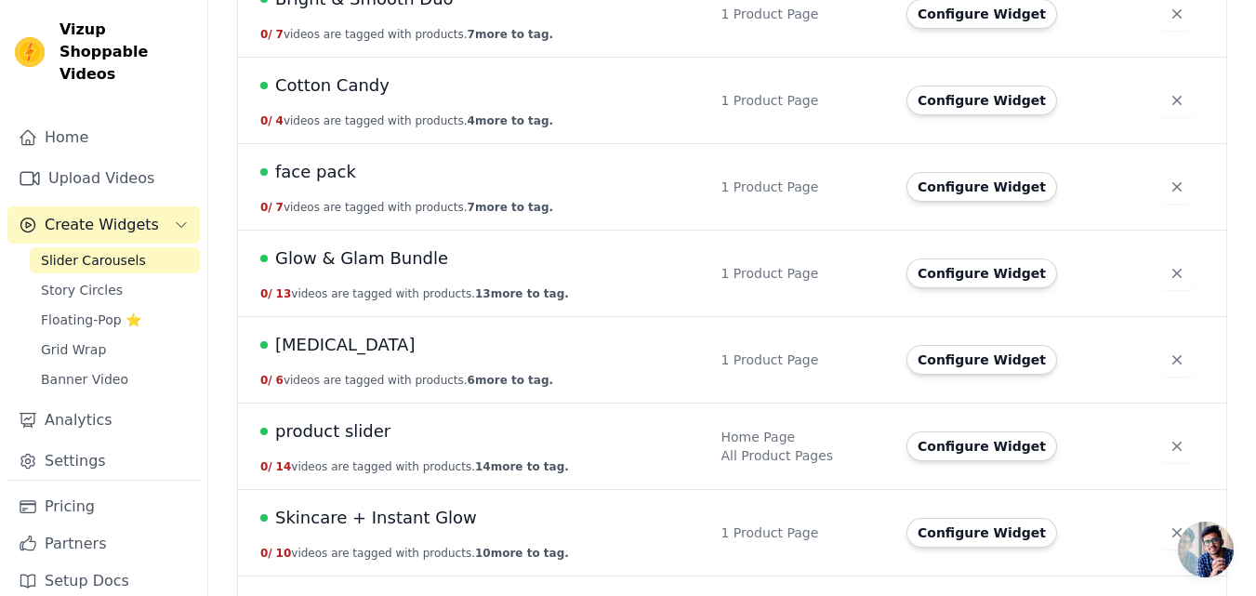
scroll to position [418, 0]
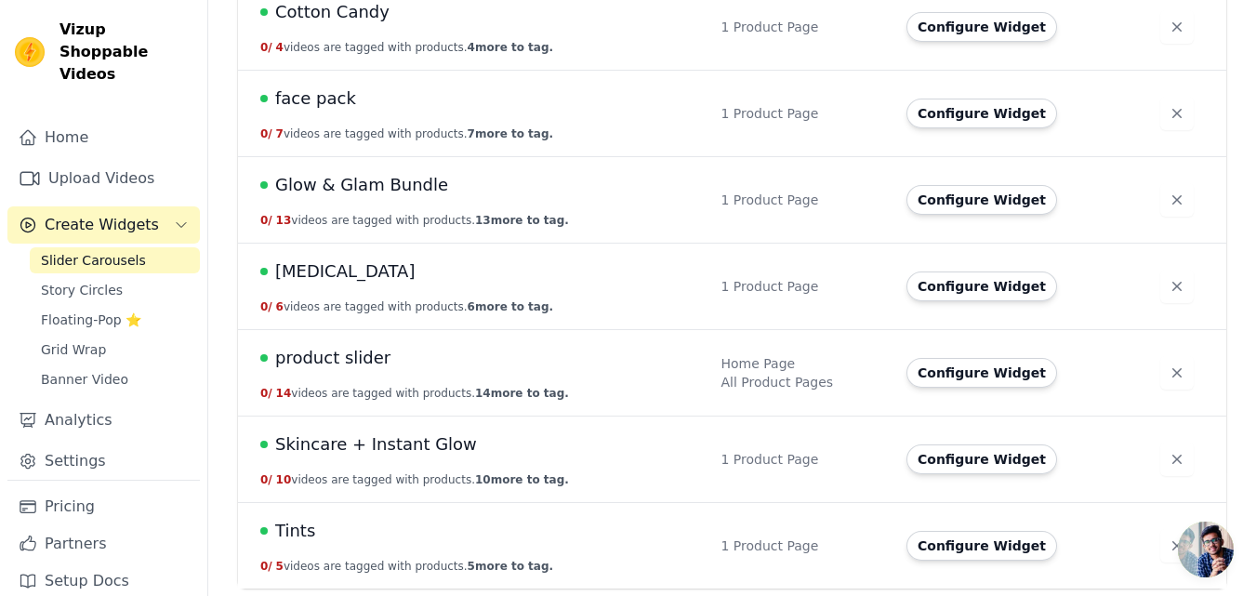
click at [363, 193] on span "Glow & Glam Bundle" at bounding box center [361, 185] width 173 height 26
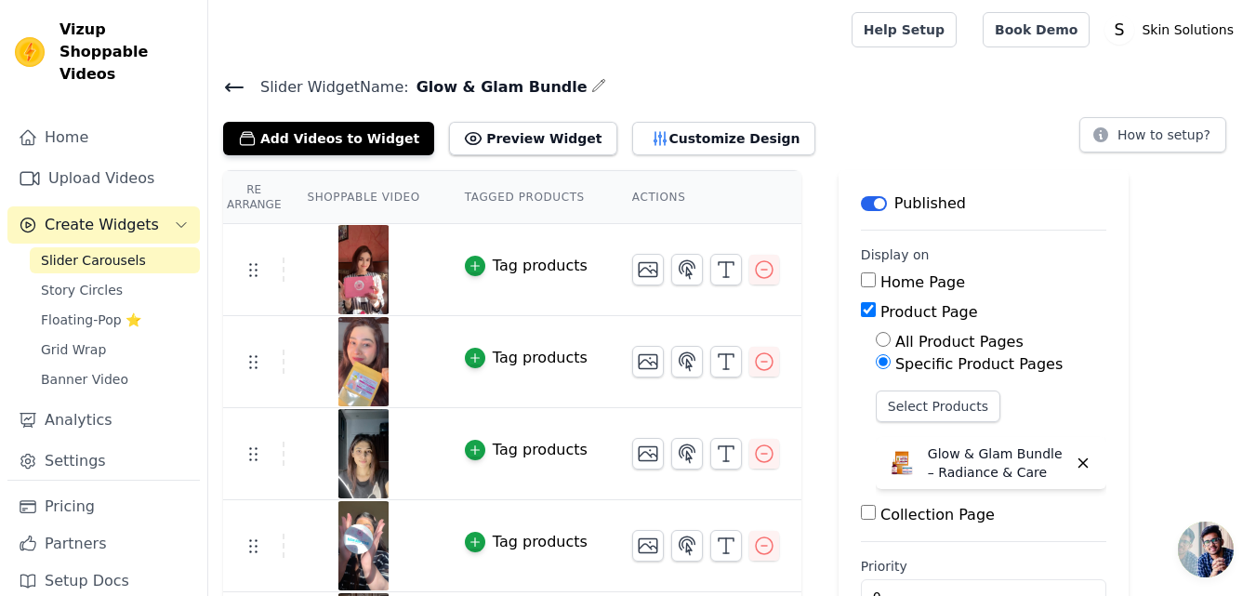
click at [247, 93] on span "Slider Widget Name:" at bounding box center [328, 87] width 164 height 22
click at [237, 77] on icon at bounding box center [234, 87] width 22 height 22
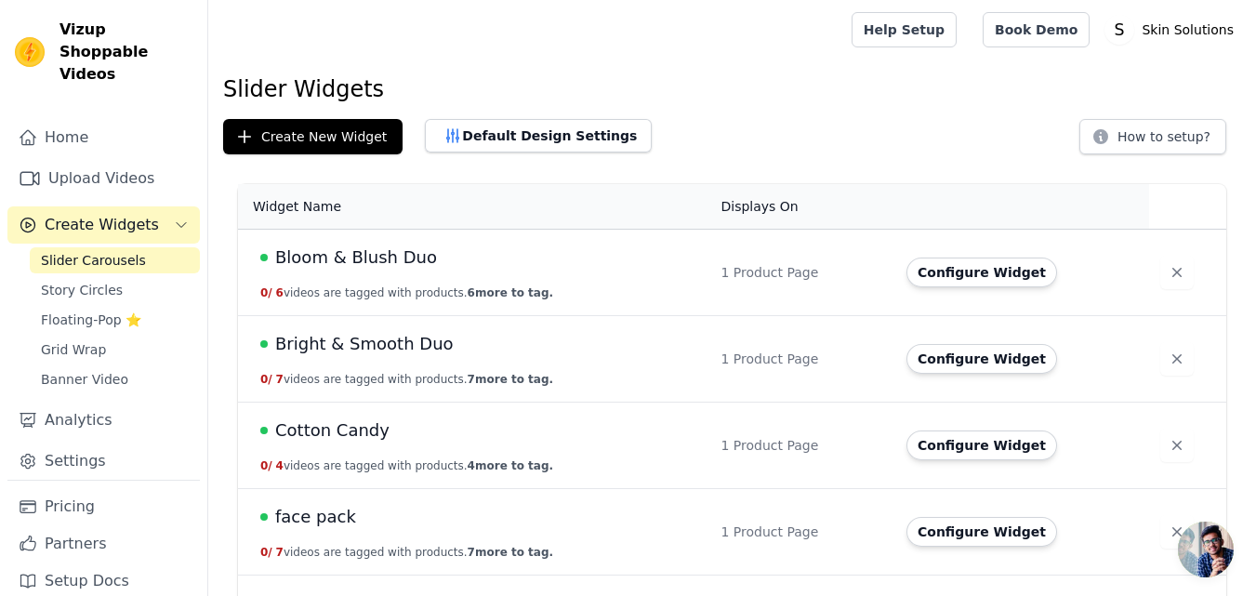
click at [323, 255] on span "Bloom & Blush Duo" at bounding box center [356, 258] width 162 height 26
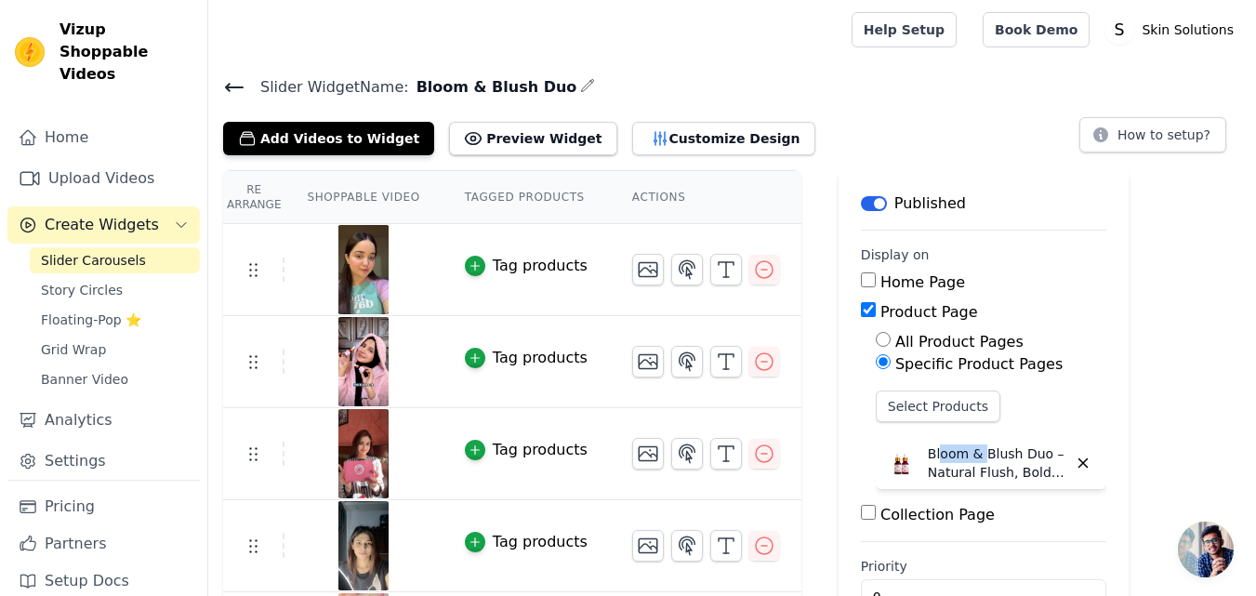
drag, startPoint x: 921, startPoint y: 445, endPoint x: 995, endPoint y: 448, distance: 74.4
click at [991, 448] on p "Bloom & Blush Duo – Natural Flush, Bold Charm" at bounding box center [997, 463] width 139 height 37
click at [995, 448] on p "Bloom & Blush Duo – Natural Flush, Bold Charm" at bounding box center [997, 463] width 139 height 37
click at [235, 90] on icon at bounding box center [234, 87] width 22 height 22
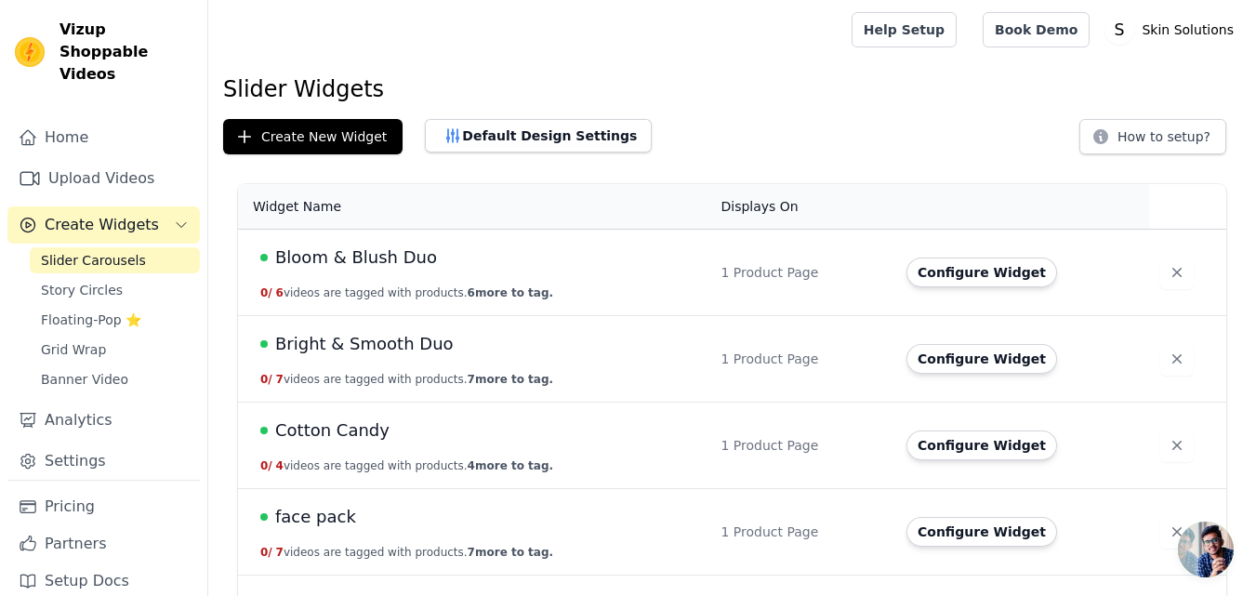
click at [336, 345] on span "Bright & Smooth Duo" at bounding box center [364, 344] width 179 height 26
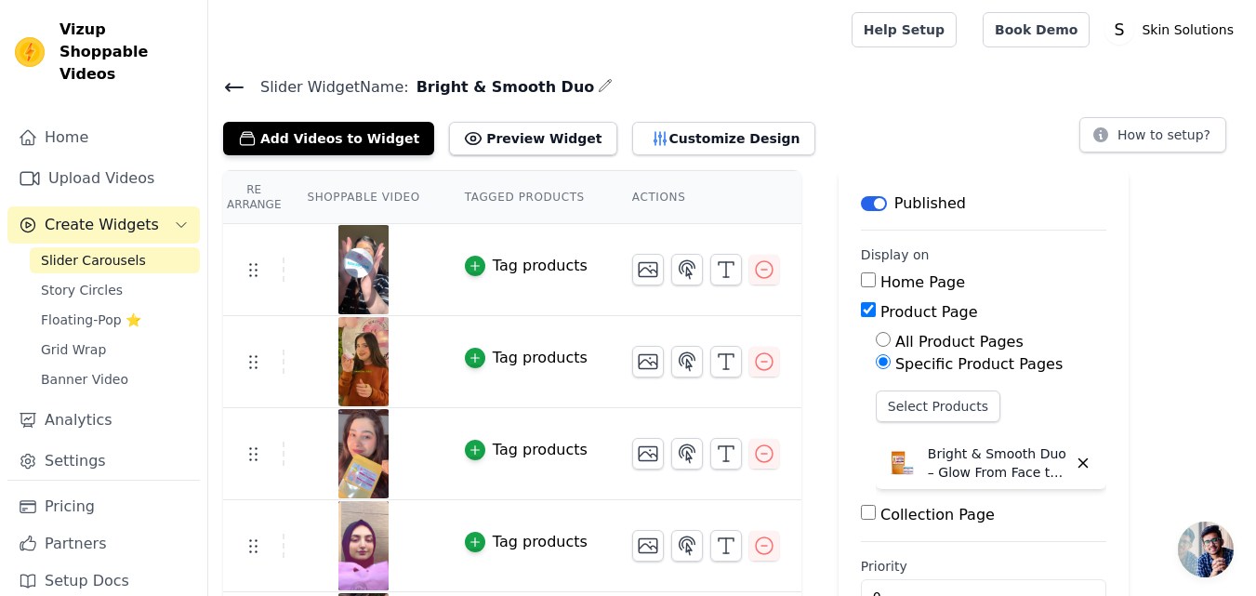
click at [234, 86] on icon at bounding box center [234, 87] width 17 height 7
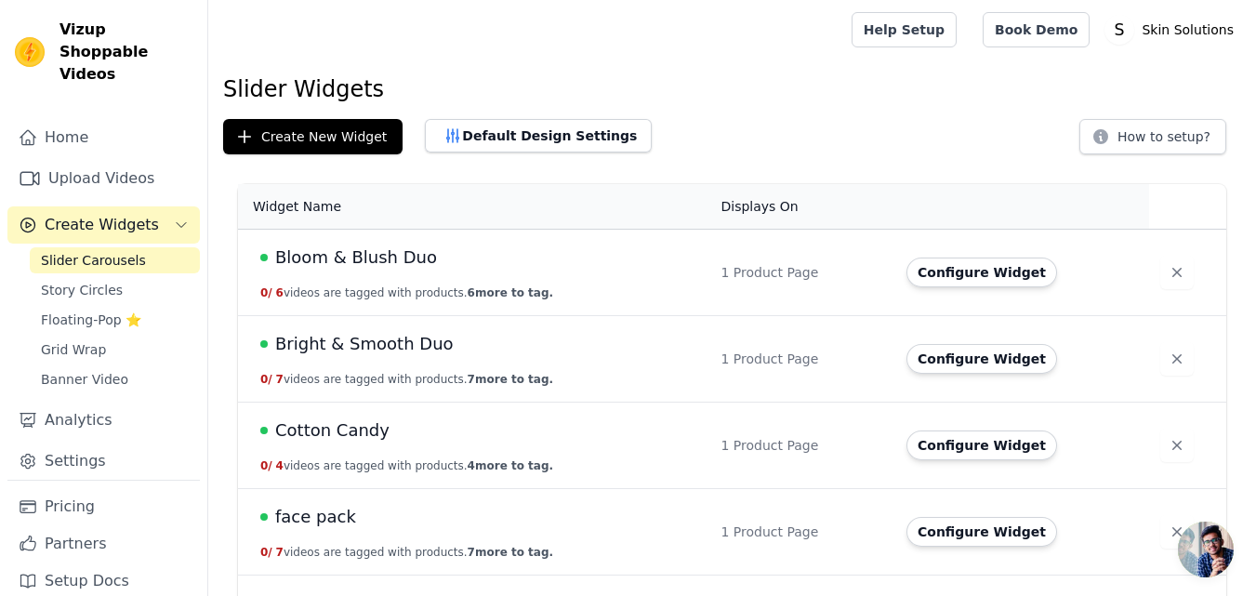
click at [327, 427] on span "Cotton Candy" at bounding box center [332, 431] width 114 height 26
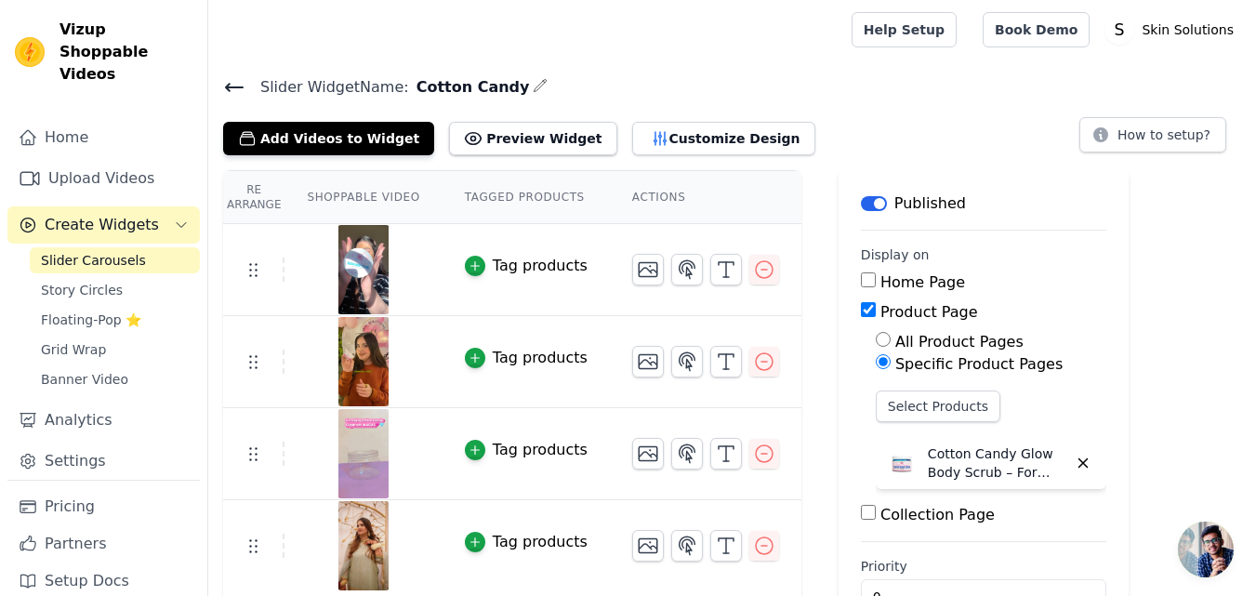
click at [228, 83] on icon at bounding box center [234, 87] width 22 height 22
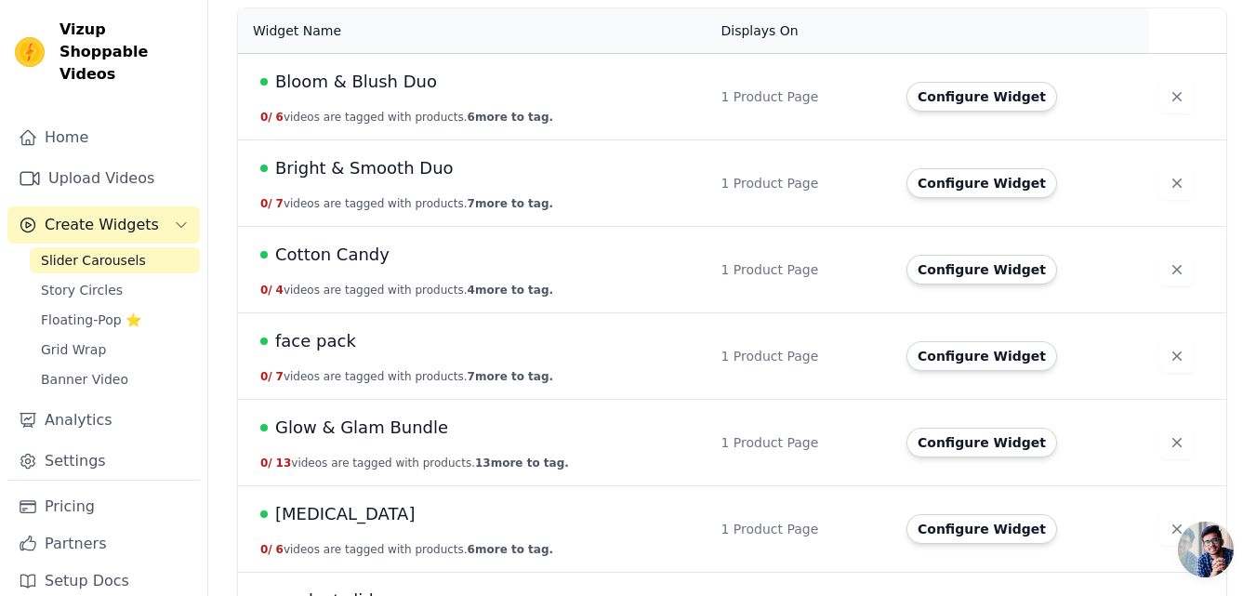
scroll to position [217, 0]
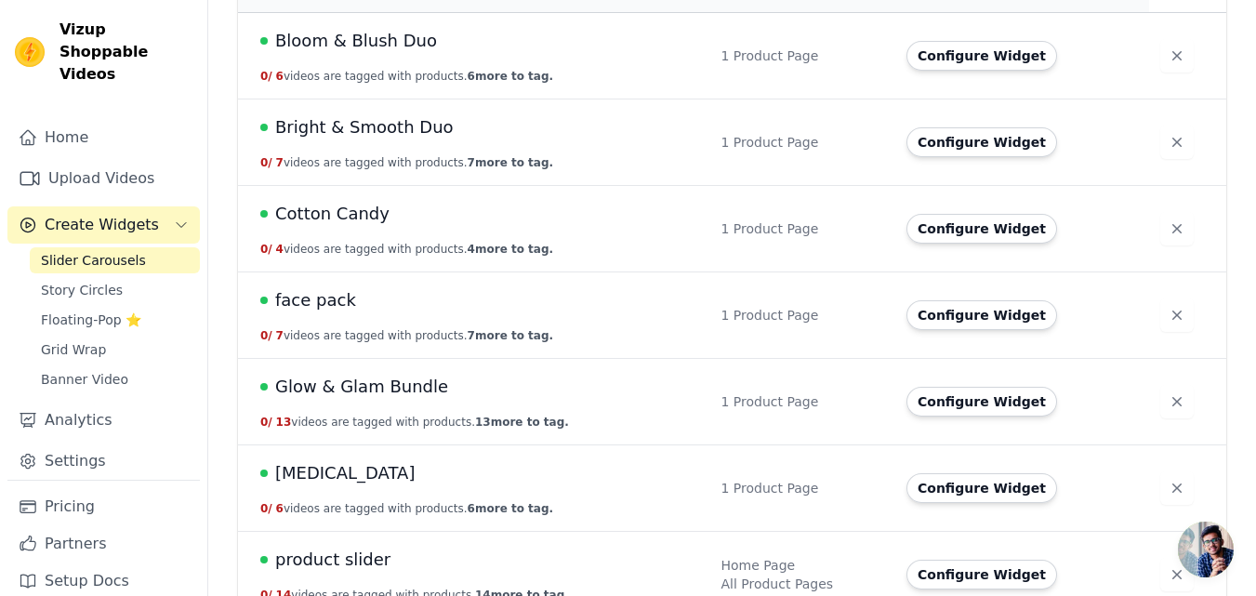
click at [319, 384] on span "Glow & Glam Bundle" at bounding box center [361, 387] width 173 height 26
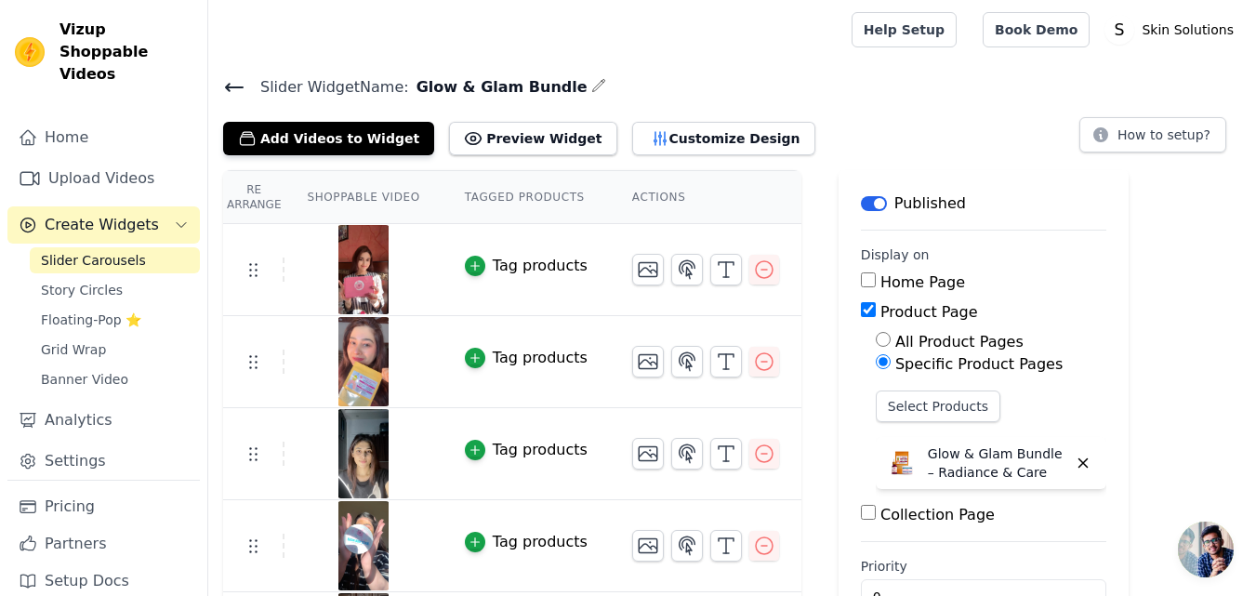
click at [238, 87] on icon at bounding box center [234, 87] width 17 height 7
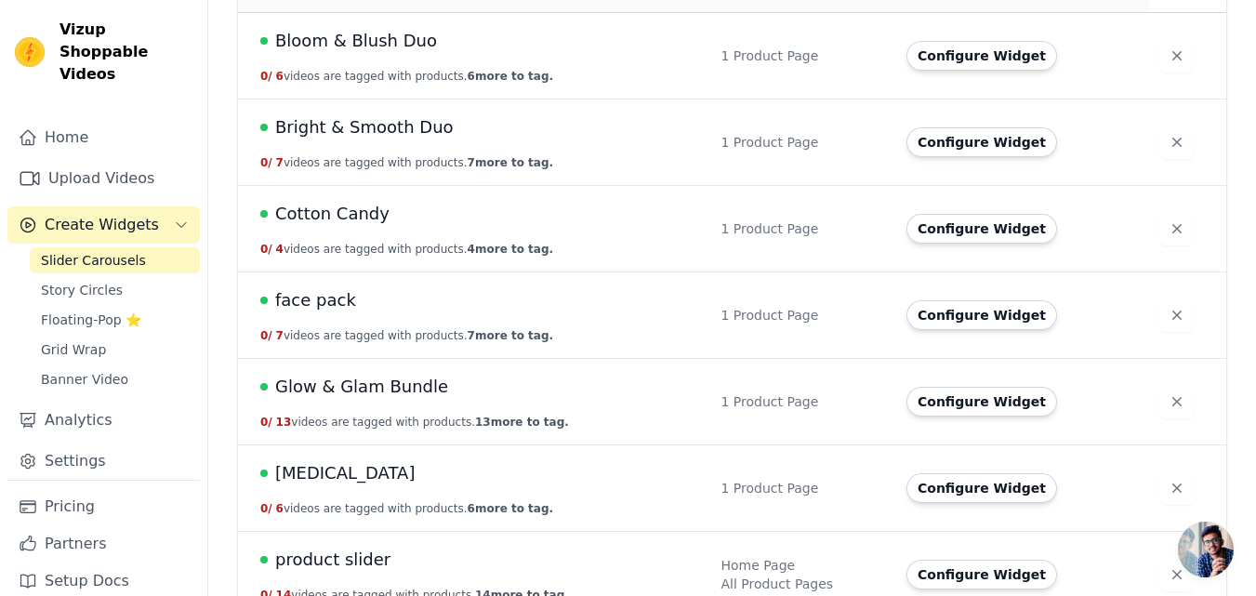
scroll to position [418, 0]
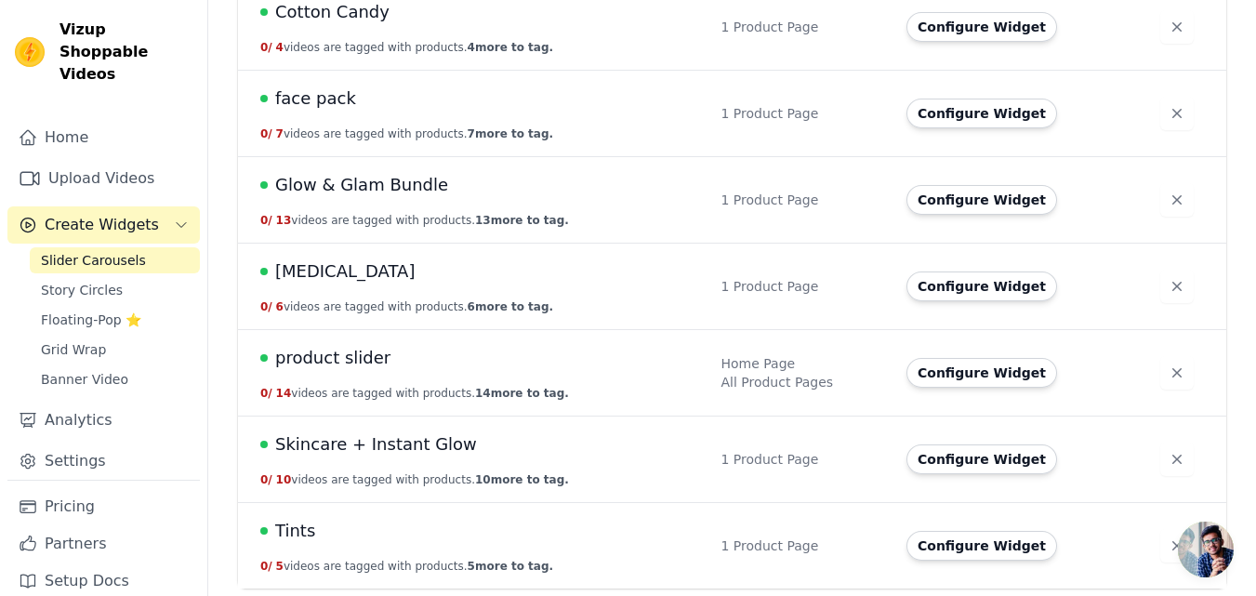
click at [323, 281] on span "[MEDICAL_DATA]" at bounding box center [344, 272] width 139 height 26
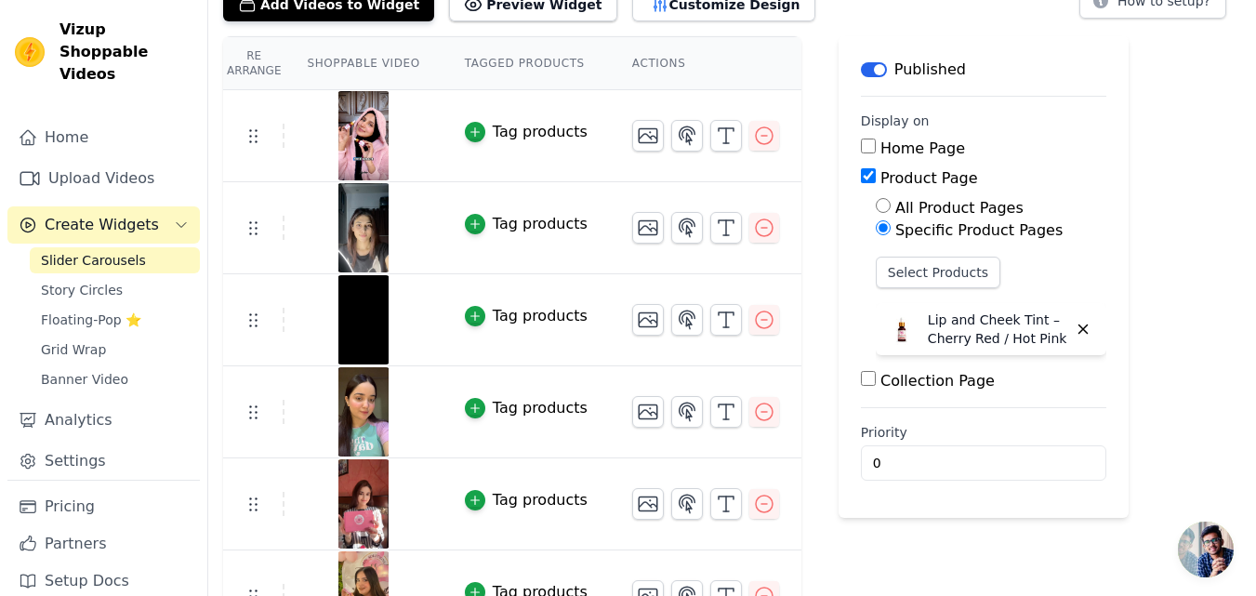
scroll to position [179, 0]
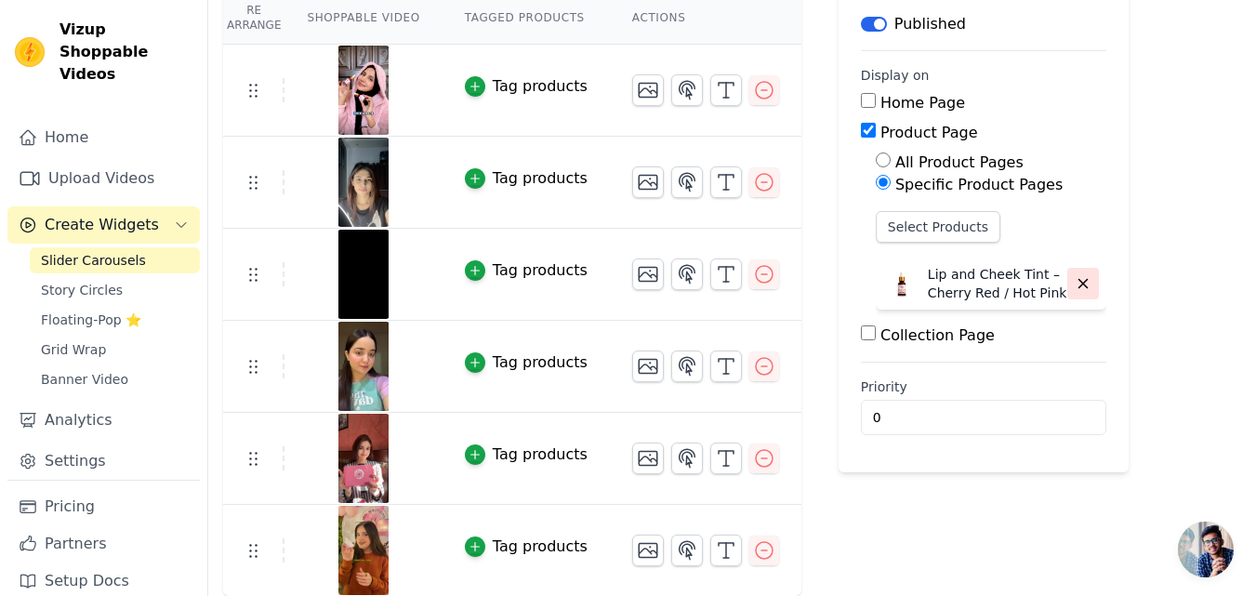
click at [1075, 285] on icon "button" at bounding box center [1083, 283] width 17 height 17
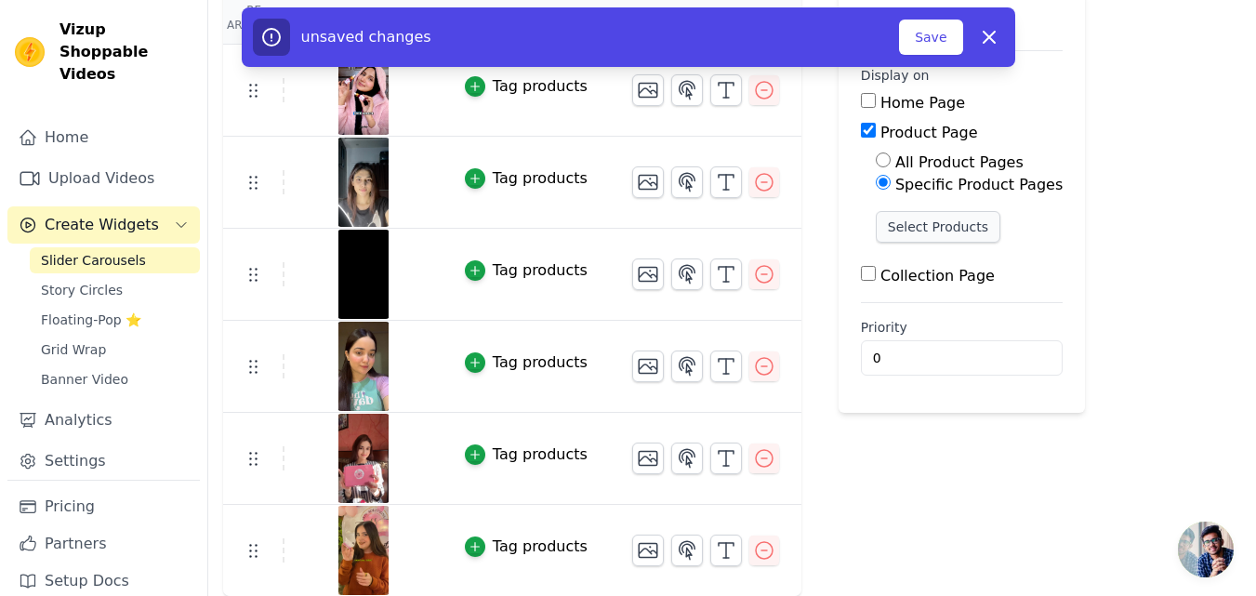
scroll to position [0, 0]
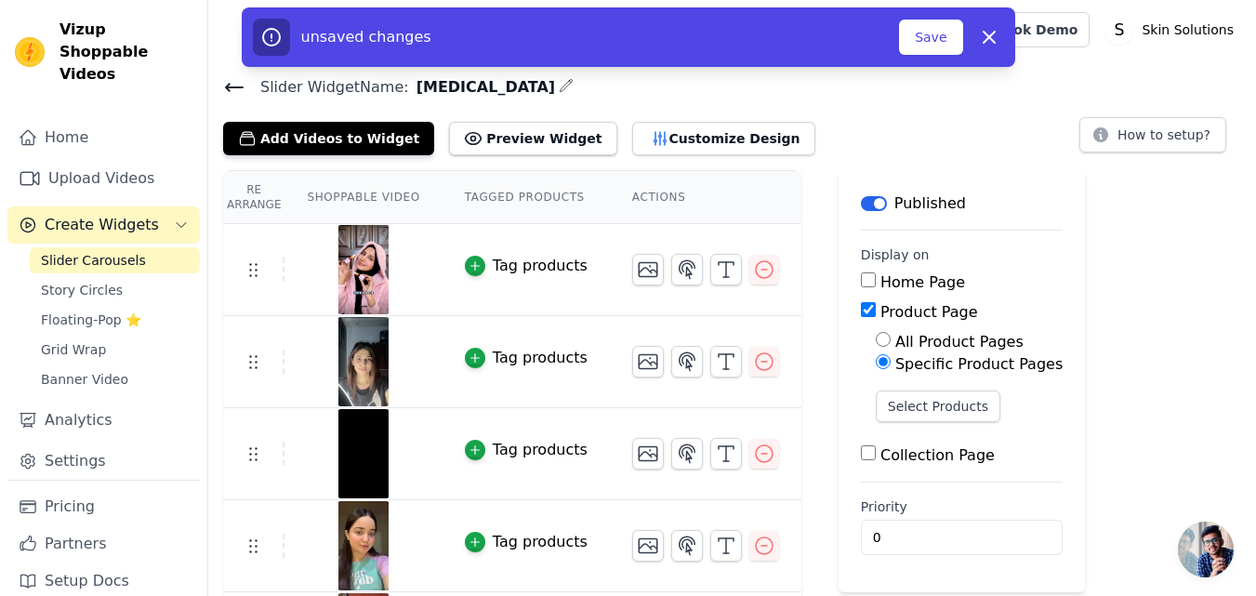
click at [861, 198] on button "Label" at bounding box center [874, 203] width 26 height 15
click at [927, 39] on button "Save" at bounding box center [930, 37] width 63 height 35
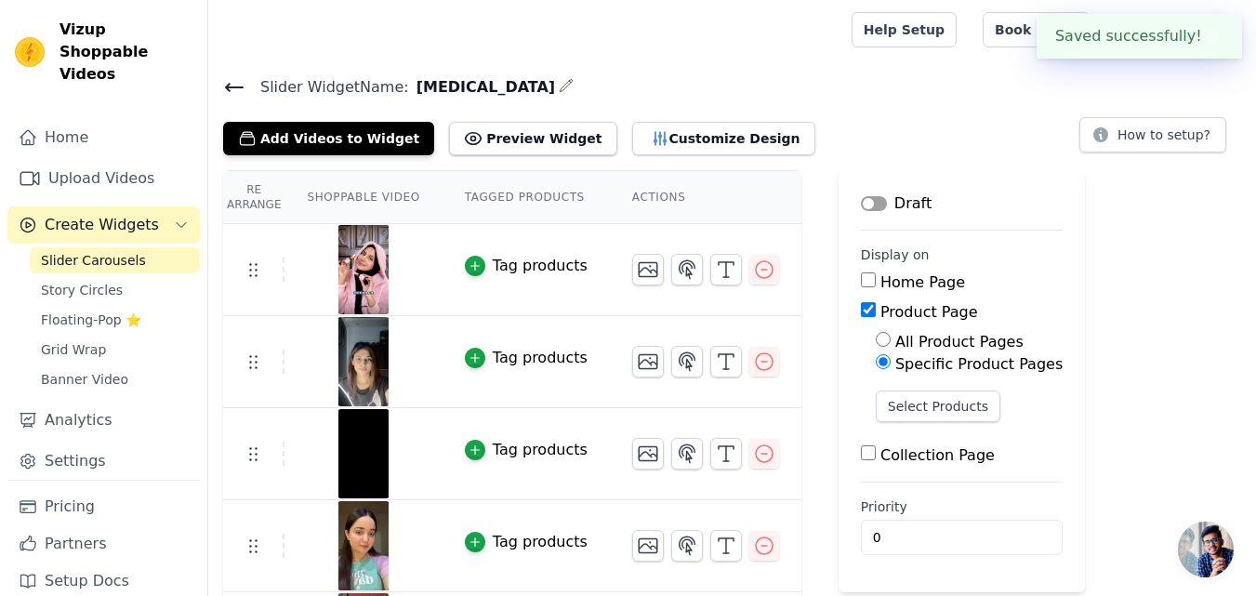
click at [239, 93] on icon at bounding box center [234, 87] width 22 height 22
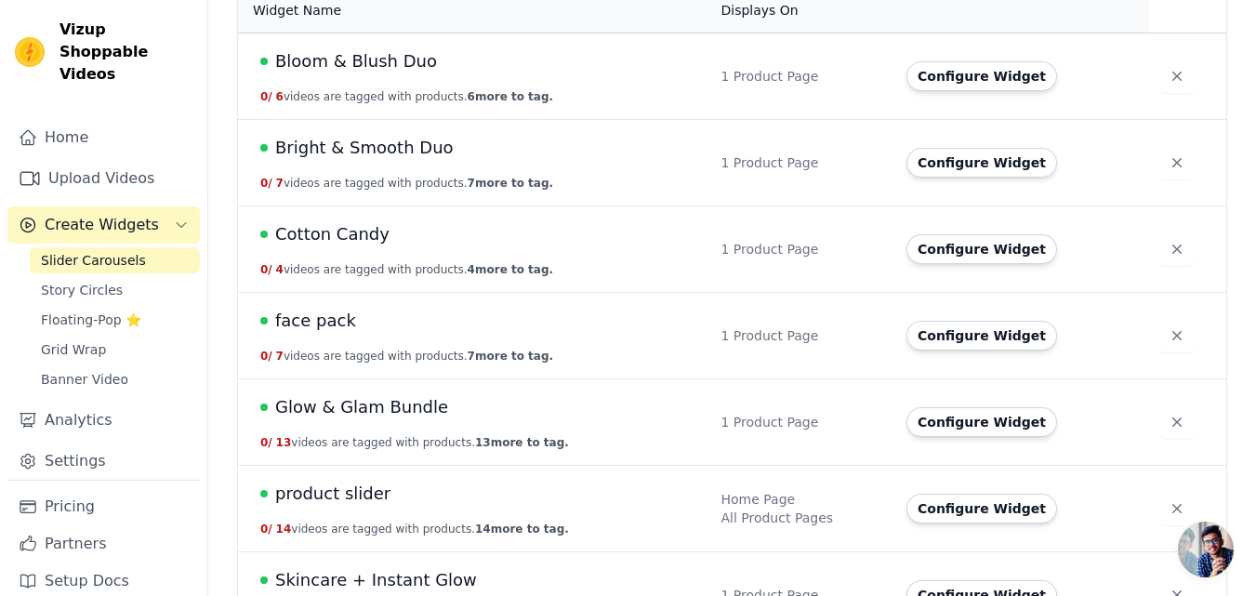
scroll to position [418, 0]
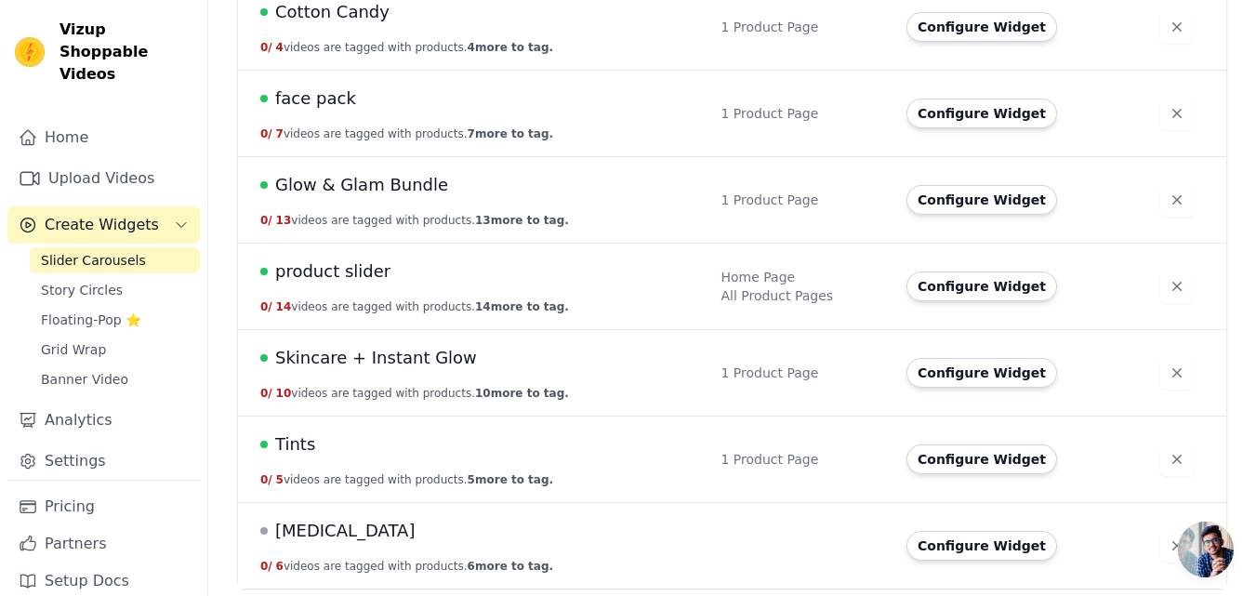
click at [289, 442] on span "Tints" at bounding box center [295, 444] width 40 height 26
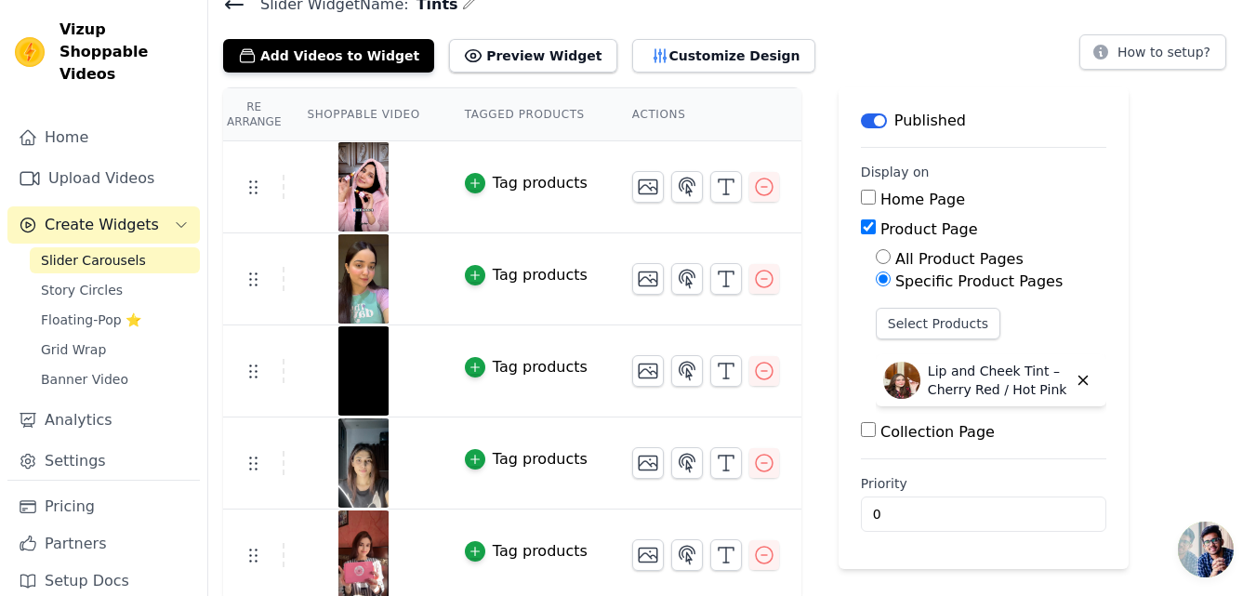
scroll to position [87, 0]
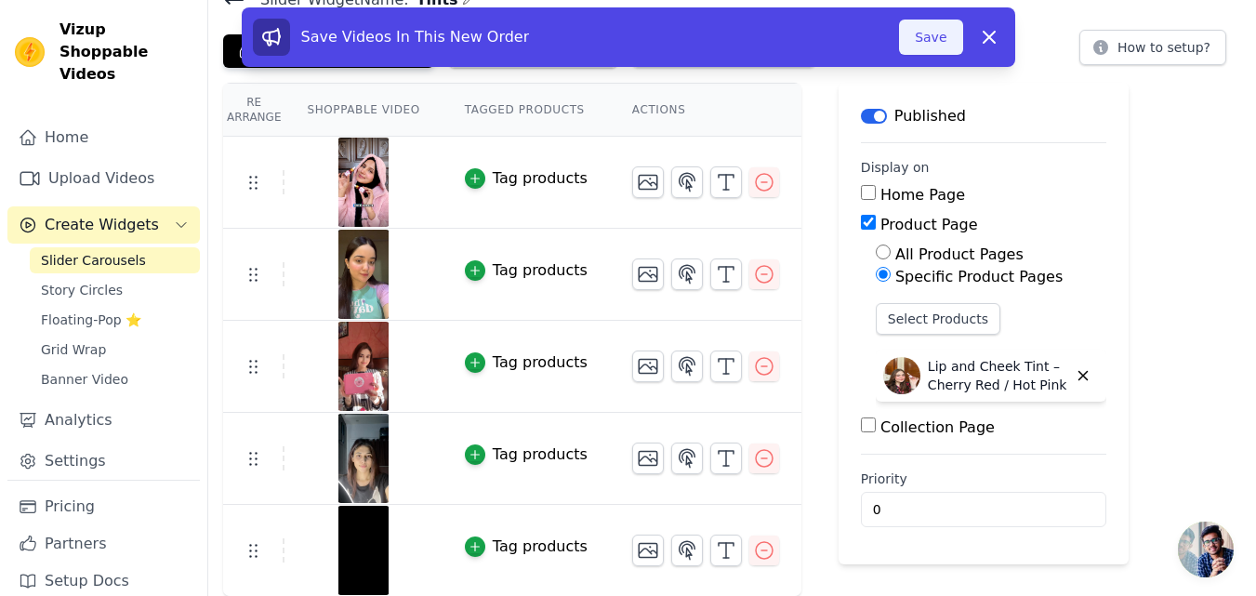
click at [945, 43] on button "Save" at bounding box center [930, 37] width 63 height 35
